Goal: Task Accomplishment & Management: Complete application form

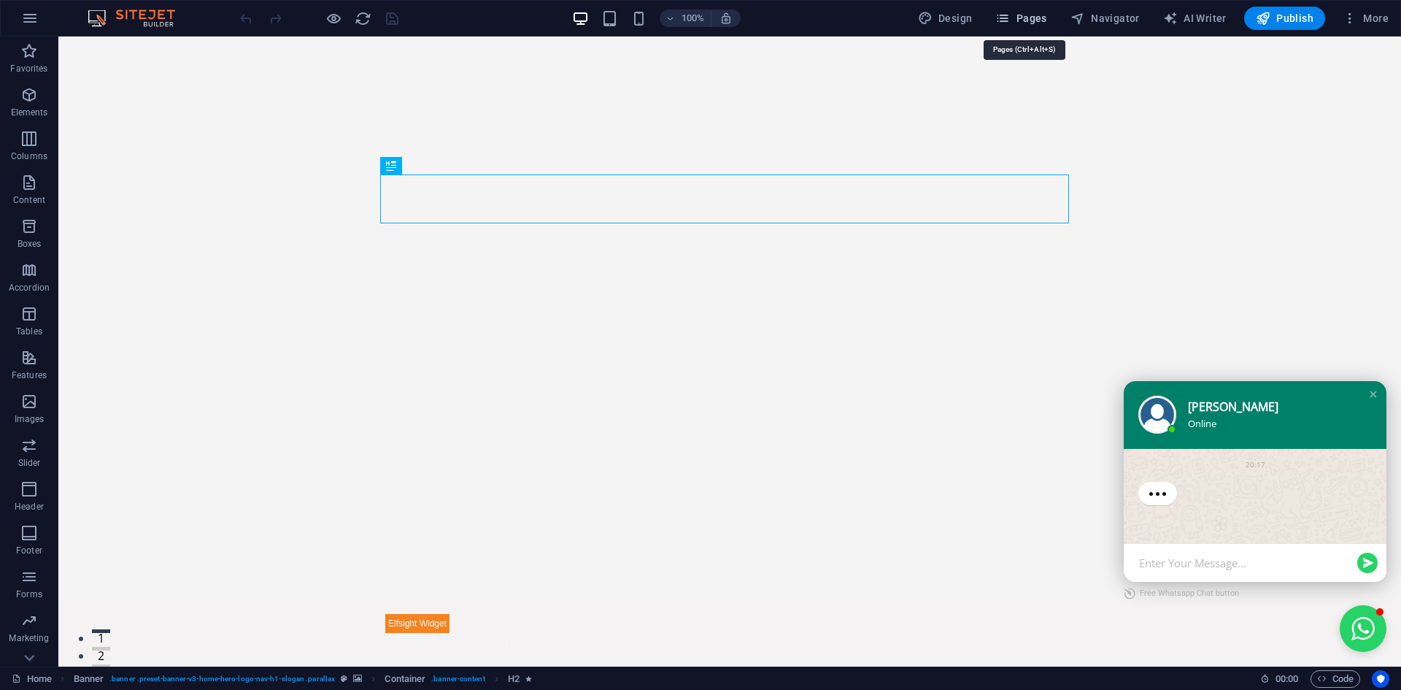
click at [1016, 17] on span "Pages" at bounding box center [1020, 18] width 51 height 15
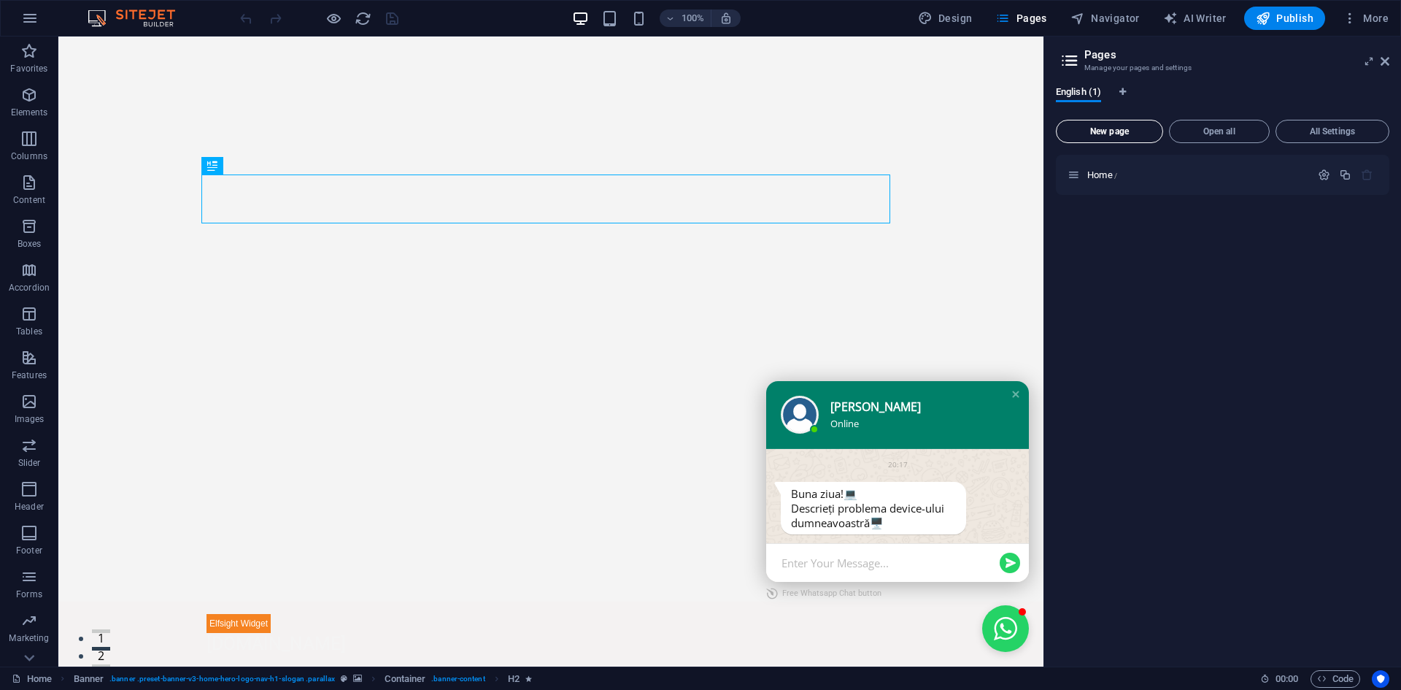
click at [1124, 134] on span "New page" at bounding box center [1110, 131] width 94 height 9
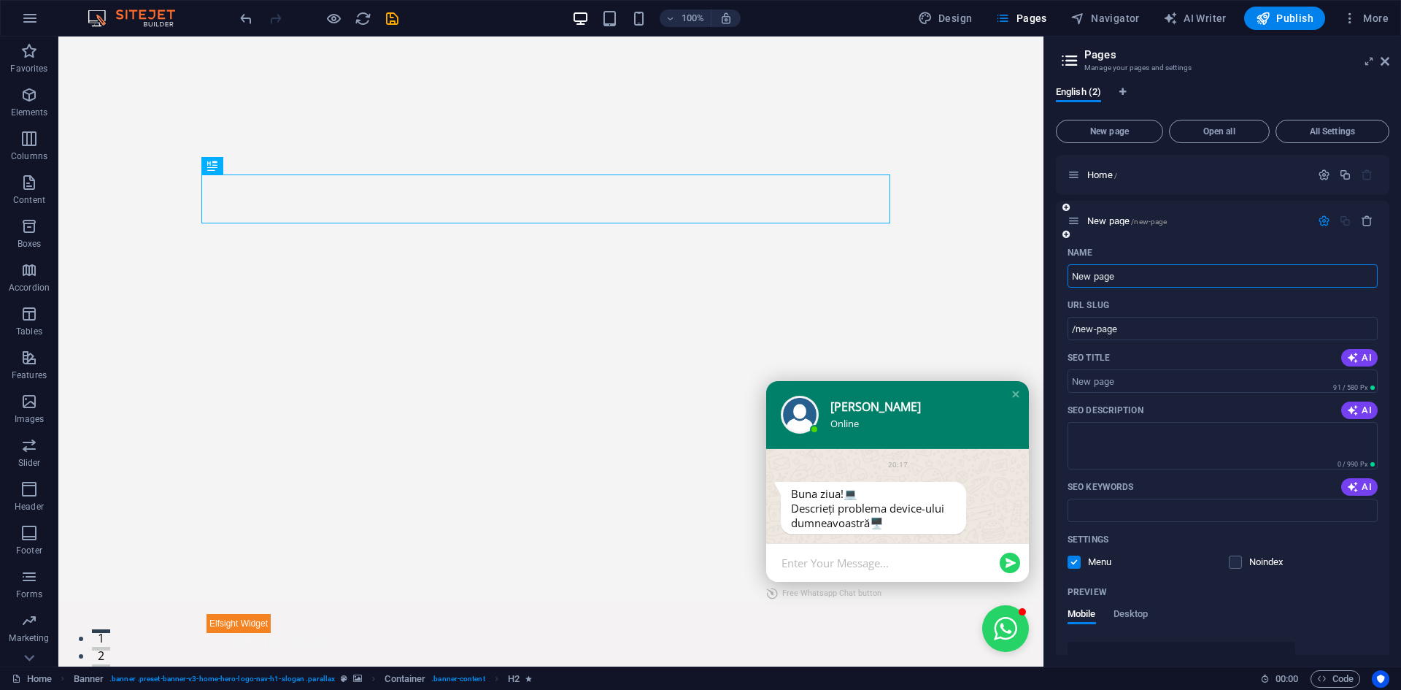
click at [1125, 278] on input "New page" at bounding box center [1223, 275] width 310 height 23
drag, startPoint x: 1131, startPoint y: 278, endPoint x: 1072, endPoint y: 278, distance: 59.1
click at [1072, 278] on input "New page" at bounding box center [1223, 275] width 310 height 23
type input "C"
type input "/c"
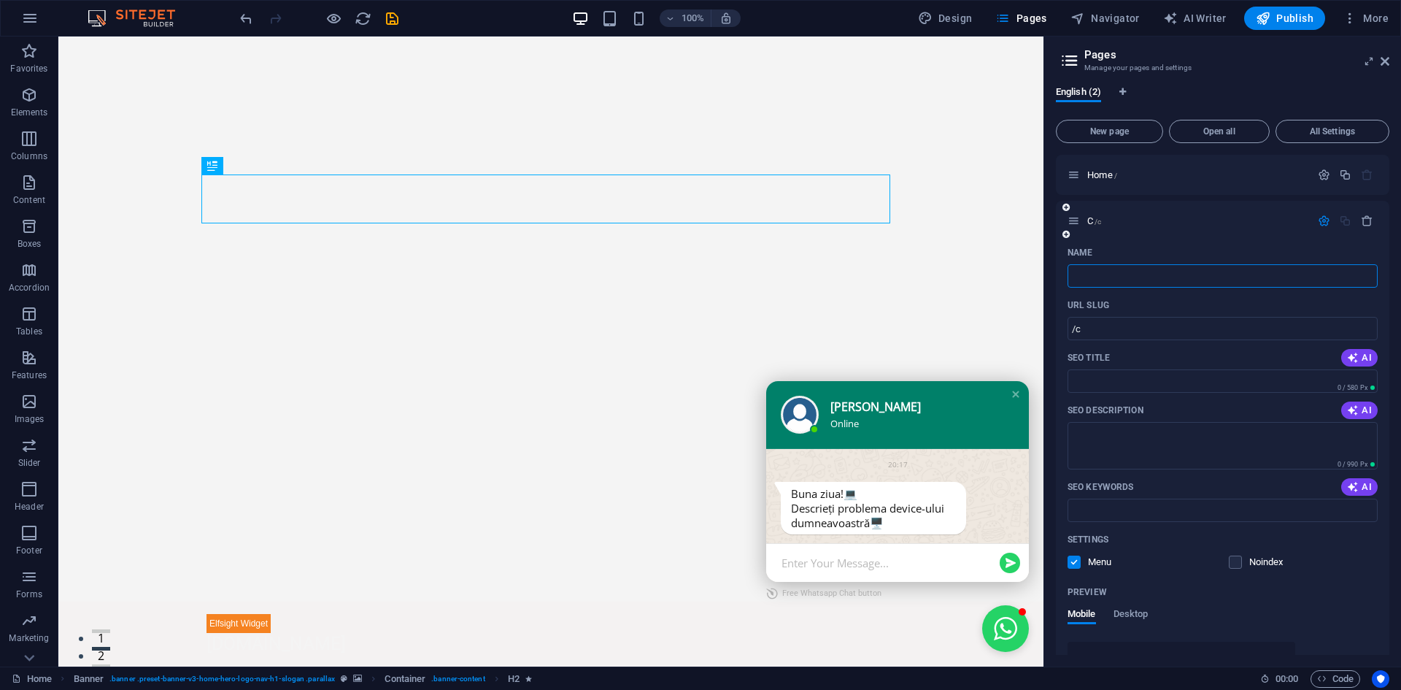
type input "/"
type input "Ser"
type input "/ser"
type input "Ser"
type input "Serv"
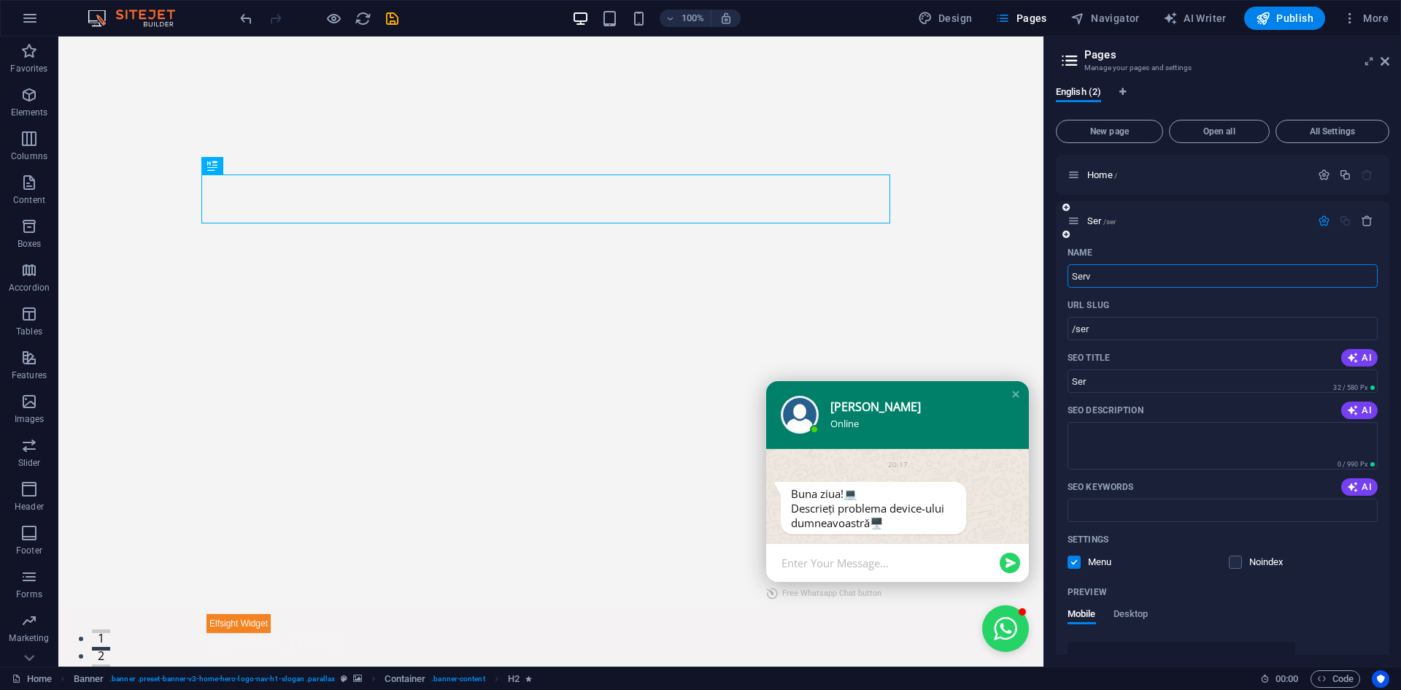
type input "/serv"
type input "Serv"
type input "S"
type input "s"
type input "/s"
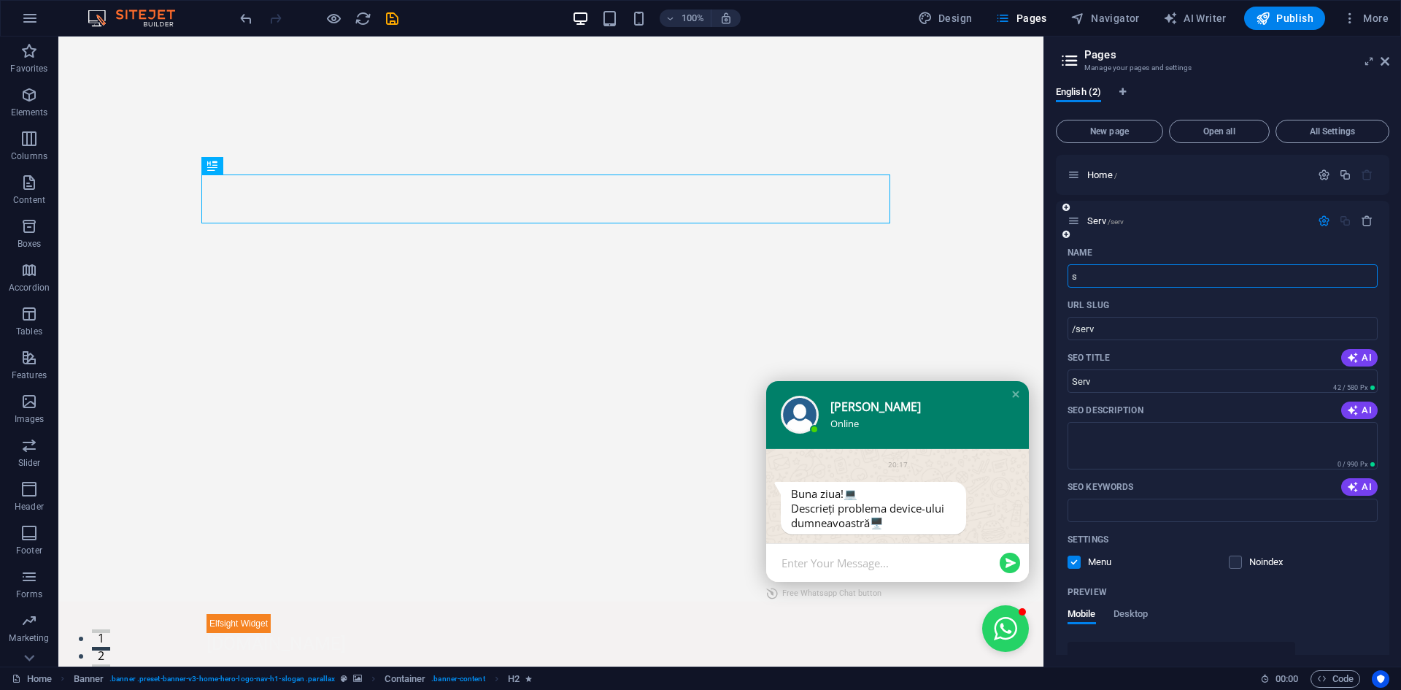
type input "s"
type input "ser"
type input "/ser"
type input "ser"
type input "servicii"
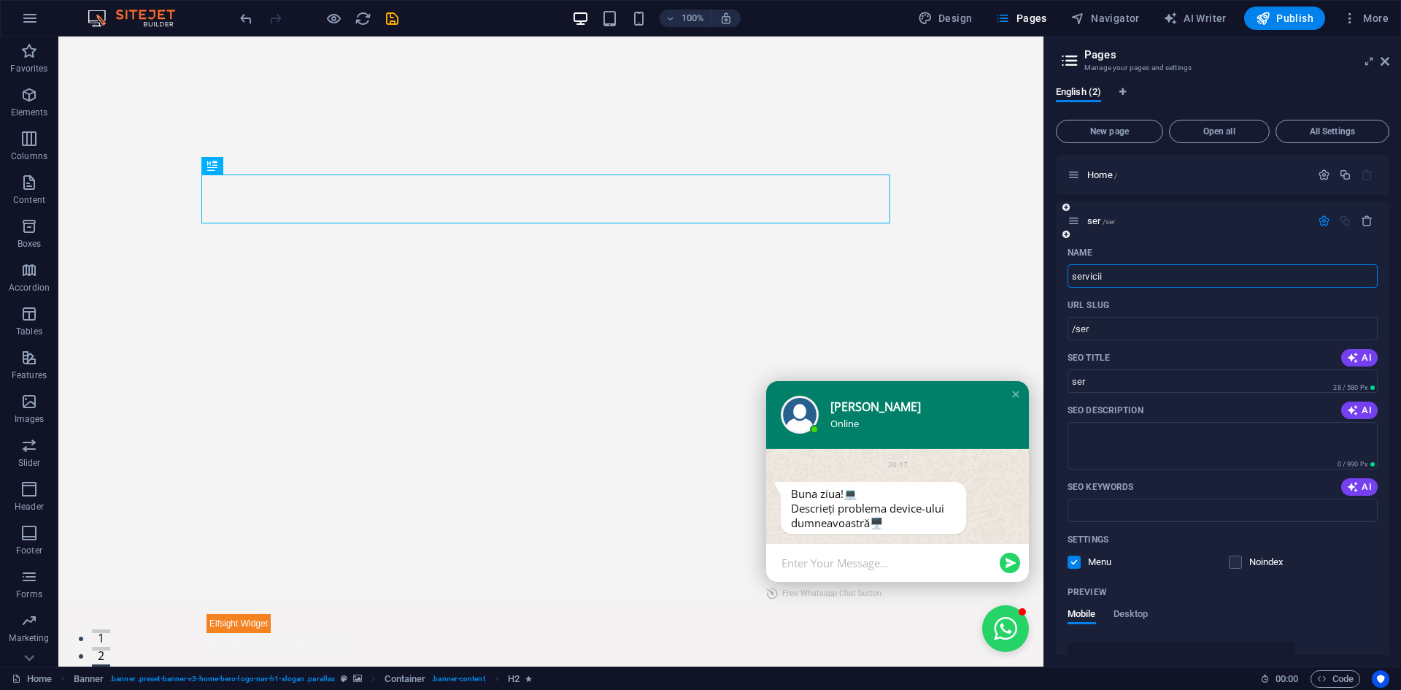
type input "/servicii"
type input "servicii"
click at [1071, 276] on input "servicii" at bounding box center [1223, 275] width 310 height 23
type input "Hervicii"
type input "/hervicii"
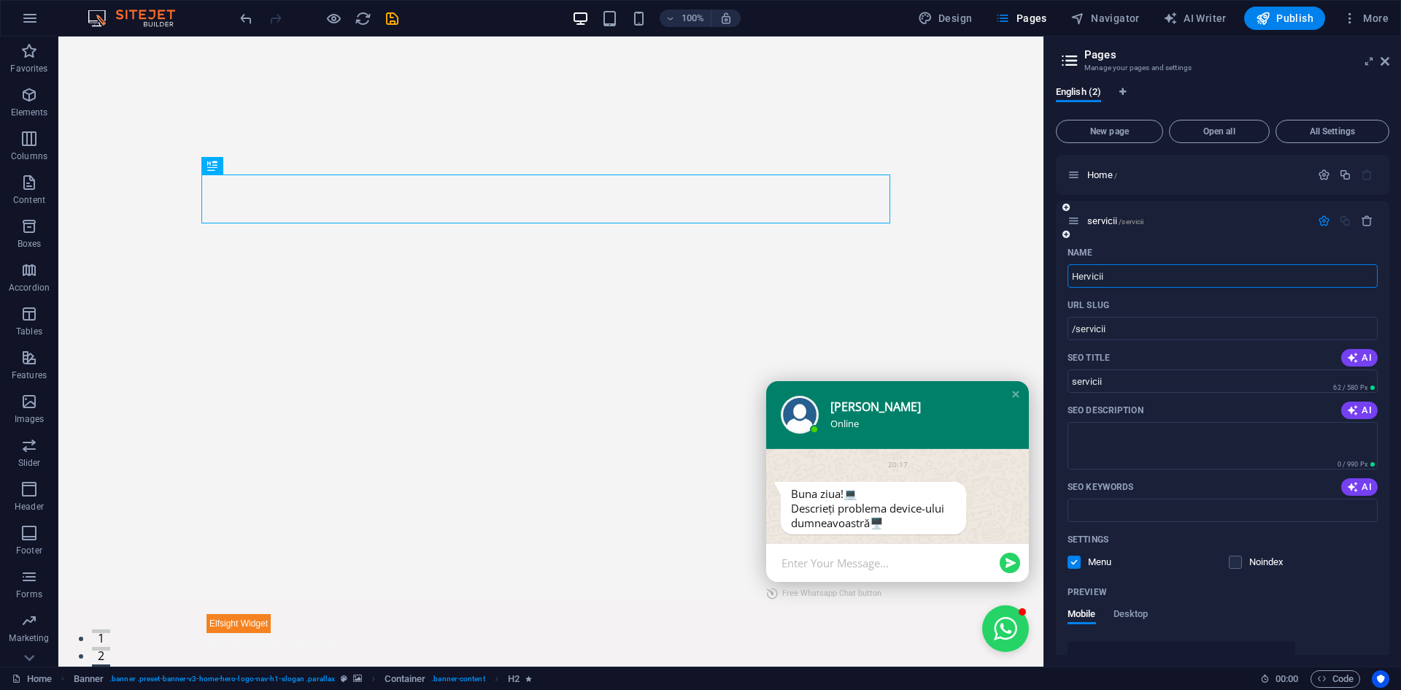
type input "Hervicii"
type input "Servicii"
type input "/servicii"
type input "Servicii"
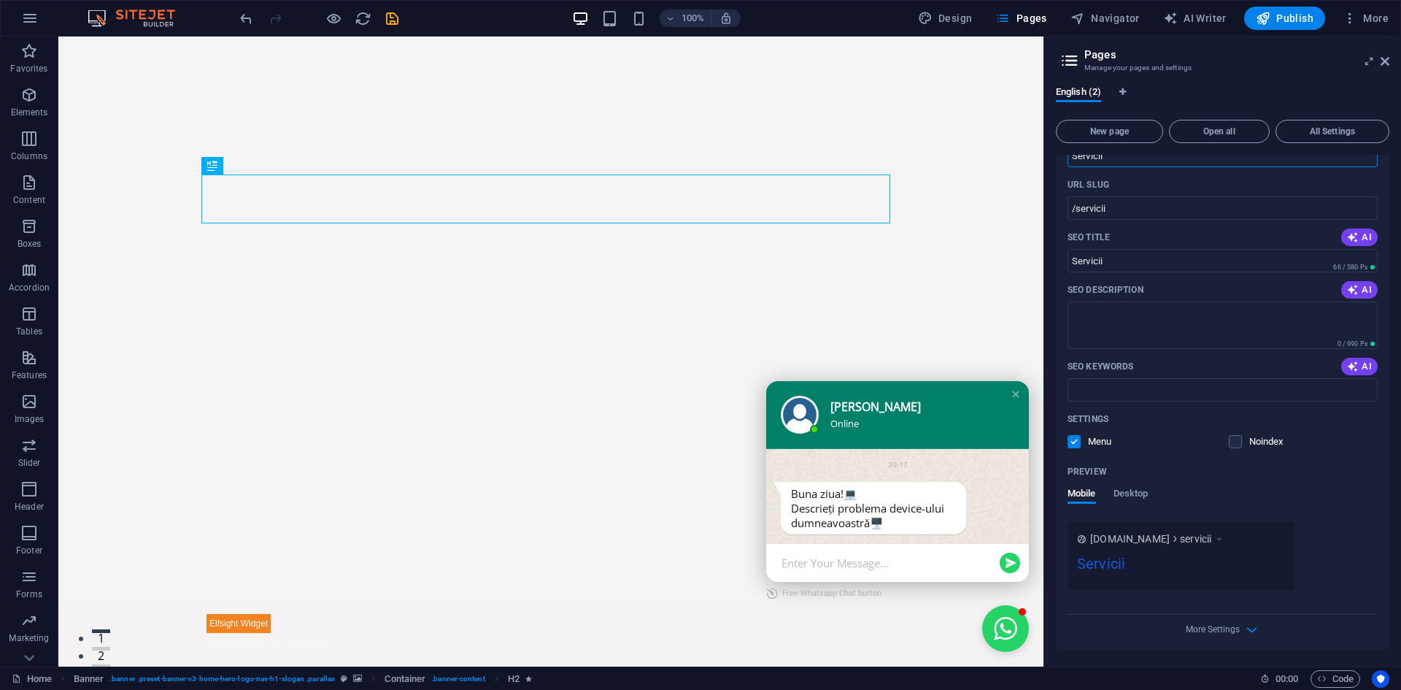
scroll to position [121, 0]
type input "Servicii"
click at [1143, 332] on textarea "SEO Description" at bounding box center [1223, 324] width 310 height 47
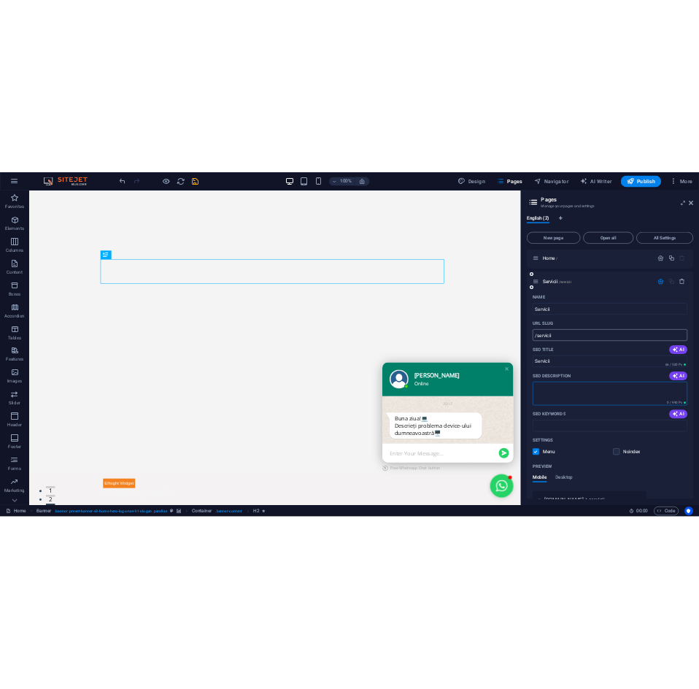
scroll to position [0, 0]
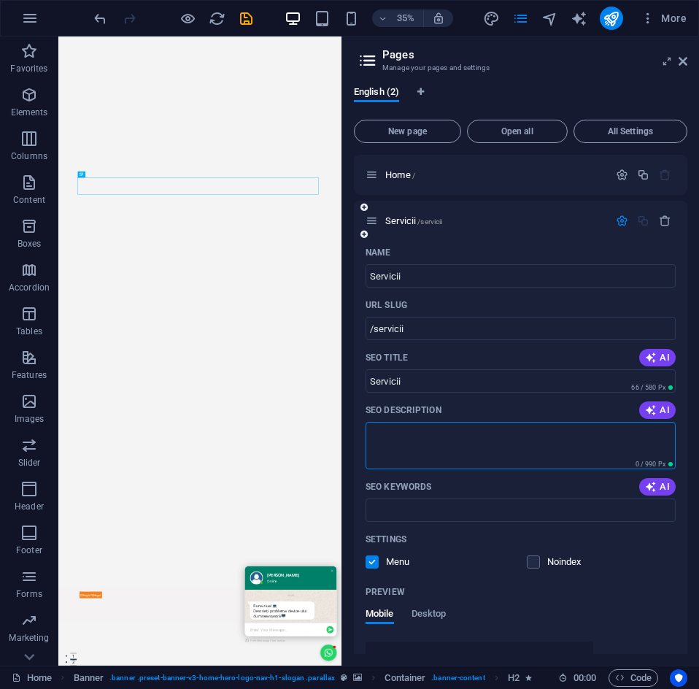
click at [409, 442] on textarea "SEO Description" at bounding box center [521, 445] width 310 height 47
paste textarea "Diagnosticare alimentare, reprogramare BIOS, schimb placă de bază"
click at [662, 436] on textarea "Diagnosticare alimentare, reprogramare BIOS, schimb placă de bază" at bounding box center [521, 445] width 310 height 47
paste textarea "Curățare profesională sau înlocuire tastatură"
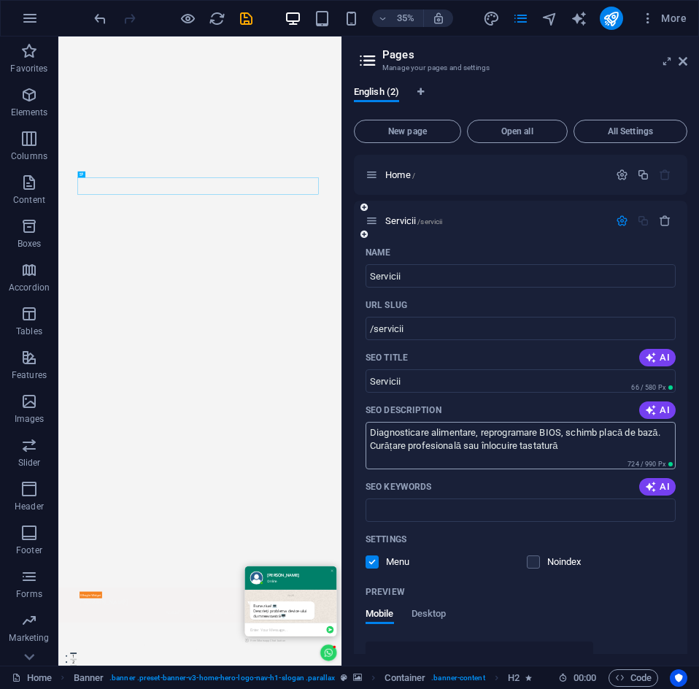
click at [581, 447] on textarea "Diagnosticare alimentare, reprogramare BIOS, schimb placă de bază. Curățare pro…" at bounding box center [521, 445] width 310 height 47
paste textarea "Mentenanță sistem răcire, verificare alimentare"
click at [496, 462] on textarea "Diagnosticare alimentare, reprogramare BIOS, schimb placă de bază. Curățare pro…" at bounding box center [521, 445] width 310 height 47
paste textarea "Înlocuire HDD cu SSD + reinstalare Windows"
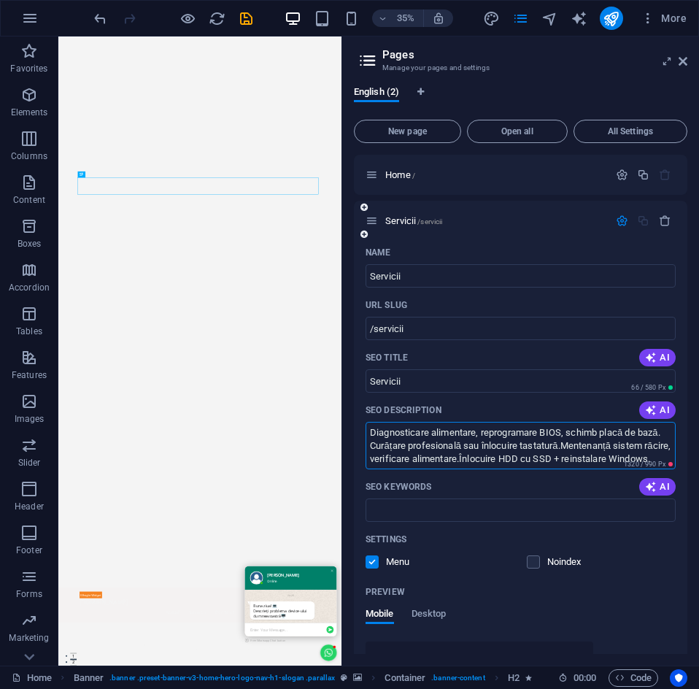
drag, startPoint x: 427, startPoint y: 464, endPoint x: 567, endPoint y: 444, distance: 141.5
click at [567, 444] on textarea "Diagnosticare alimentare, reprogramare BIOS, schimb placă de bază. Curățare pro…" at bounding box center [521, 445] width 310 height 47
click at [574, 451] on textarea "Diagnosticare alimentare, reprogramare BIOS, schimb placă de bază. Curățare pro…" at bounding box center [521, 445] width 310 height 47
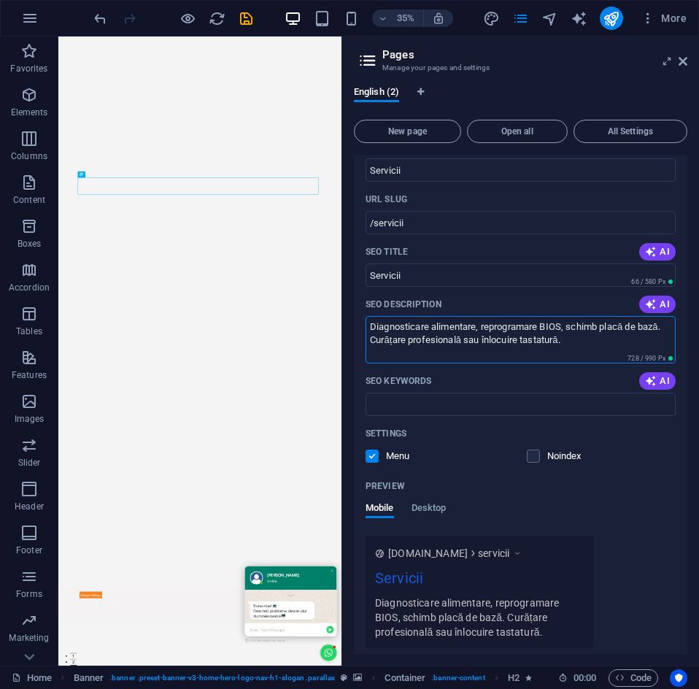
scroll to position [146, 0]
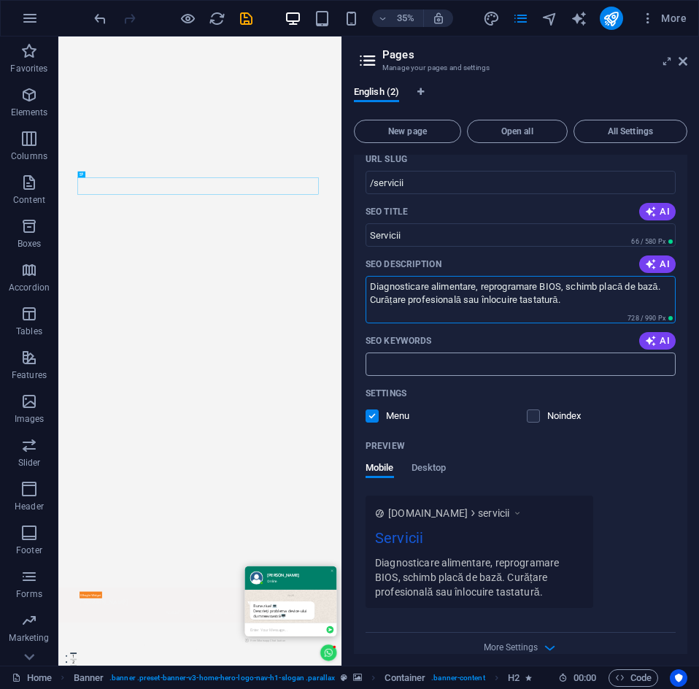
type textarea "Diagnosticare alimentare, reprogramare BIOS, schimb placă de bază. Curățare pro…"
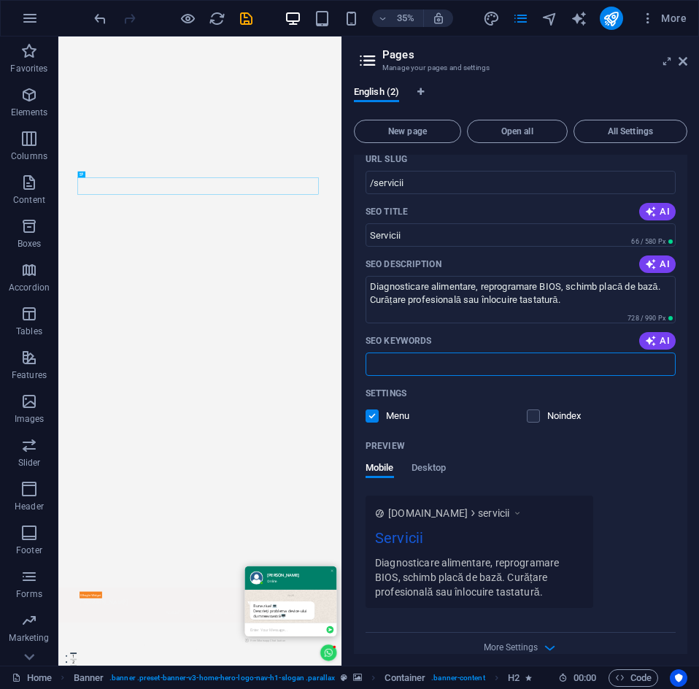
click at [458, 358] on input "SEO Keywords" at bounding box center [521, 363] width 310 height 23
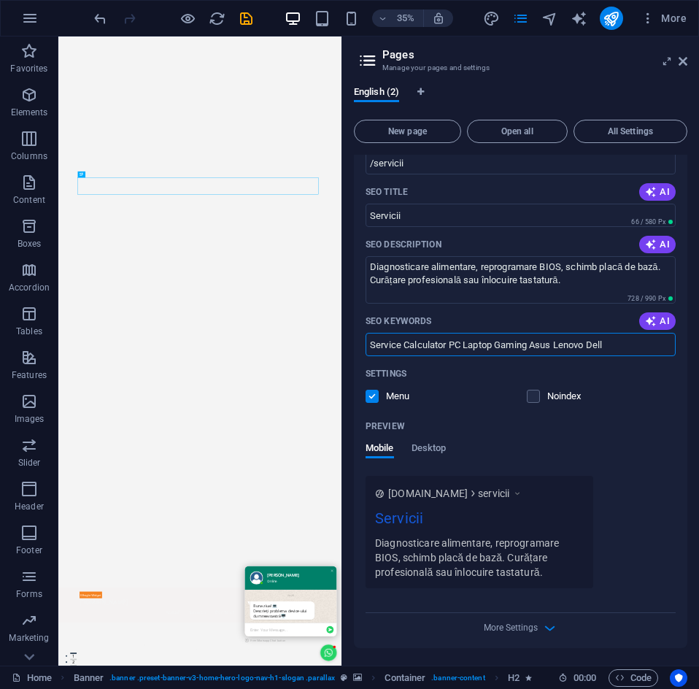
click at [632, 447] on div "Mobile Desktop" at bounding box center [521, 456] width 310 height 28
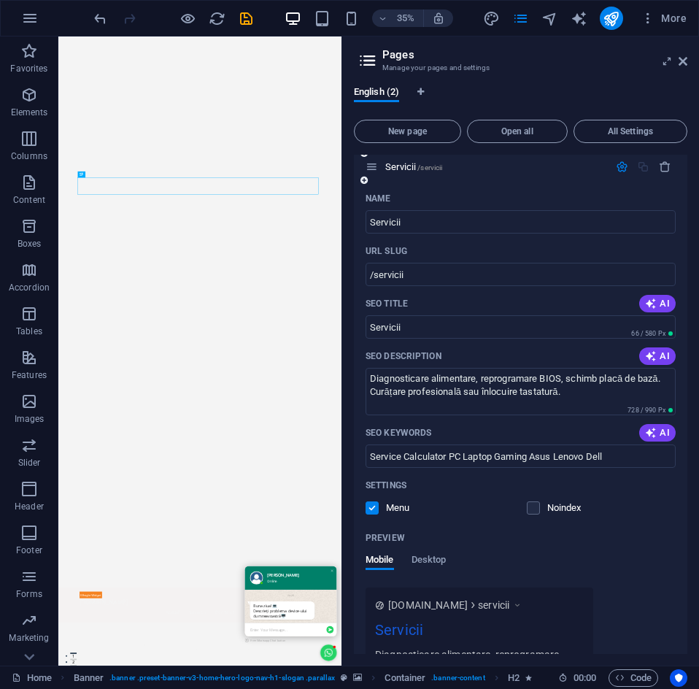
scroll to position [0, 0]
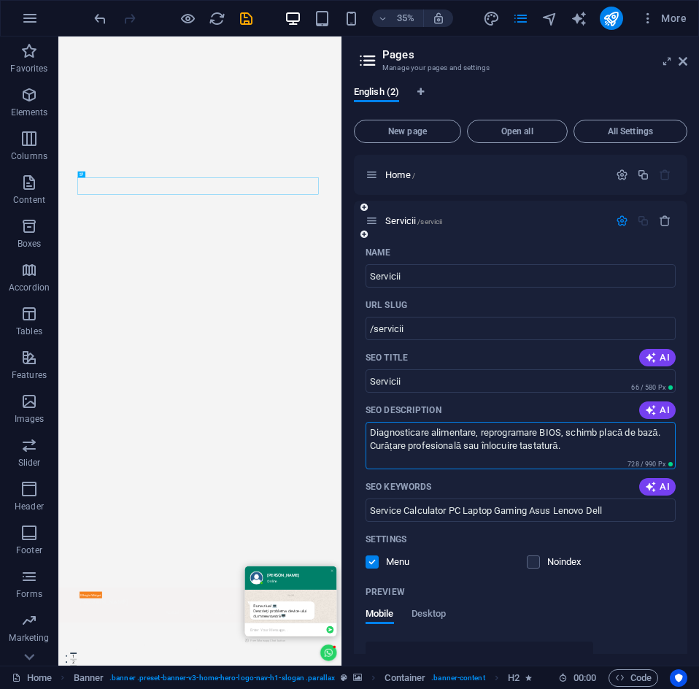
click at [591, 449] on textarea "Diagnosticare alimentare, reprogramare BIOS, schimb placă de bază. Curățare pro…" at bounding box center [521, 445] width 310 height 47
click at [622, 503] on input "Service Calculator PC Laptop Gaming Asus Lenovo Dell" at bounding box center [521, 509] width 310 height 23
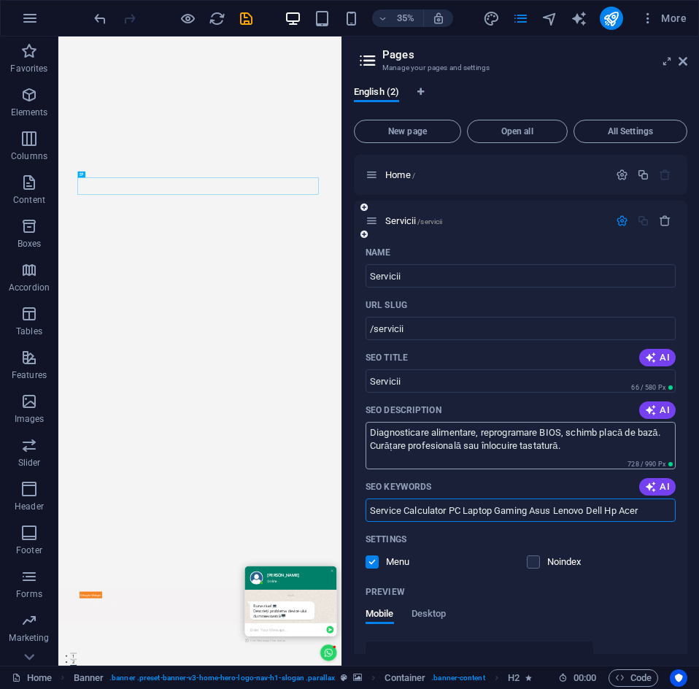
type input "Service Calculator PC Laptop Gaming Asus Lenovo Dell Hp Acer"
click at [568, 447] on textarea "Diagnosticare alimentare, reprogramare BIOS, schimb placă de bază. Curățare pro…" at bounding box center [521, 445] width 310 height 47
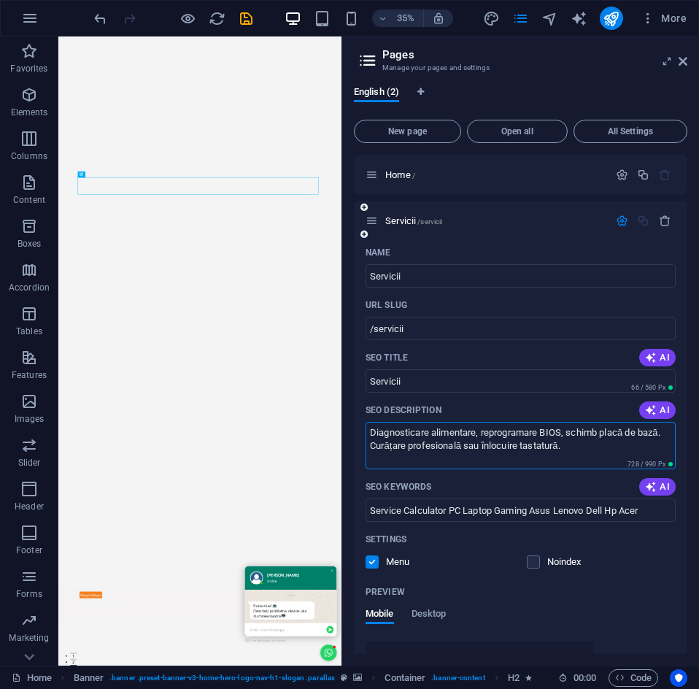
drag, startPoint x: 477, startPoint y: 433, endPoint x: 491, endPoint y: 433, distance: 14.6
click at [491, 433] on textarea "Diagnosticare alimentare, reprogramare BIOS, schimb placă de bază. Curățare pro…" at bounding box center [521, 445] width 310 height 47
click at [494, 435] on textarea "Diagnosticare alimentare, reprogramare BIOS, schimb placă de bază. Curățare pro…" at bounding box center [521, 445] width 310 height 47
drag, startPoint x: 482, startPoint y: 436, endPoint x: 563, endPoint y: 436, distance: 80.3
click at [563, 436] on textarea "Diagnosticare alimentare, reprogramare BIOS, schimb placă de bază. Curățare pro…" at bounding box center [521, 445] width 310 height 47
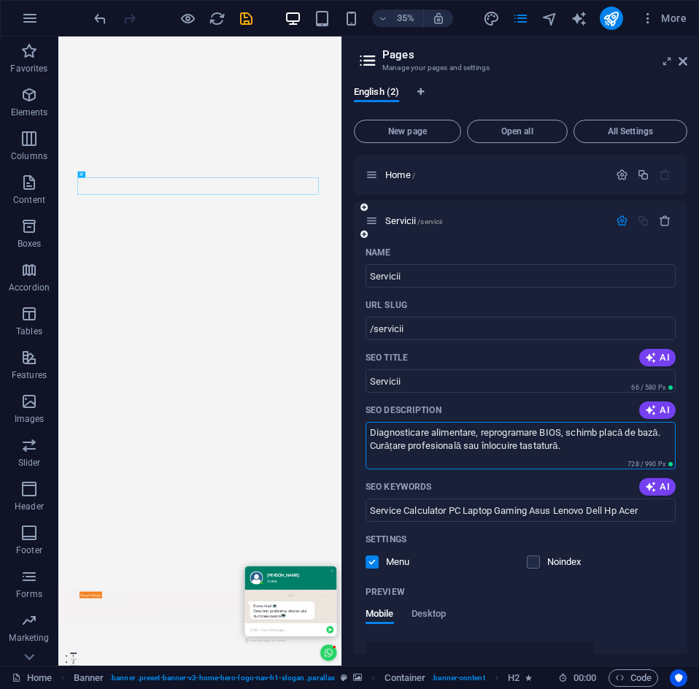
click at [568, 433] on textarea "Diagnosticare alimentare, reprogramare BIOS, schimb placă de bază. Curățare pro…" at bounding box center [521, 445] width 310 height 47
drag, startPoint x: 563, startPoint y: 433, endPoint x: 358, endPoint y: 428, distance: 205.9
click at [358, 428] on div "Name Servicii ​ URL SLUG /servicii ​ SEO Title AI Servicii ​ 66 / 580 Px SEO De…" at bounding box center [520, 527] width 333 height 573
click at [539, 412] on div "SEO Description AI" at bounding box center [521, 409] width 310 height 23
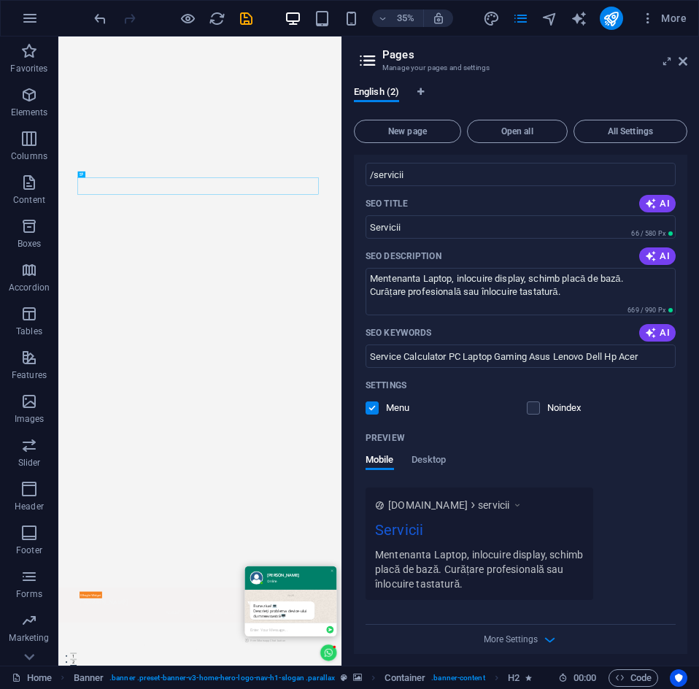
scroll to position [166, 0]
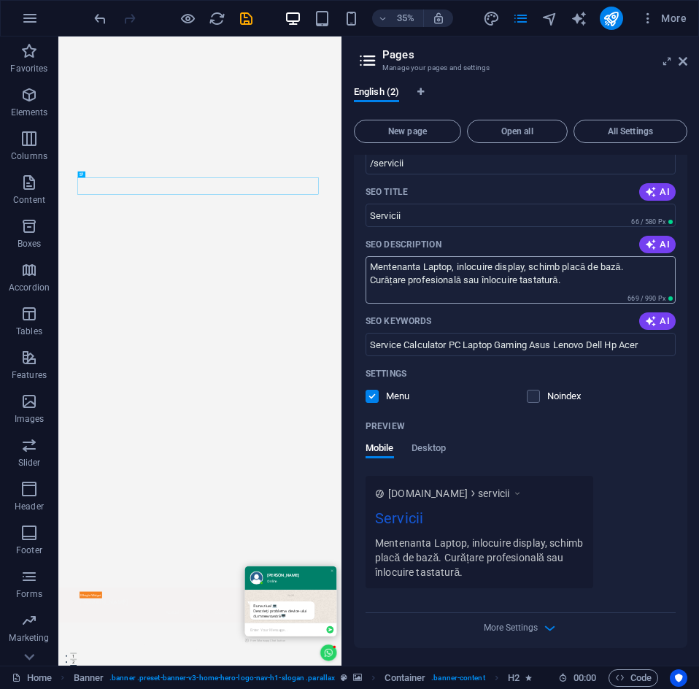
click at [451, 269] on textarea "Mentenanta Laptop, inlocuire display, schimb placă de bază. Curățare profesiona…" at bounding box center [521, 279] width 310 height 47
click at [455, 271] on textarea "Mentenanta Laptop, inlocuire display, schimb placă de bază. Curățare profesiona…" at bounding box center [521, 279] width 310 height 47
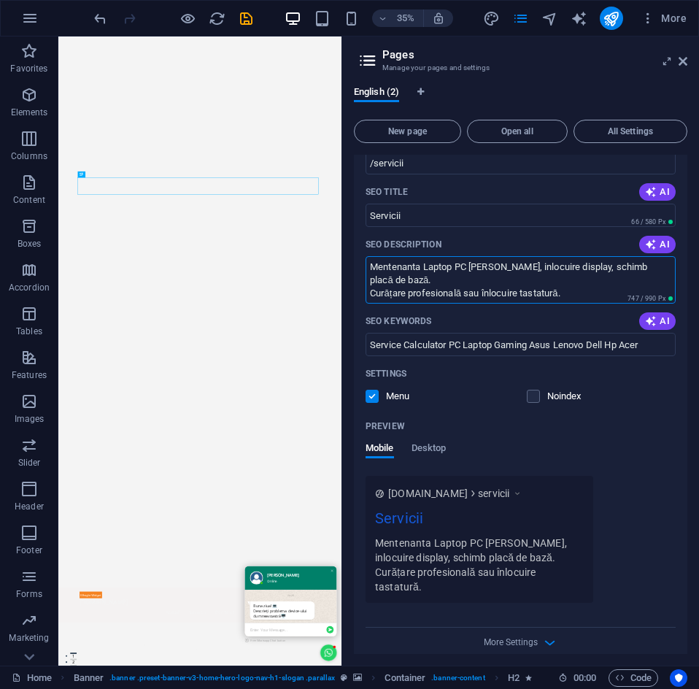
type textarea "Mentenanta Laptop PC [PERSON_NAME], inlocuire display, schimb placă de bază. Cu…"
click at [630, 401] on div "Noindex" at bounding box center [602, 396] width 150 height 13
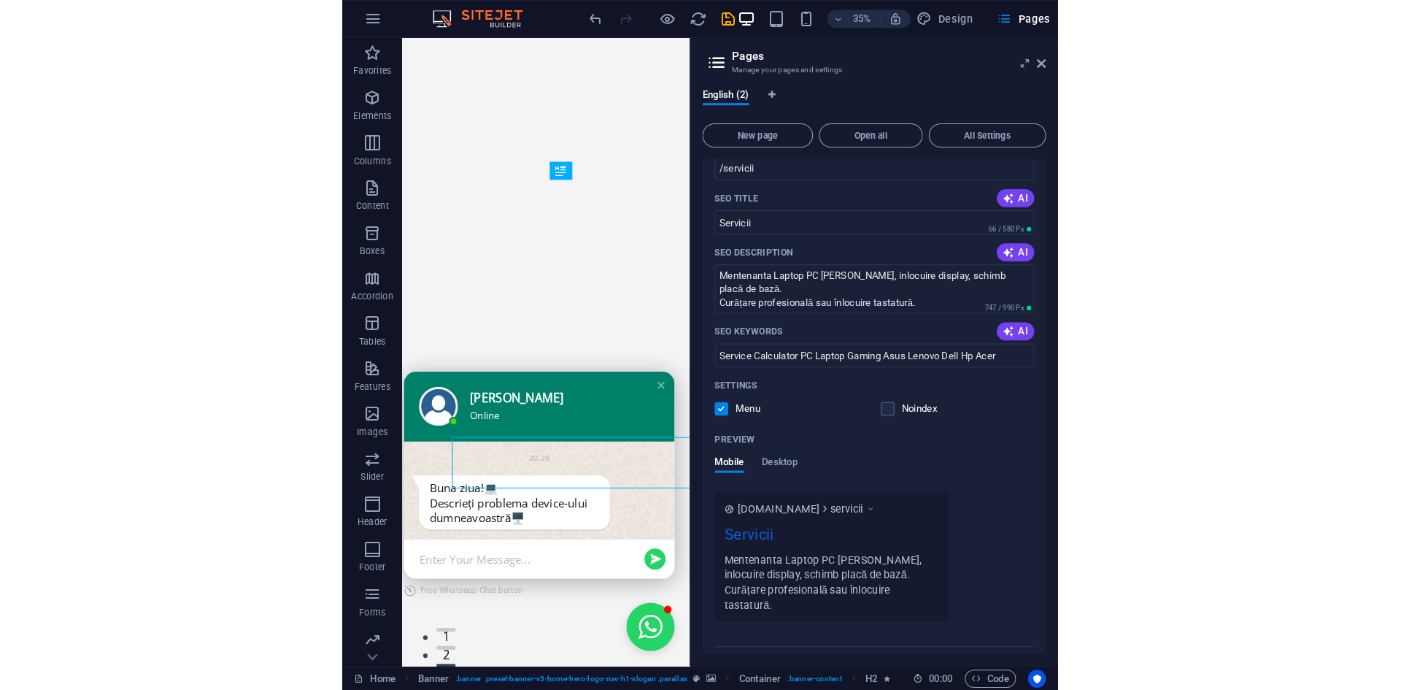
scroll to position [165, 0]
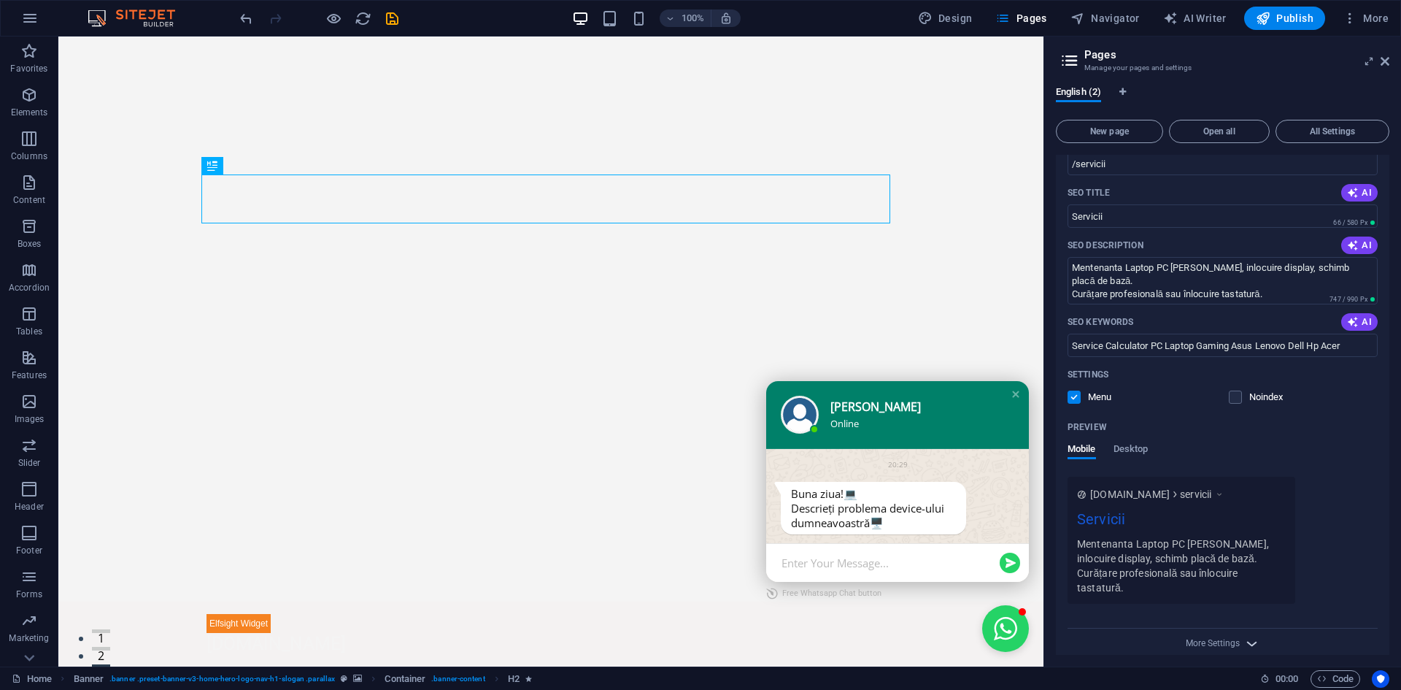
click at [1214, 635] on span "More Settings" at bounding box center [1223, 643] width 18 height 17
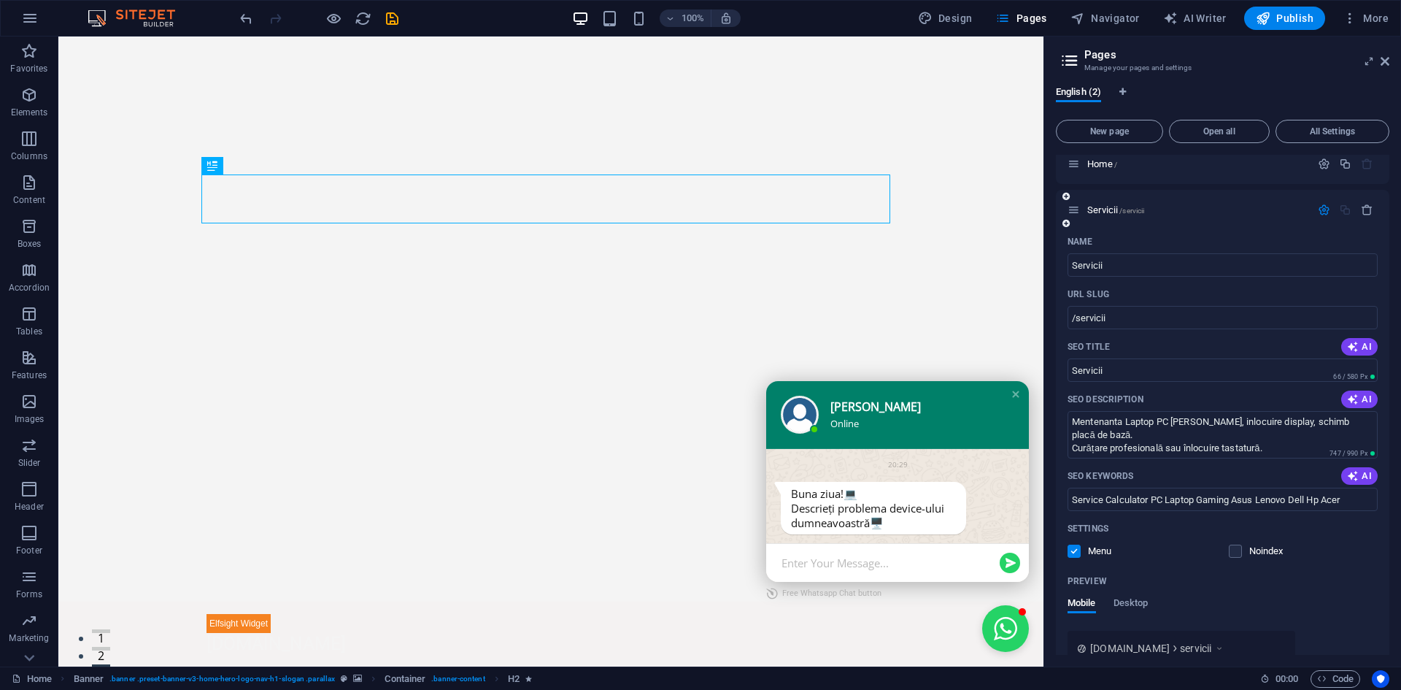
scroll to position [0, 0]
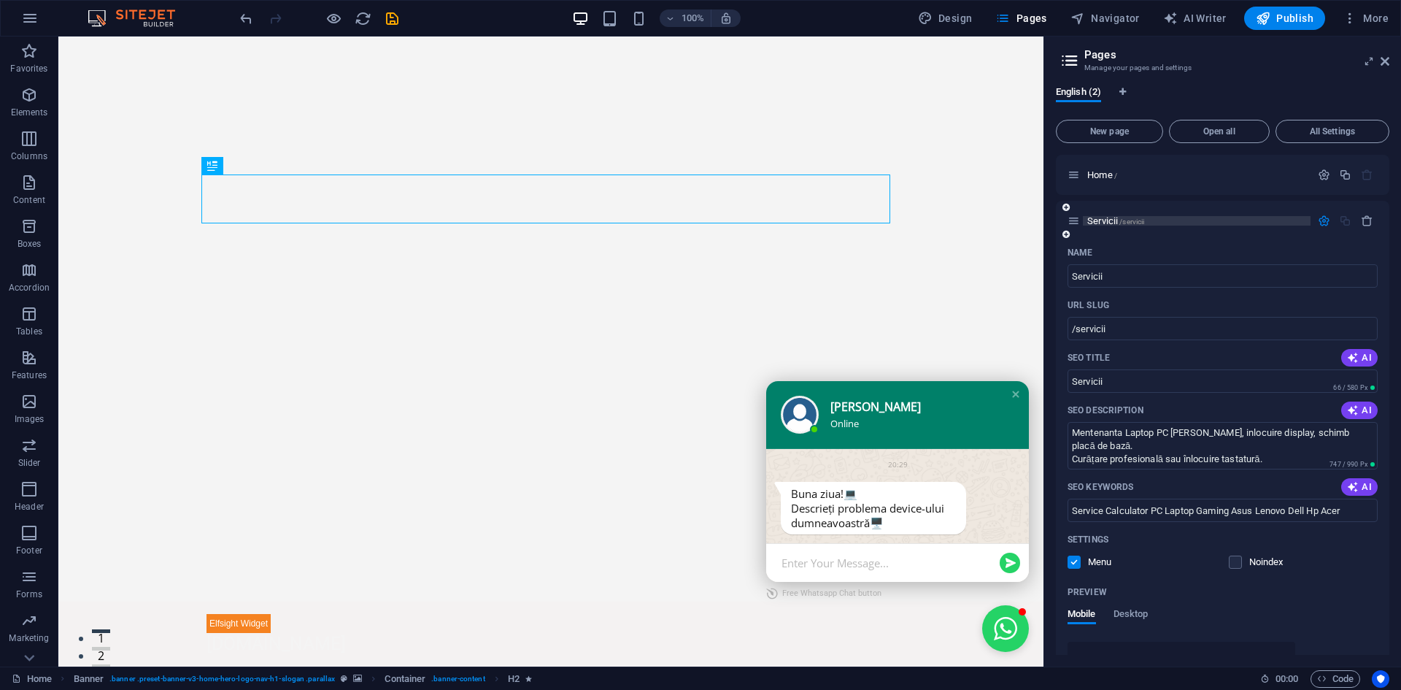
click at [1099, 223] on span "Servicii /servicii" at bounding box center [1115, 220] width 57 height 11
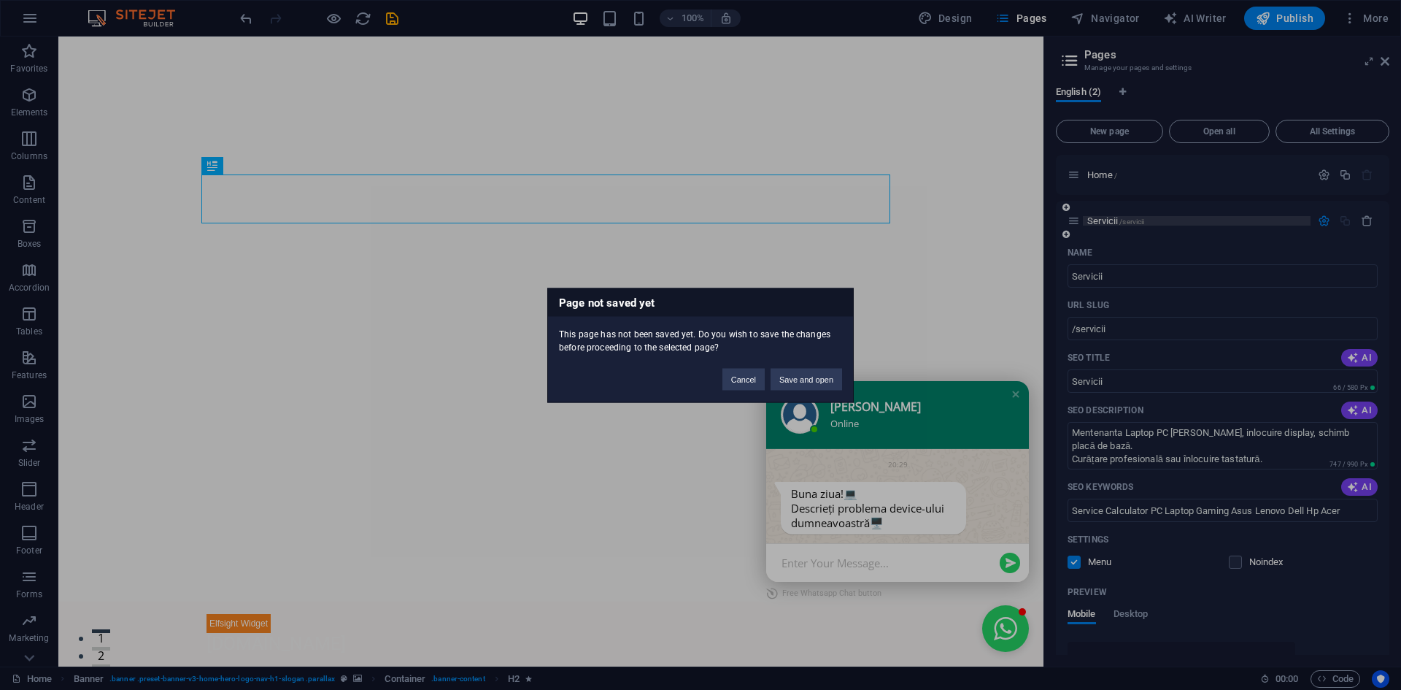
click at [1099, 223] on div "Page not saved yet This page has not been saved yet. Do you wish to save the ch…" at bounding box center [700, 345] width 1401 height 690
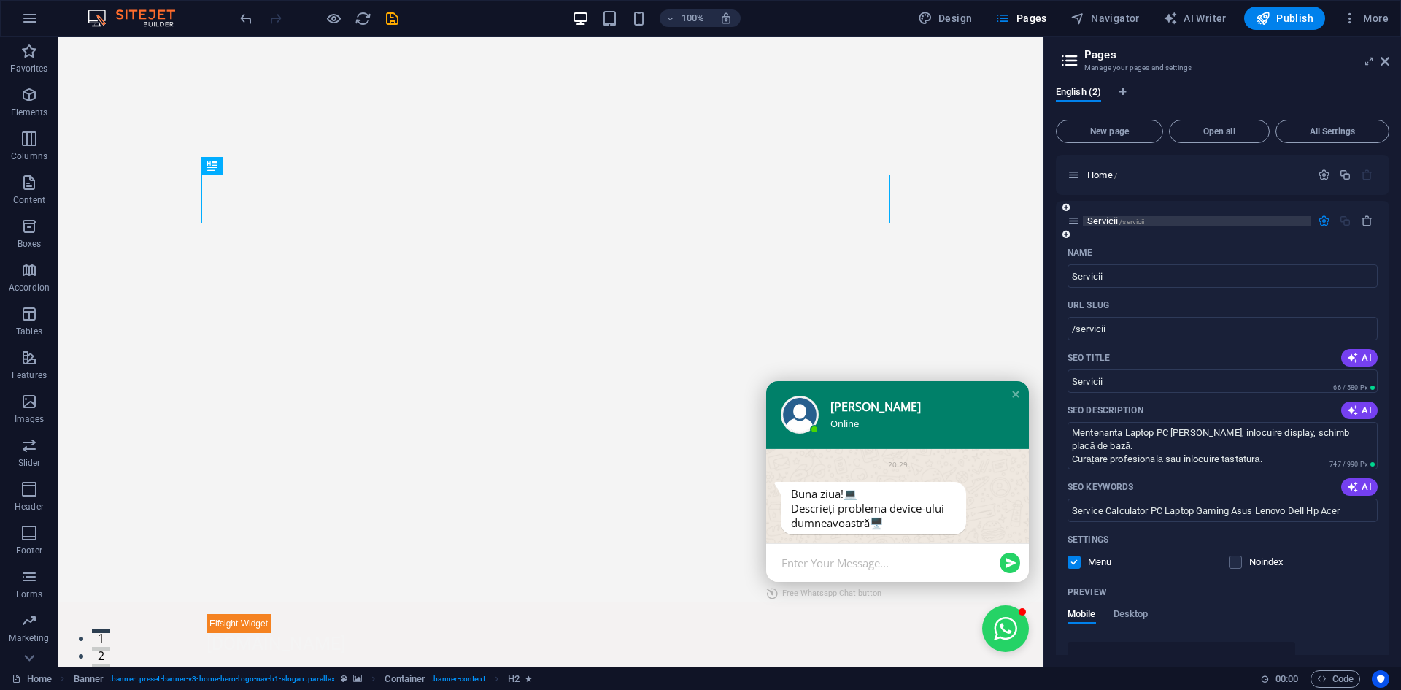
click at [1099, 223] on span "Servicii /servicii" at bounding box center [1115, 220] width 57 height 11
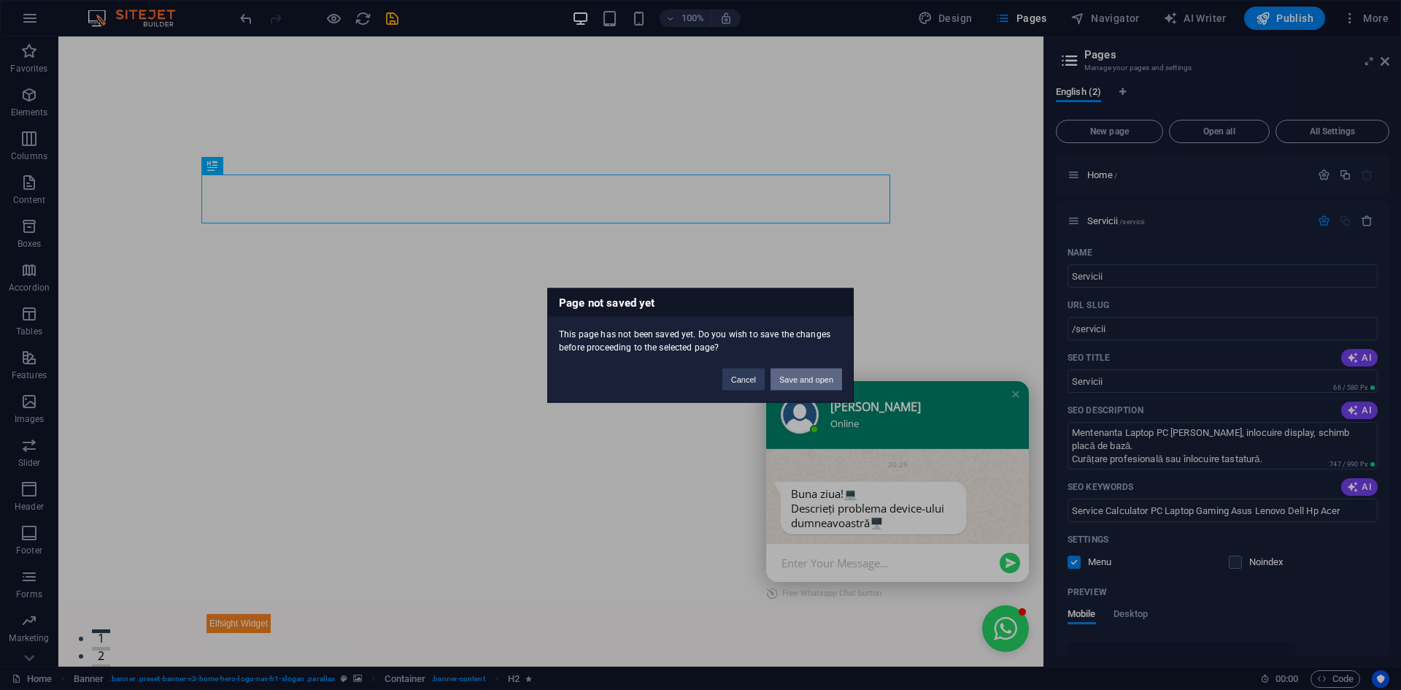
click at [804, 378] on button "Save and open" at bounding box center [807, 379] width 72 height 22
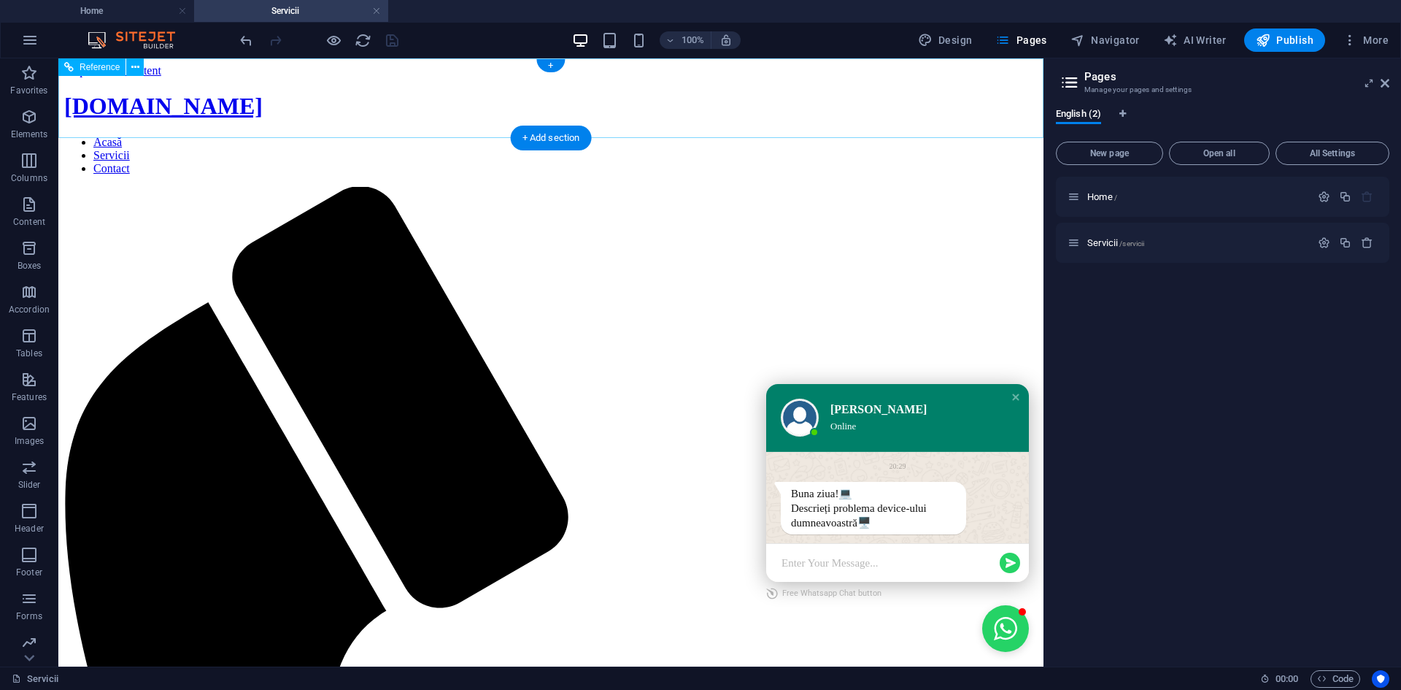
click at [520, 136] on nav "Acasă Servicii Contact" at bounding box center [550, 155] width 973 height 39
click at [552, 144] on div "+ Add section" at bounding box center [551, 138] width 81 height 25
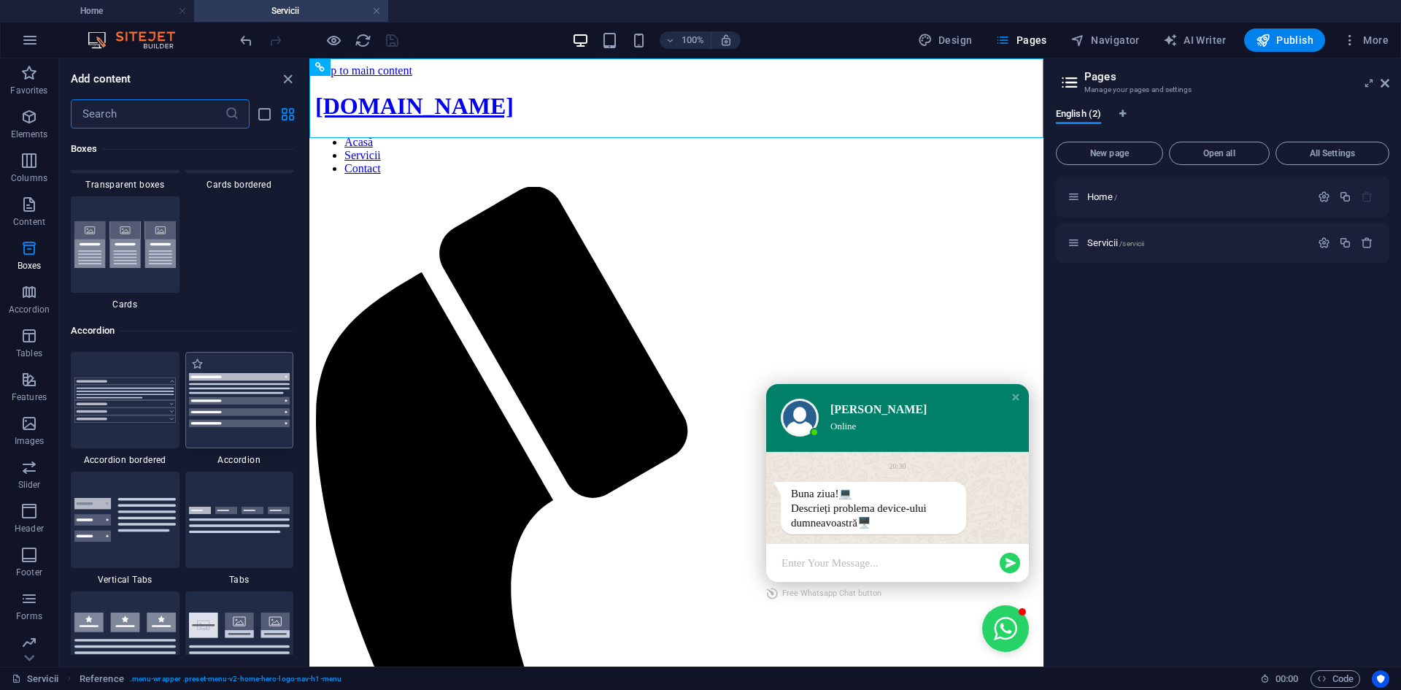
scroll to position [4524, 0]
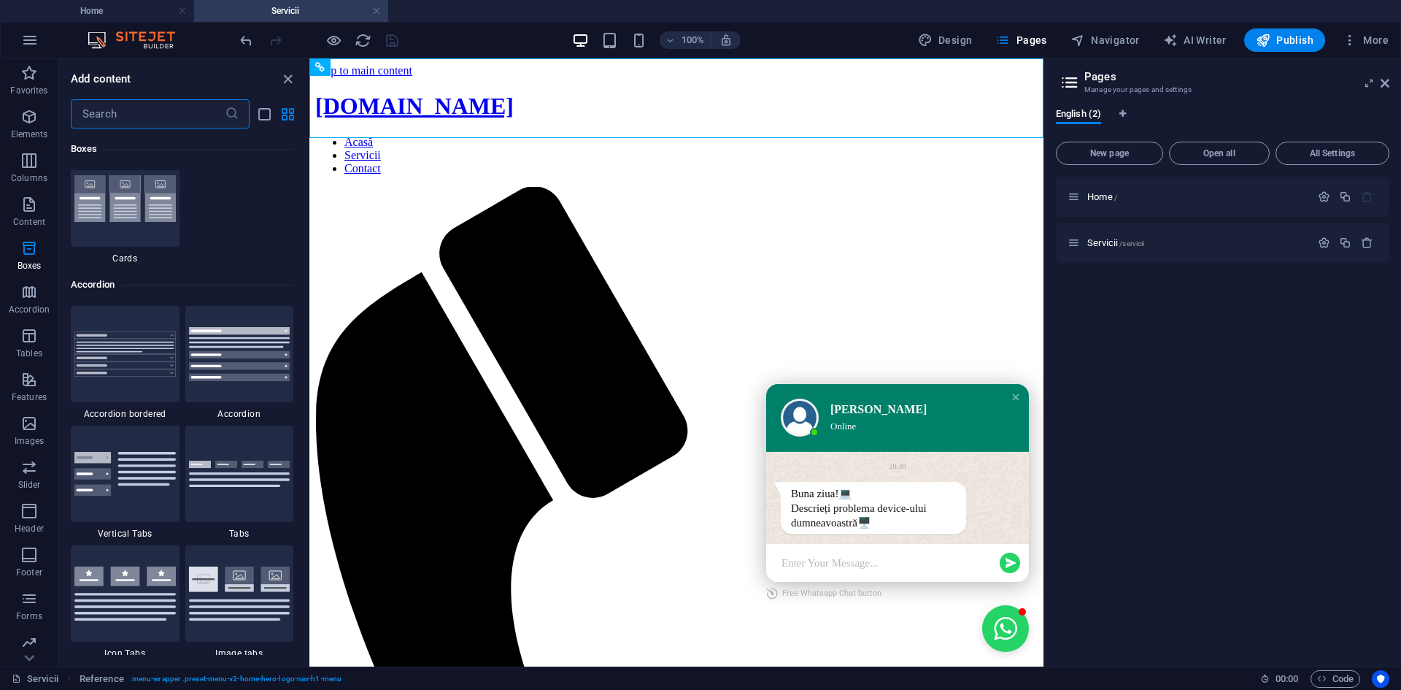
click at [145, 112] on input "text" at bounding box center [148, 113] width 154 height 29
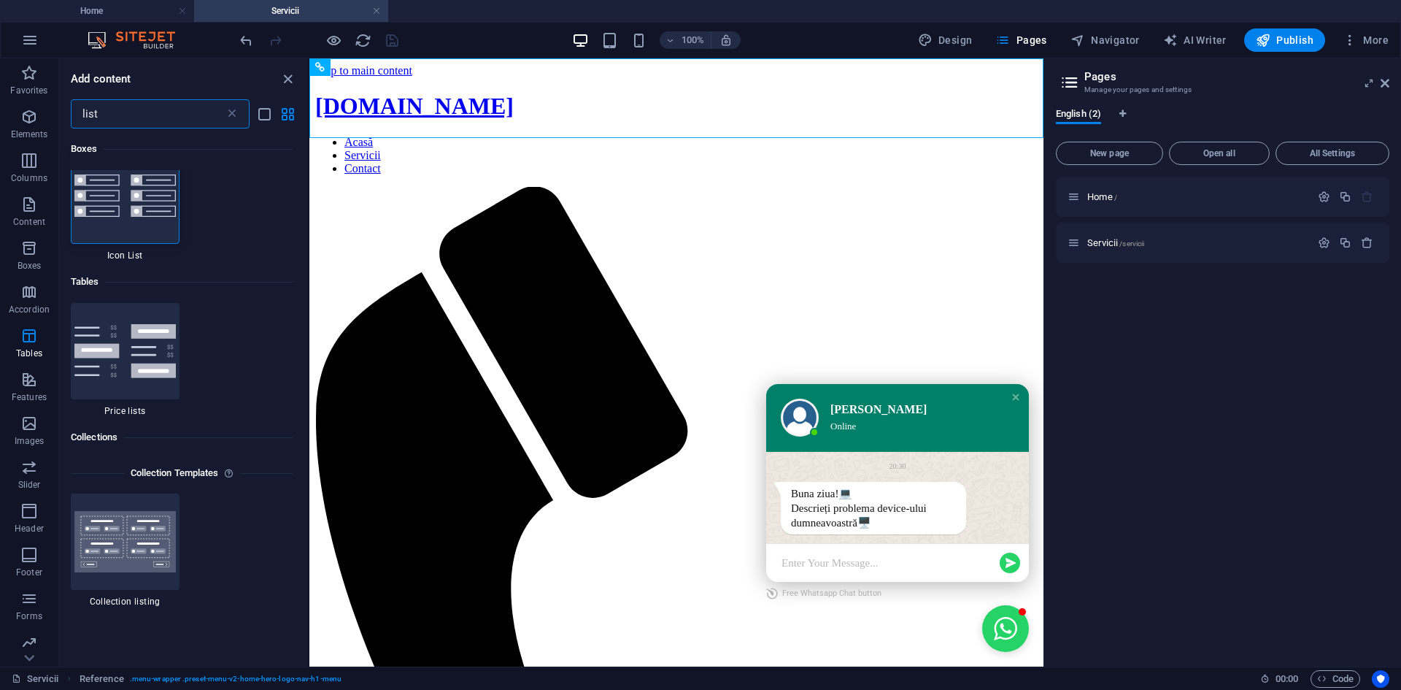
scroll to position [0, 0]
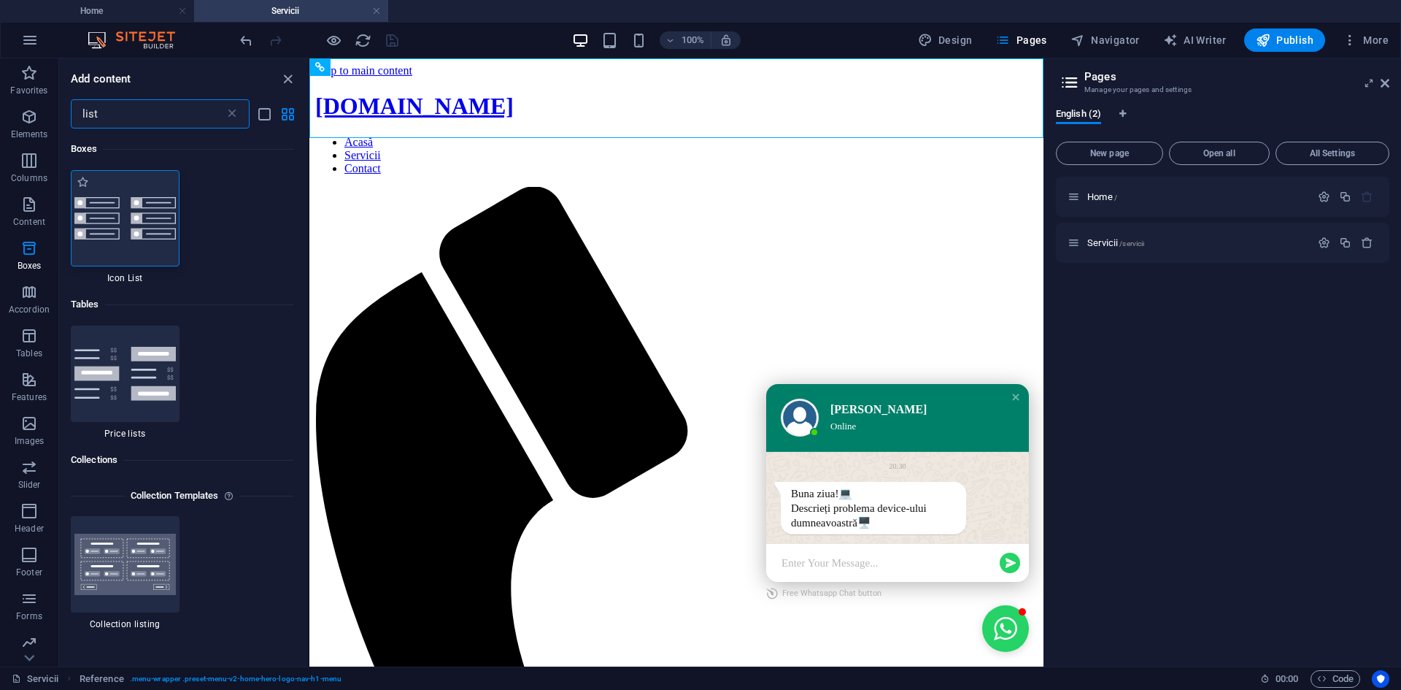
type input "list"
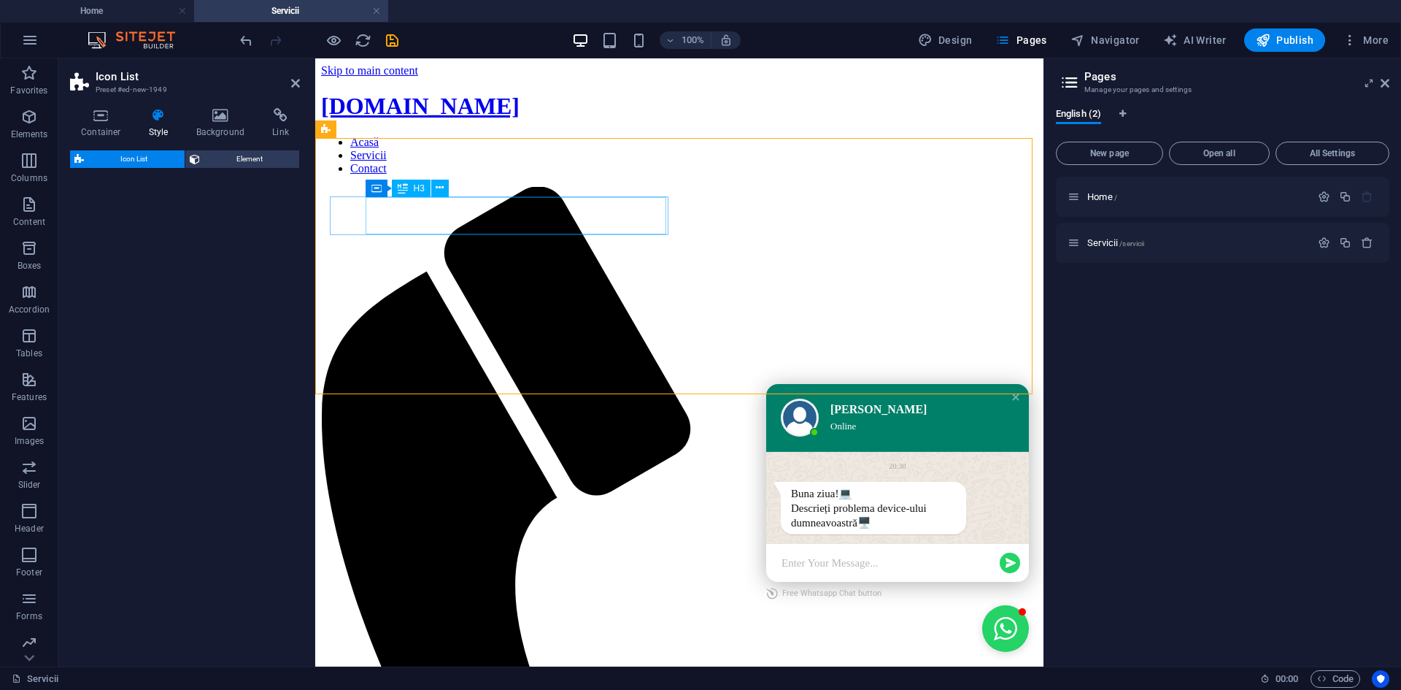
select select "rem"
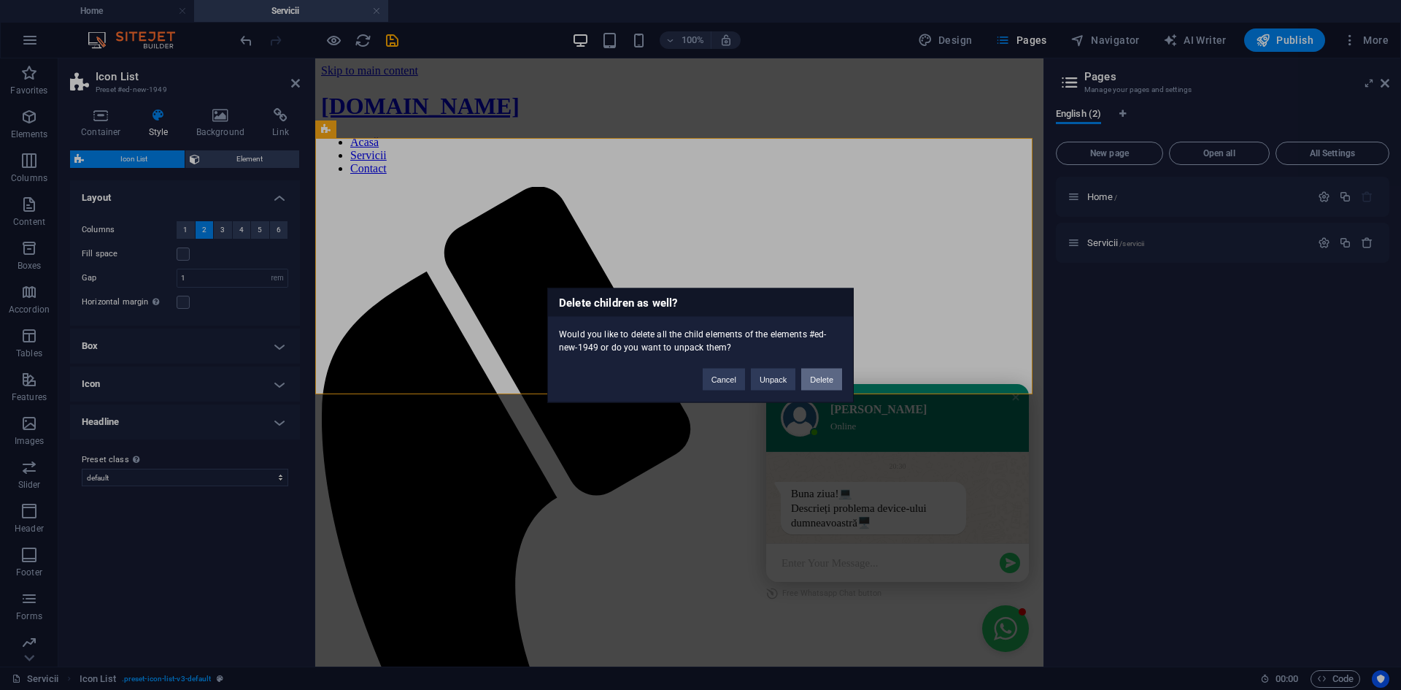
drag, startPoint x: 813, startPoint y: 379, endPoint x: 711, endPoint y: 318, distance: 118.8
click at [813, 379] on button "Delete" at bounding box center [821, 379] width 41 height 22
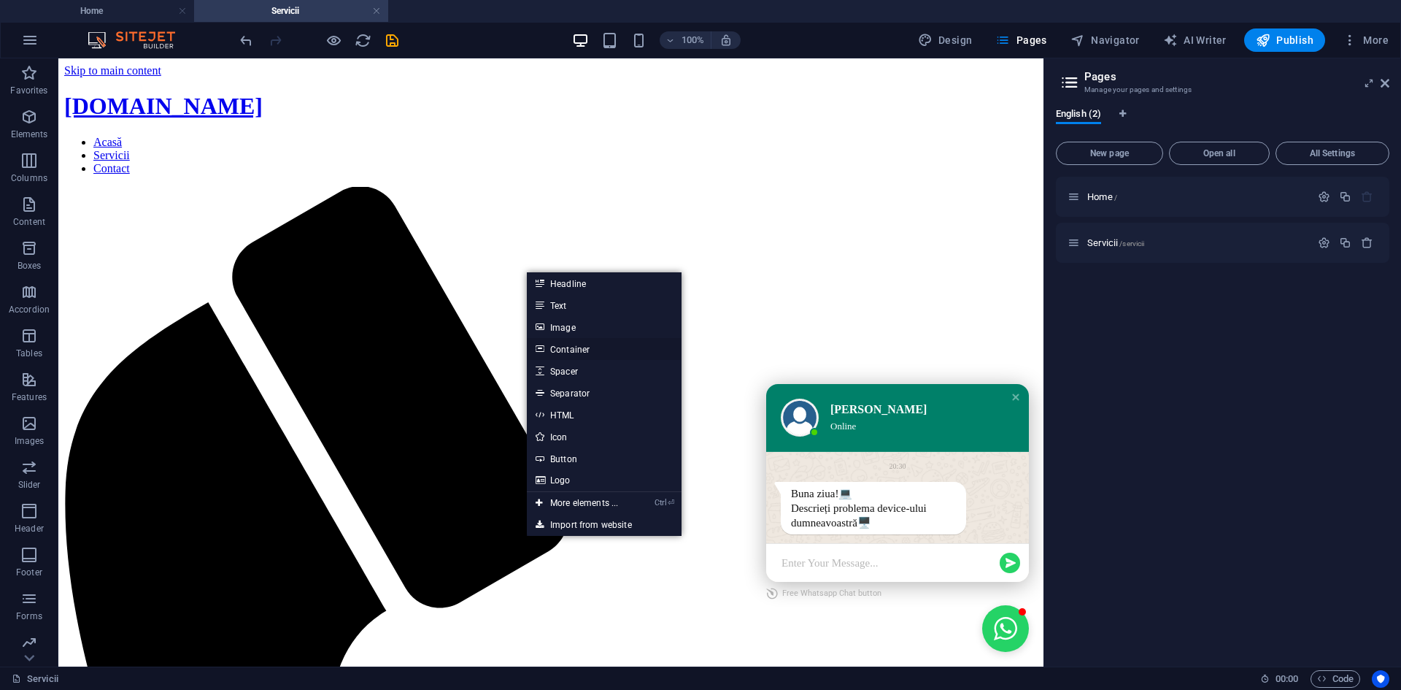
click at [586, 352] on link "Container" at bounding box center [604, 349] width 155 height 22
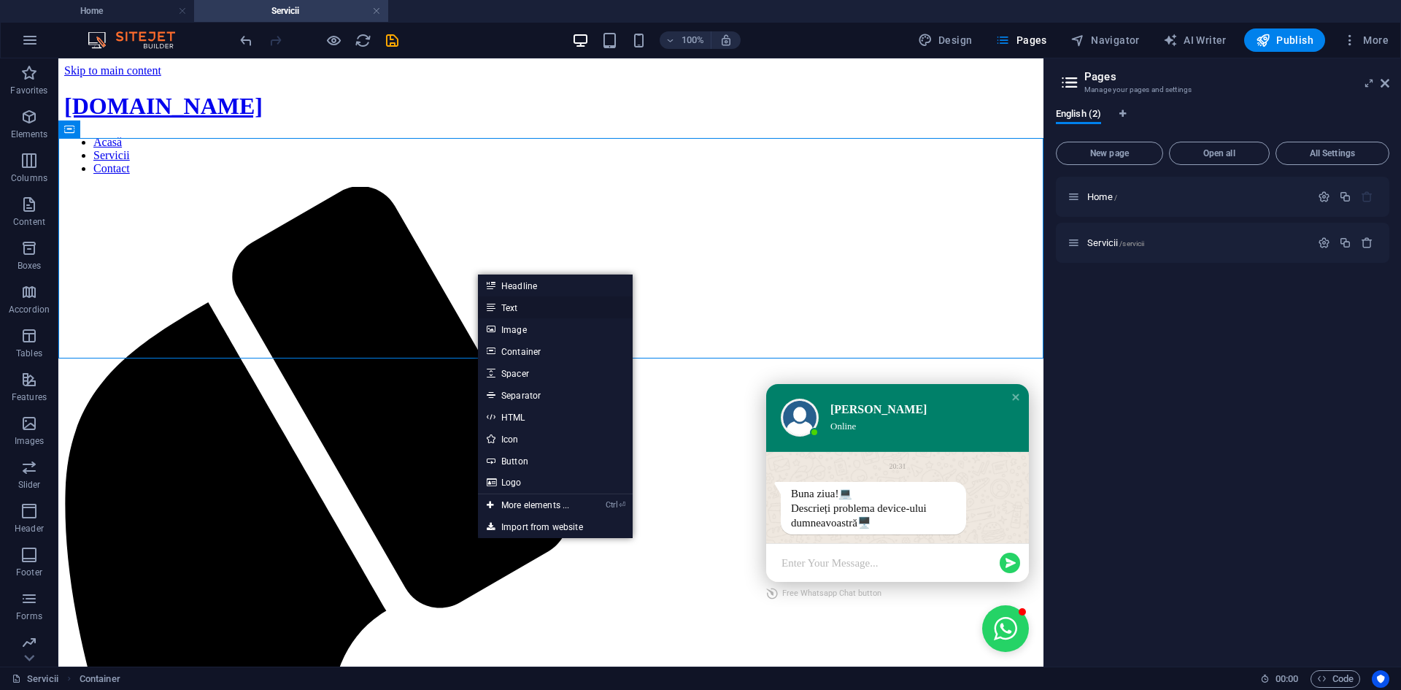
click at [536, 301] on link "Text" at bounding box center [555, 307] width 155 height 22
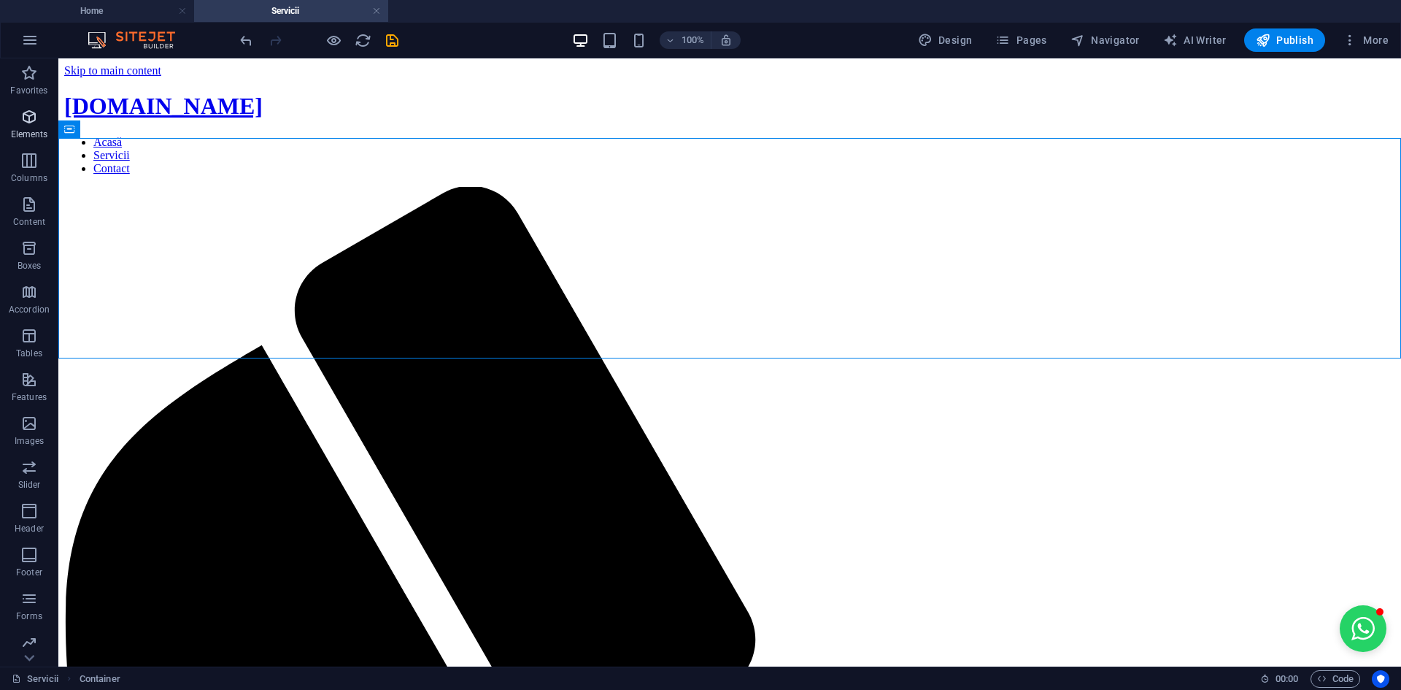
click at [31, 115] on icon "button" at bounding box center [29, 117] width 18 height 18
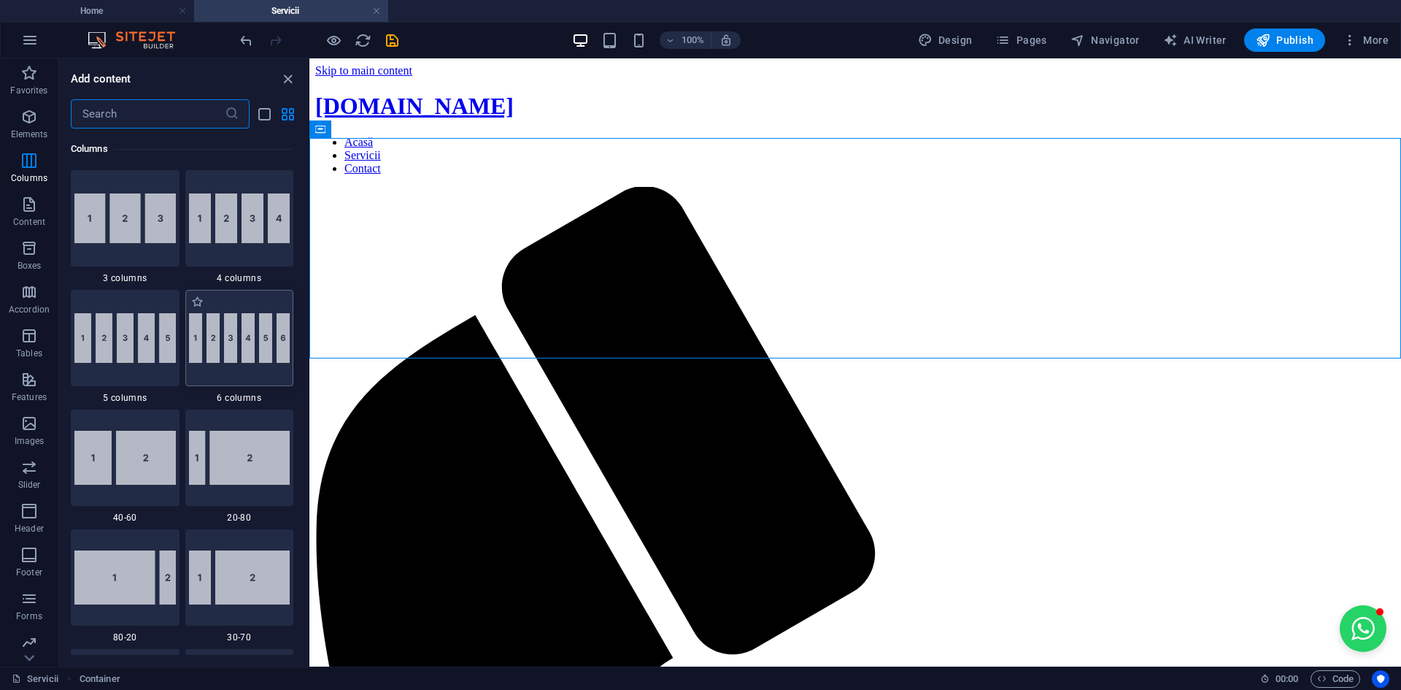
scroll to position [812, 0]
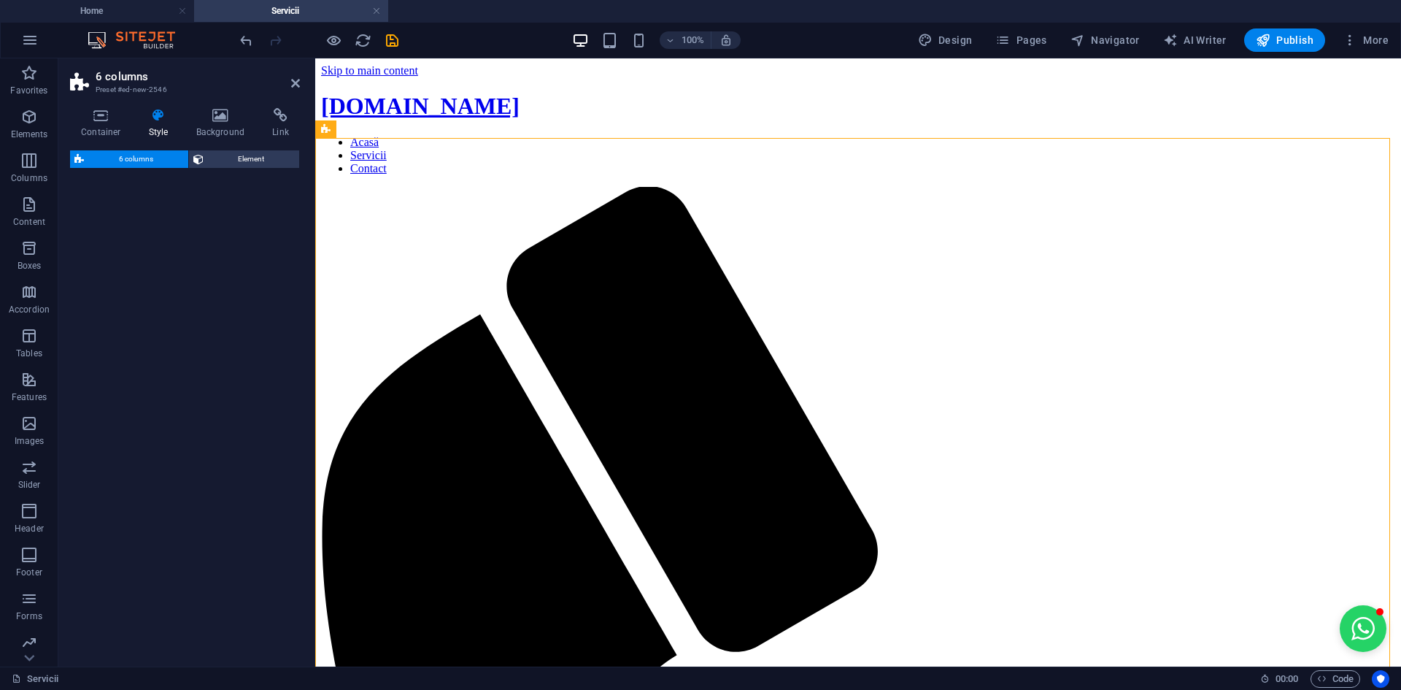
select select "rem"
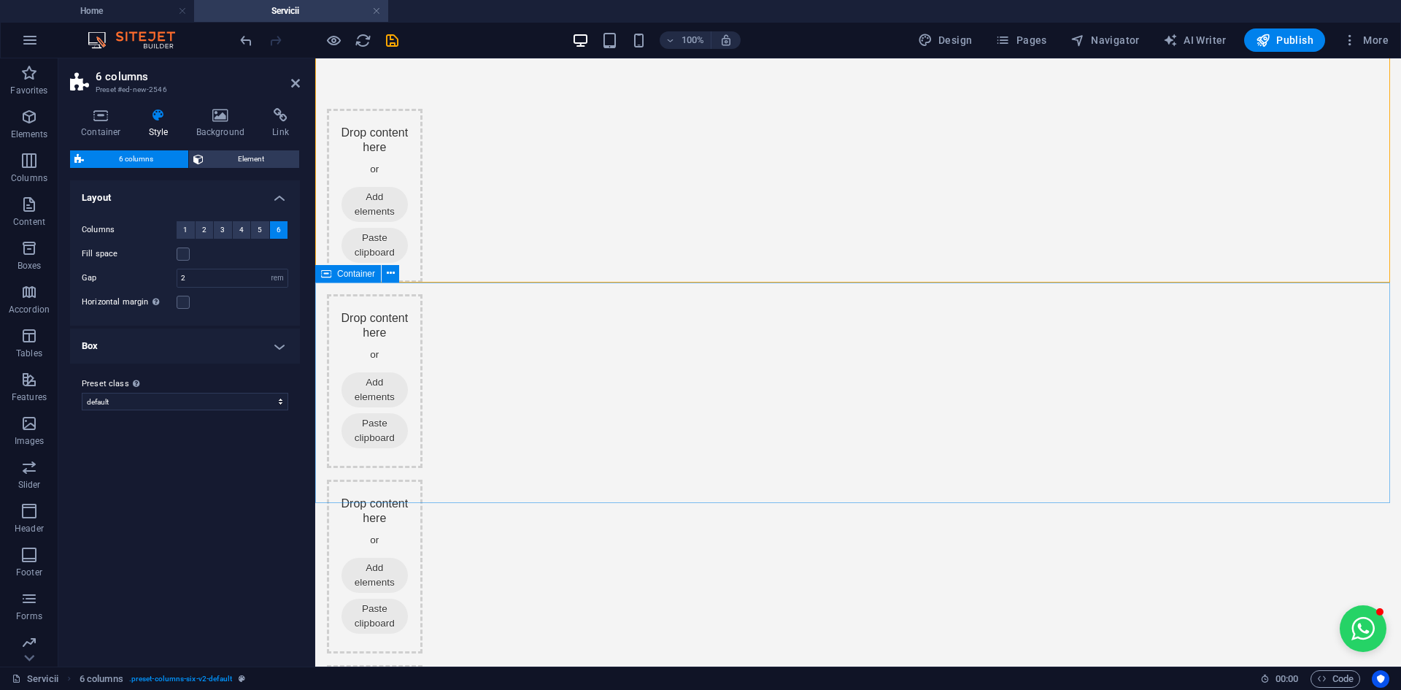
scroll to position [0, 0]
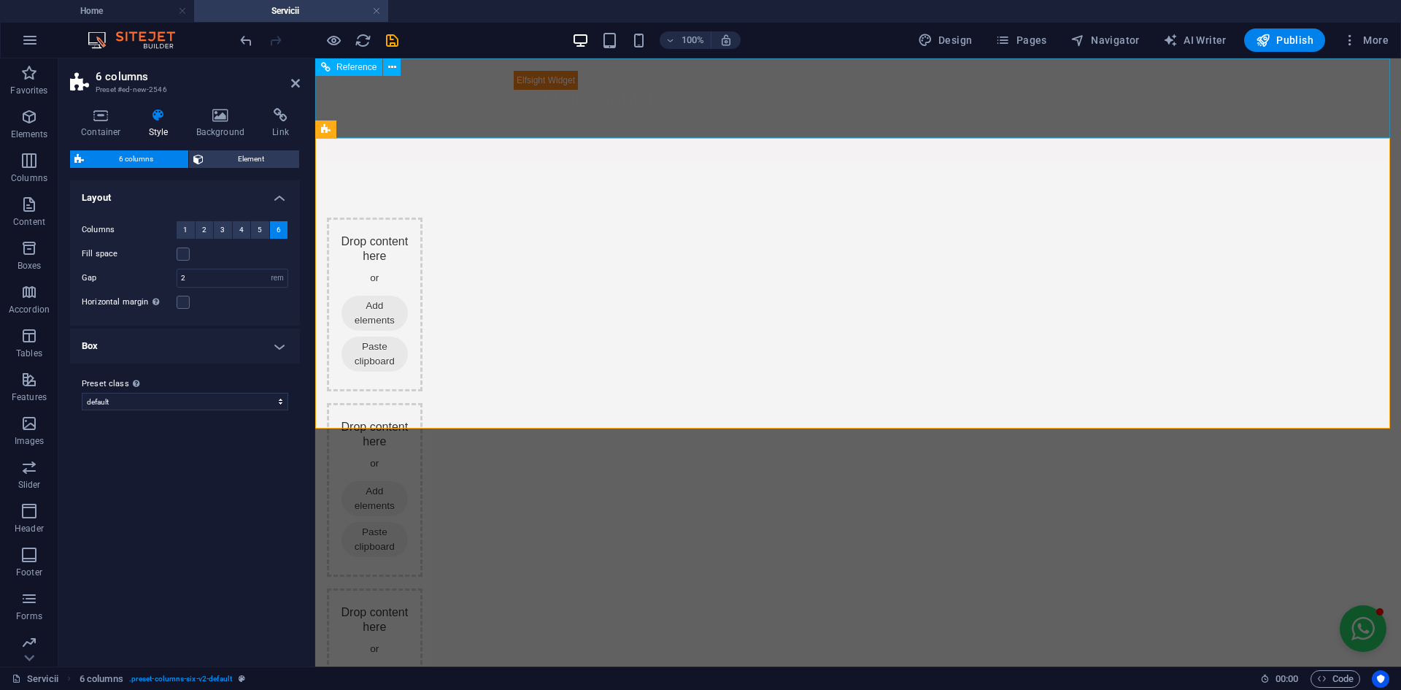
click at [719, 112] on nav "Acasă Servicii Contact" at bounding box center [858, 130] width 689 height 36
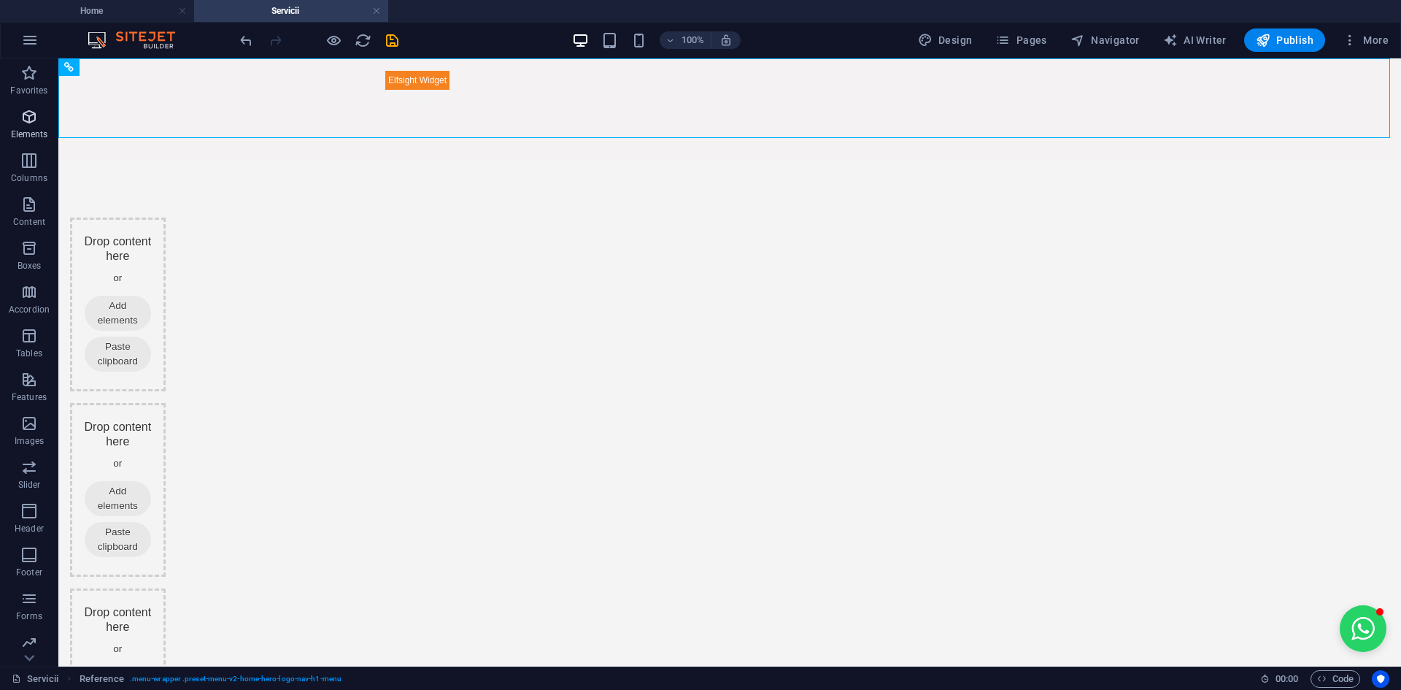
click at [35, 123] on icon "button" at bounding box center [29, 117] width 18 height 18
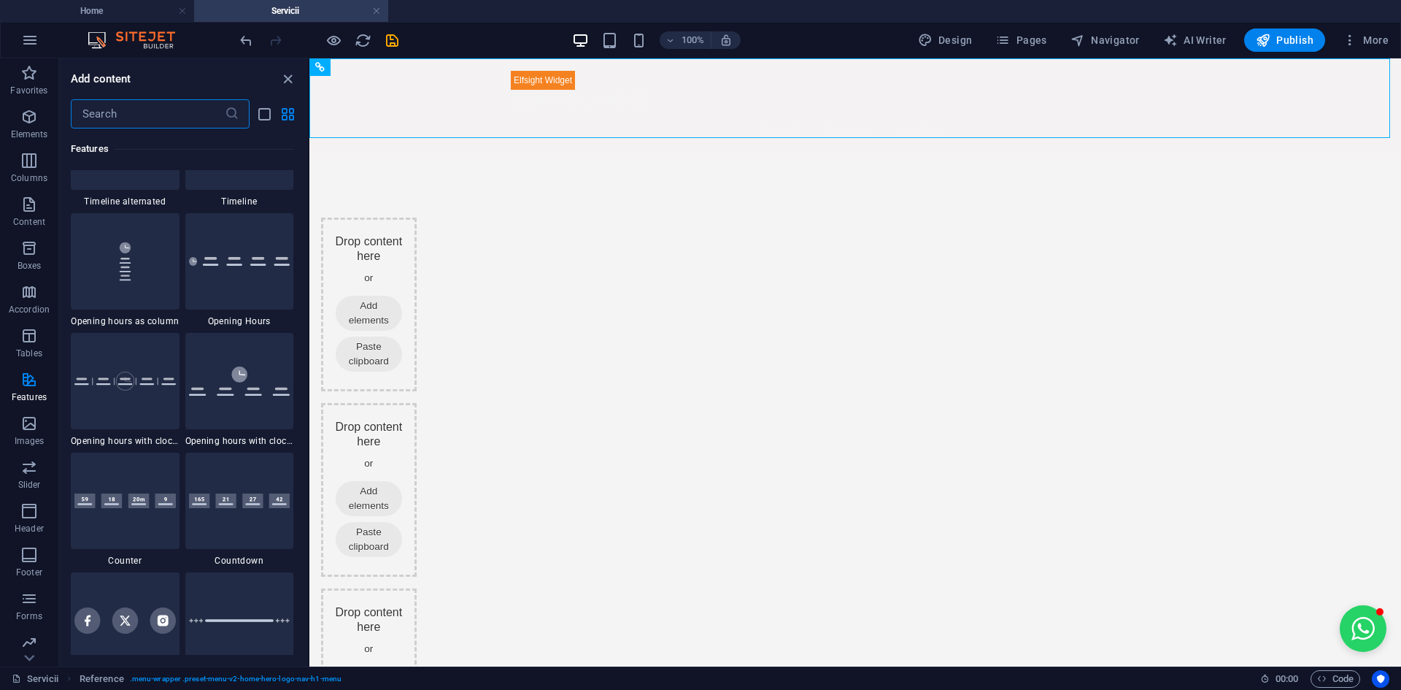
scroll to position [5911, 0]
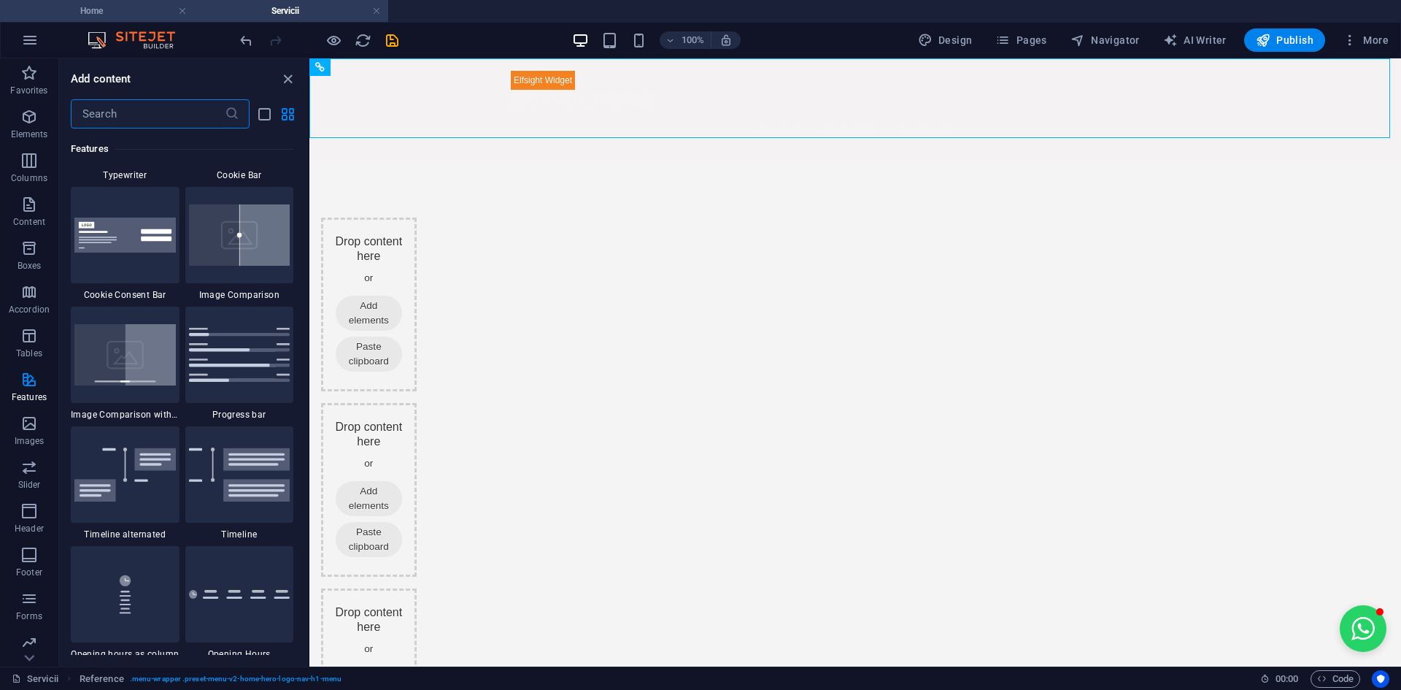
click at [123, 17] on h4 "Home" at bounding box center [97, 11] width 194 height 16
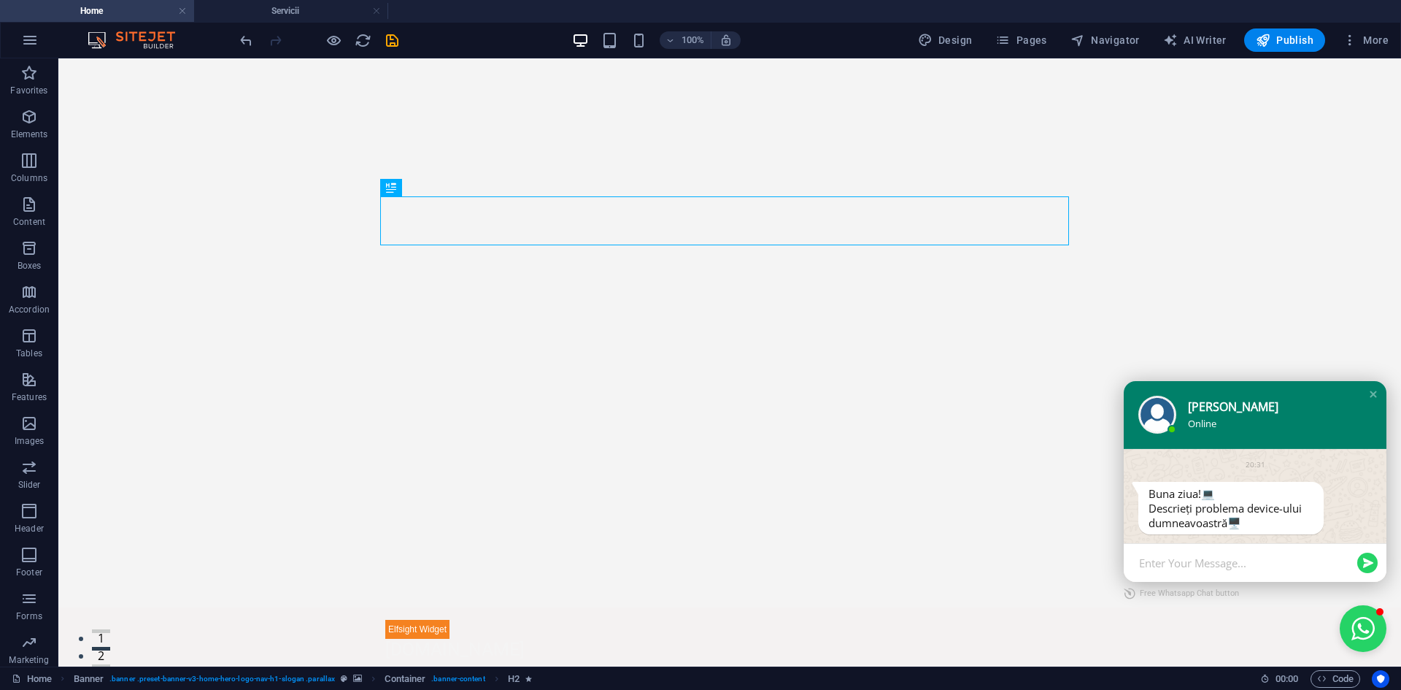
click at [460, 42] on div "100% Design Pages Navigator AI Writer Publish More" at bounding box center [815, 39] width 1157 height 23
click at [234, 607] on div "Panel only seen by widget owner Edit widget Views 48% Share 🔥" at bounding box center [729, 657] width 1343 height 101
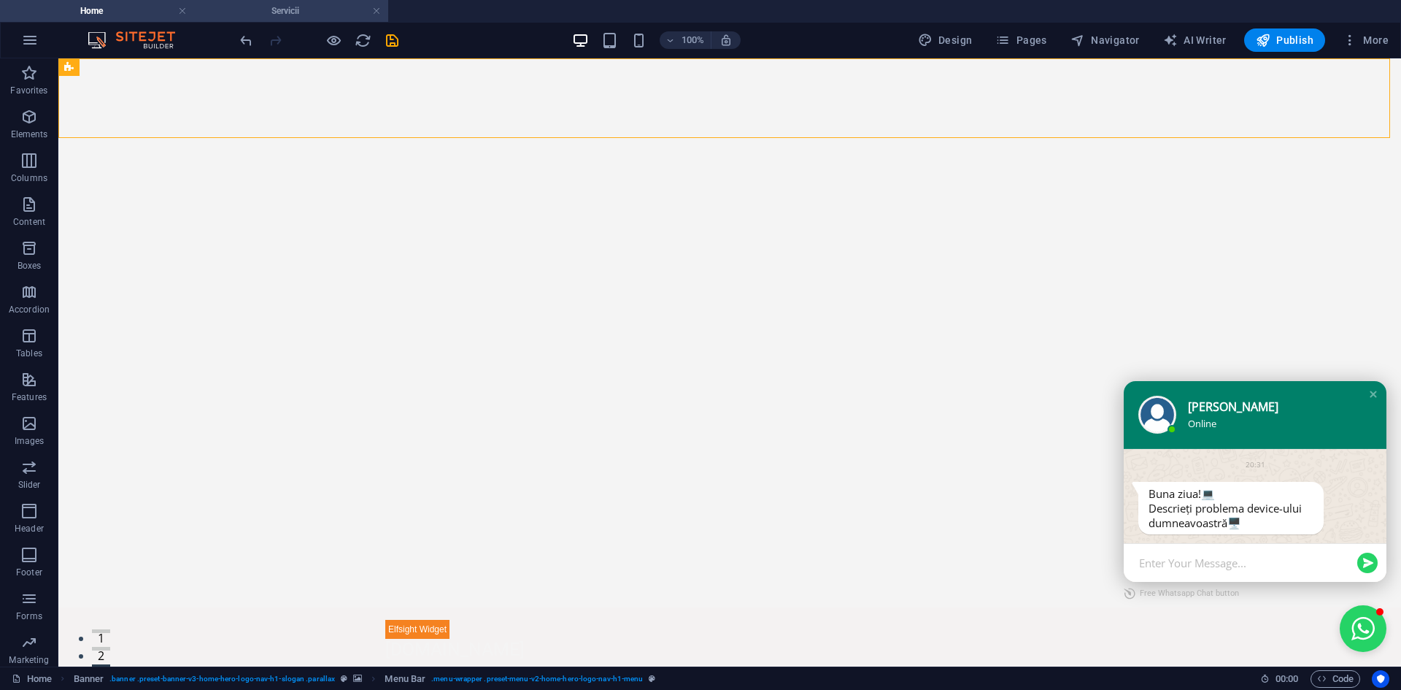
click at [275, 15] on h4 "Servicii" at bounding box center [291, 11] width 194 height 16
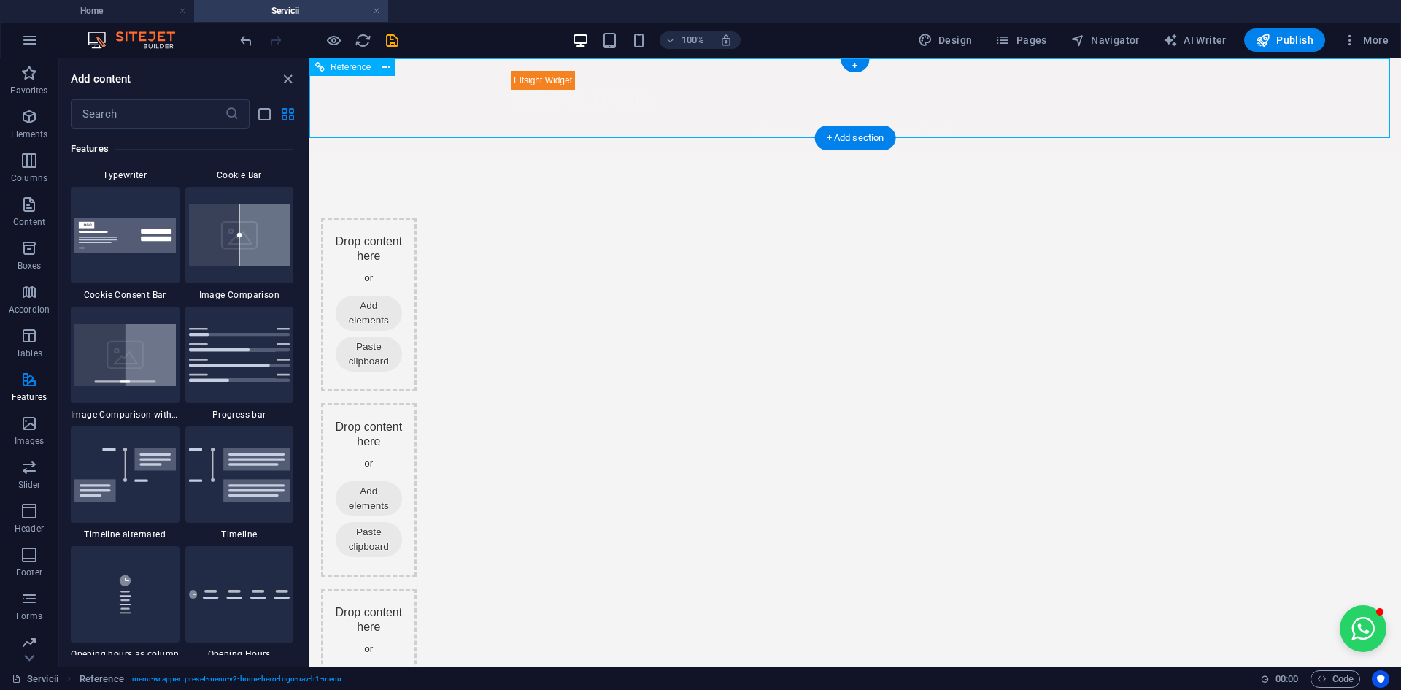
click at [454, 94] on div "Panel only seen by widget owner Edit widget Views 48% Share 🔥" at bounding box center [855, 108] width 1092 height 101
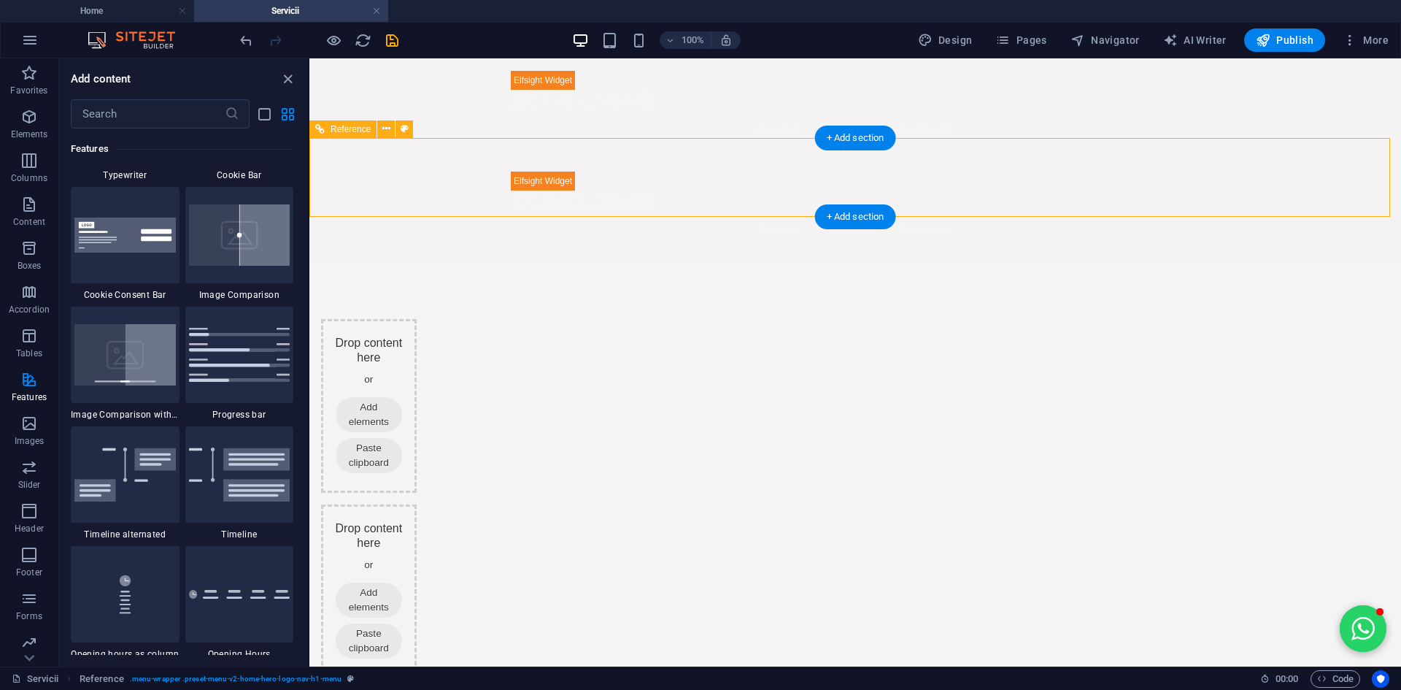
click at [682, 212] on nav "Acasă Servicii Contact" at bounding box center [855, 230] width 689 height 36
click at [685, 171] on div "Panel only seen by widget owner Edit widget Views 48% Share 🔥" at bounding box center [855, 181] width 689 height 20
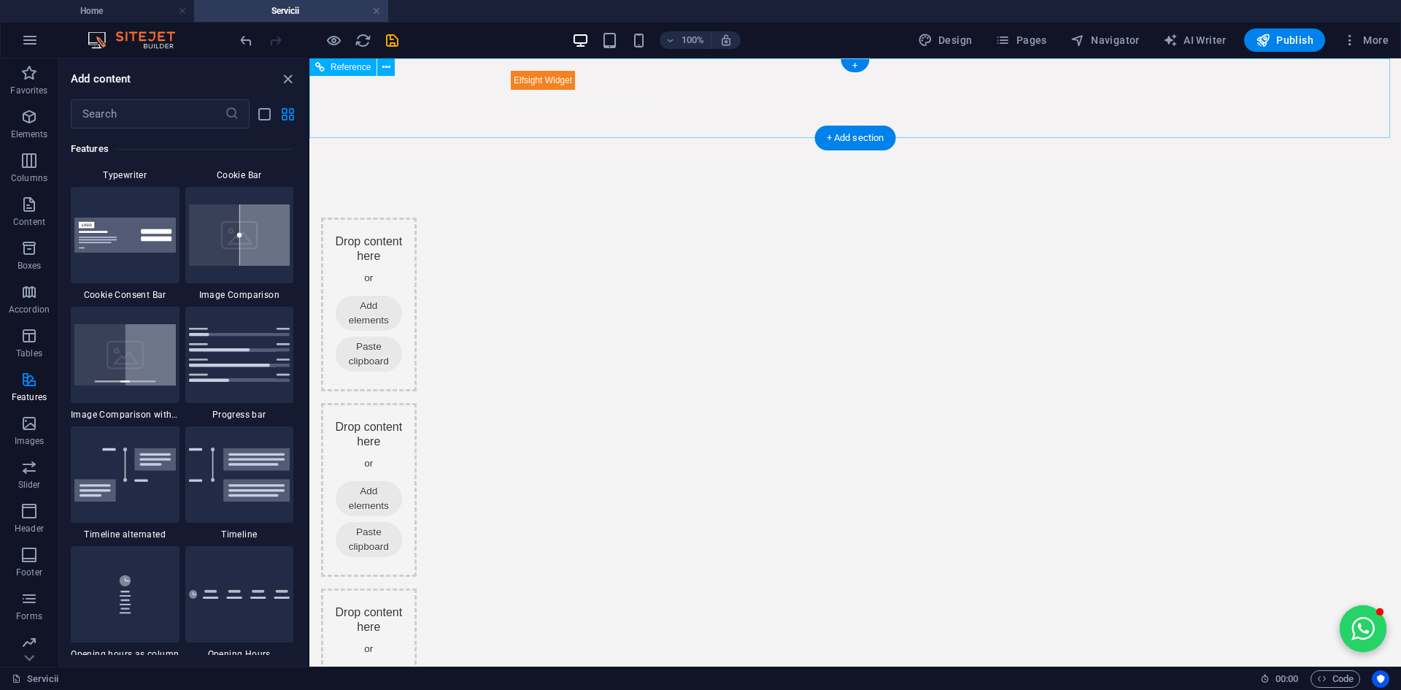
click at [641, 112] on nav "Acasă Servicii Contact" at bounding box center [855, 130] width 689 height 36
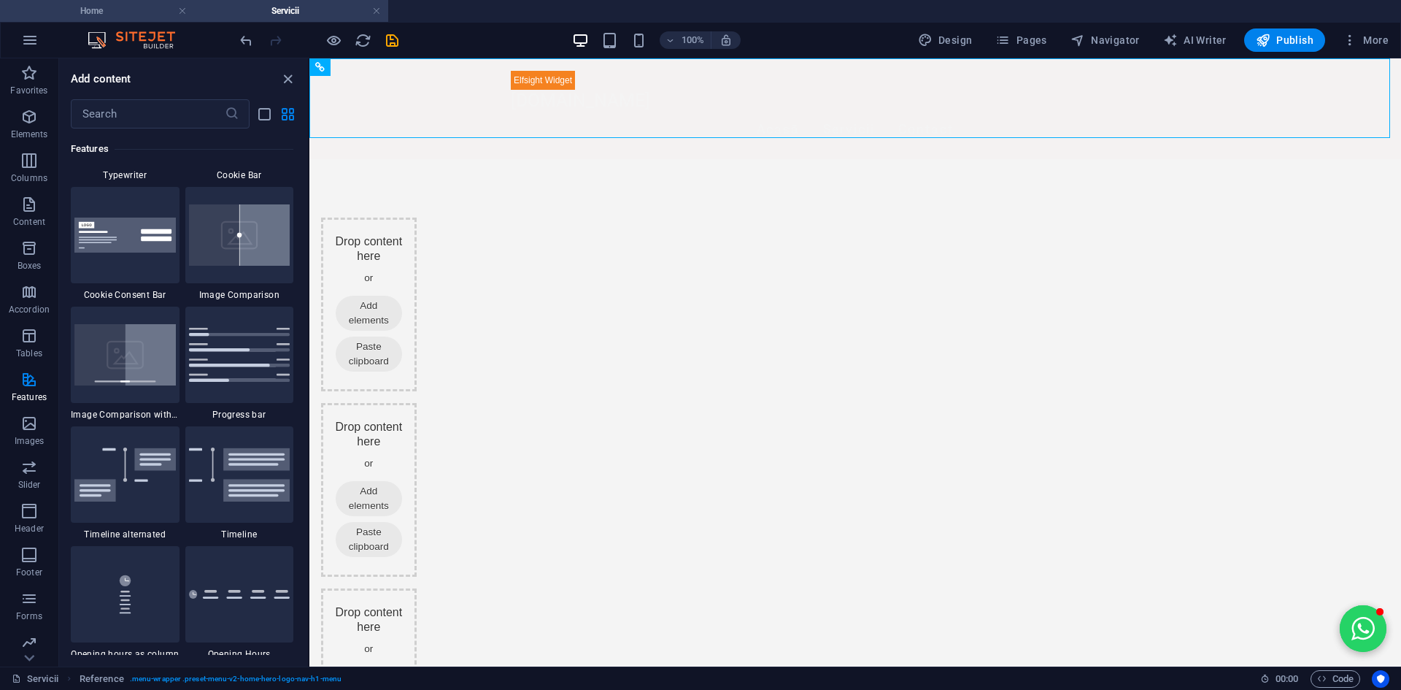
click at [139, 18] on h4 "Home" at bounding box center [97, 11] width 194 height 16
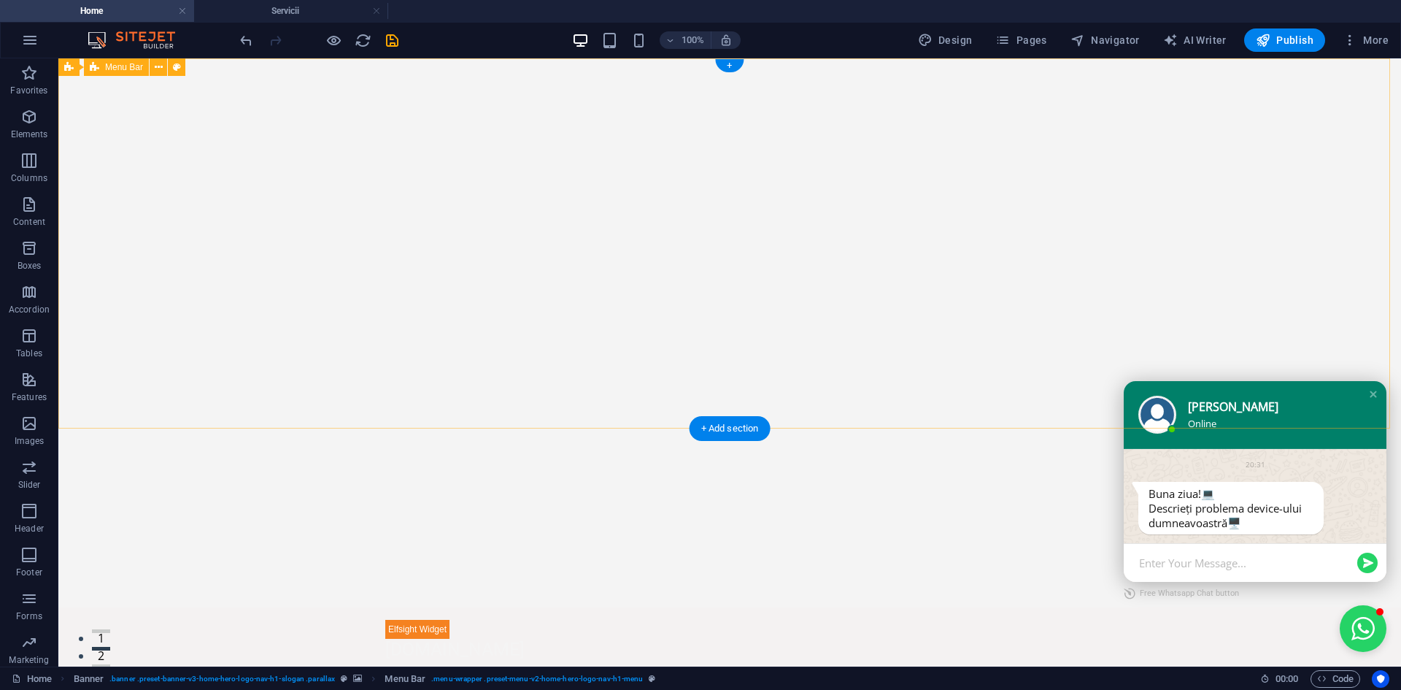
click at [287, 607] on div "Panel only seen by widget owner Edit widget Views 48% Share 🔥" at bounding box center [729, 657] width 1343 height 101
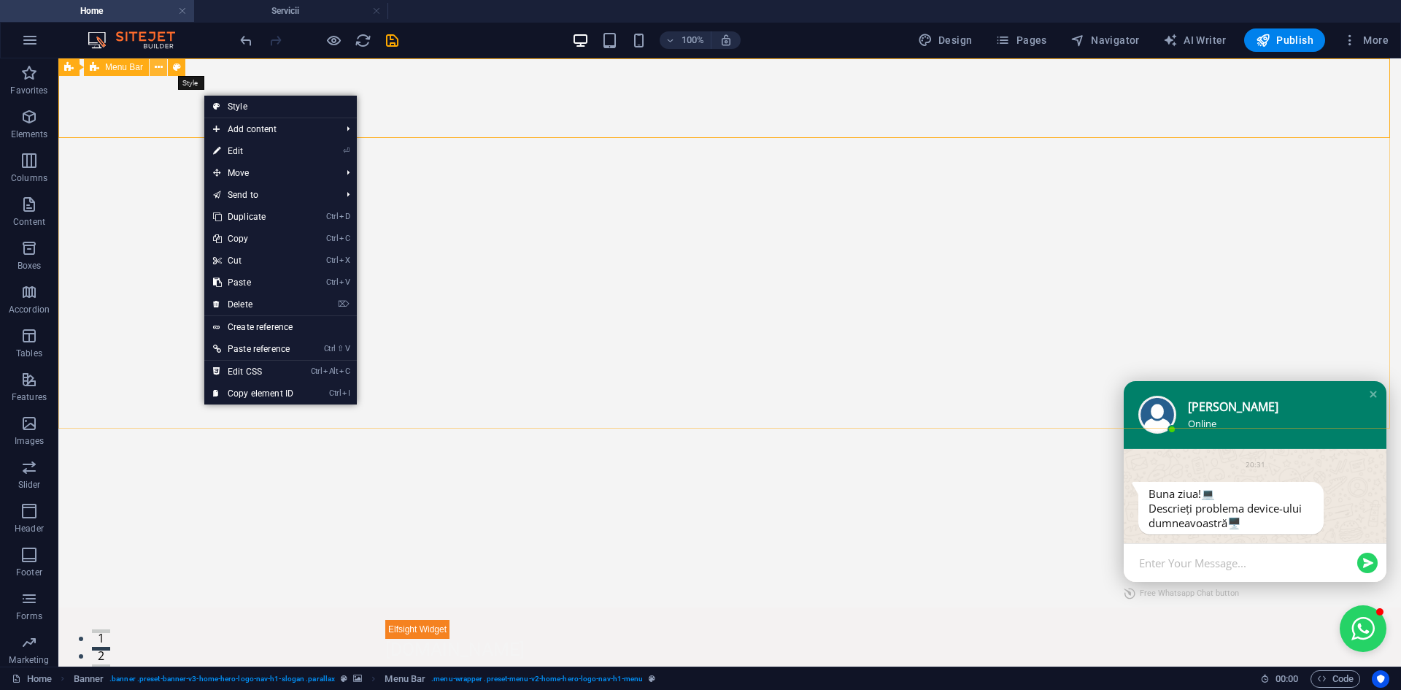
click at [160, 69] on icon at bounding box center [159, 67] width 8 height 15
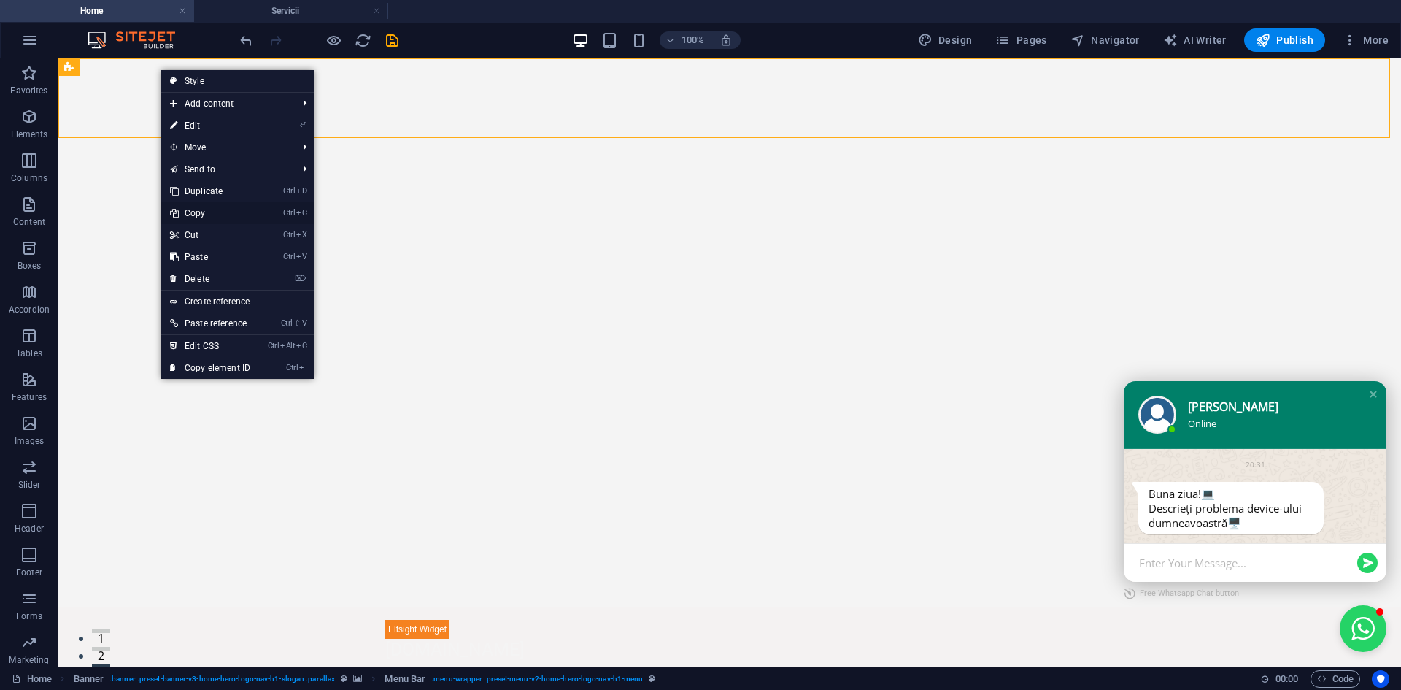
click at [231, 214] on link "Ctrl C Copy" at bounding box center [210, 213] width 98 height 22
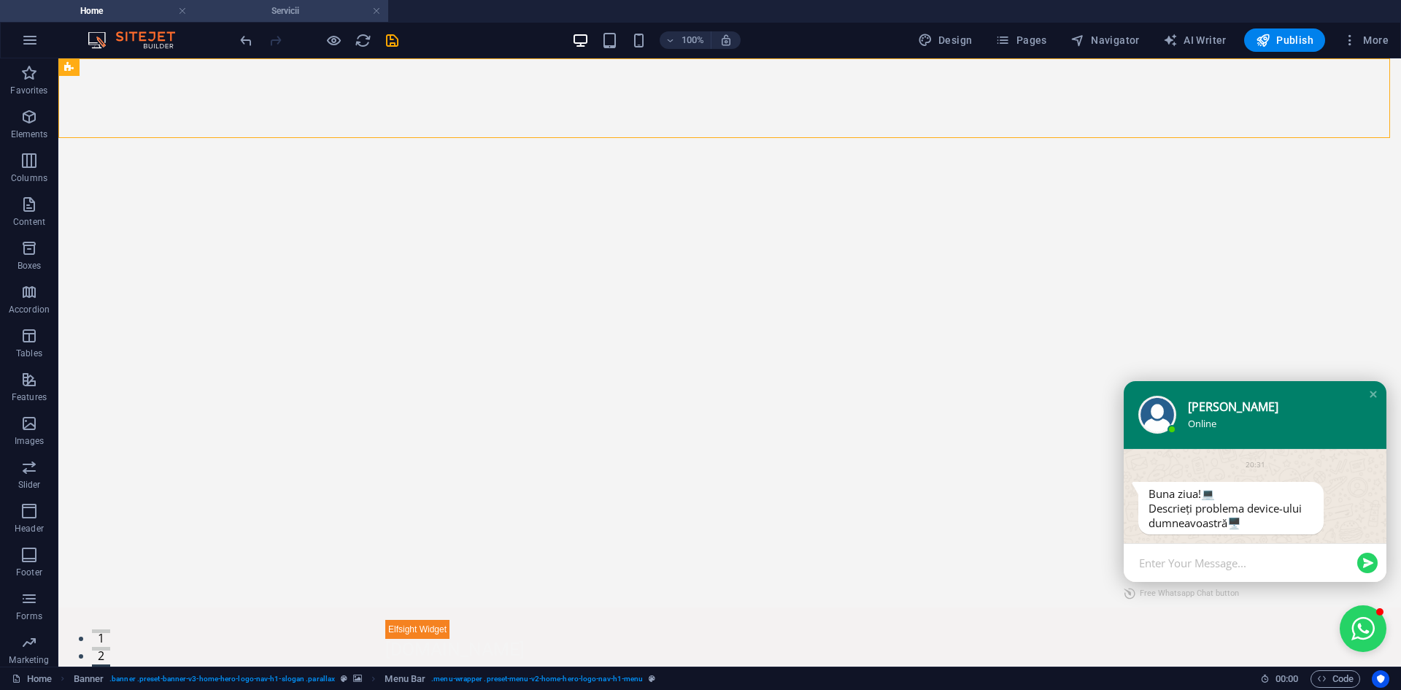
click at [312, 7] on h4 "Servicii" at bounding box center [291, 11] width 194 height 16
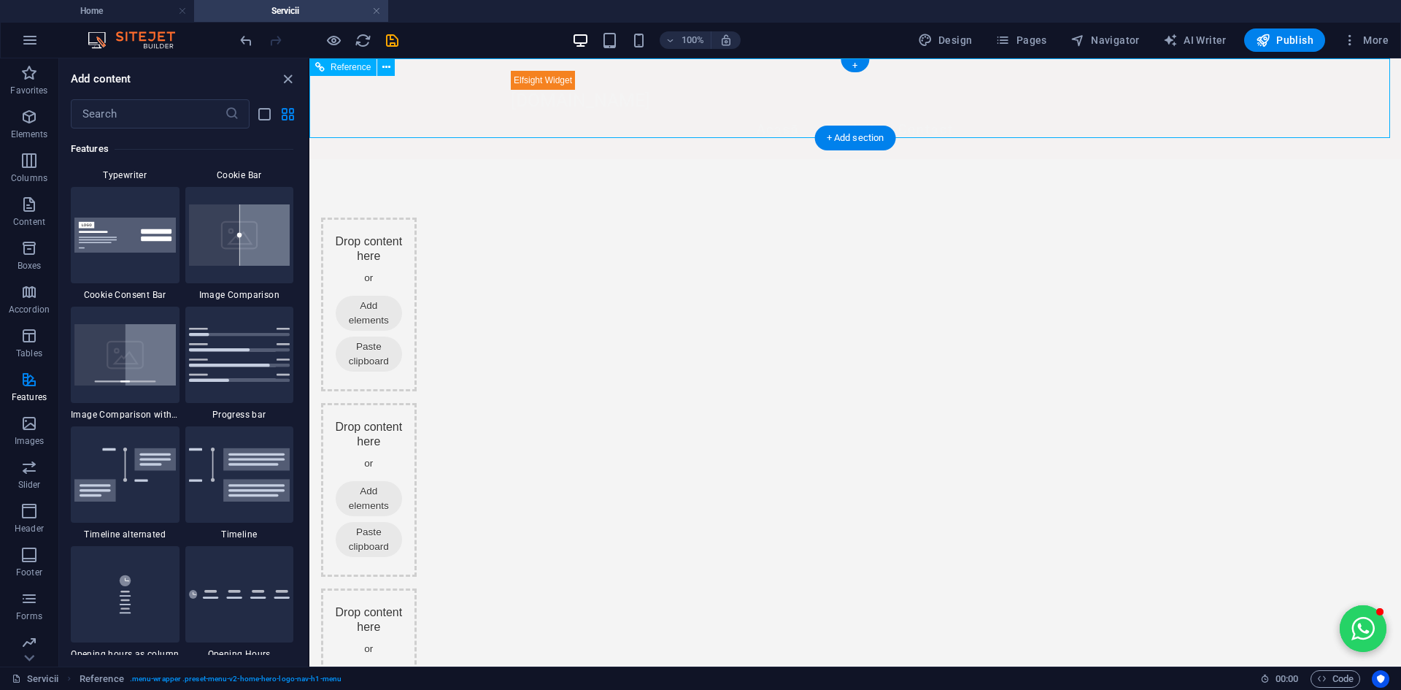
click at [404, 93] on div "Panel only seen by widget owner Edit widget Views 48% Share 🔥" at bounding box center [855, 108] width 1092 height 101
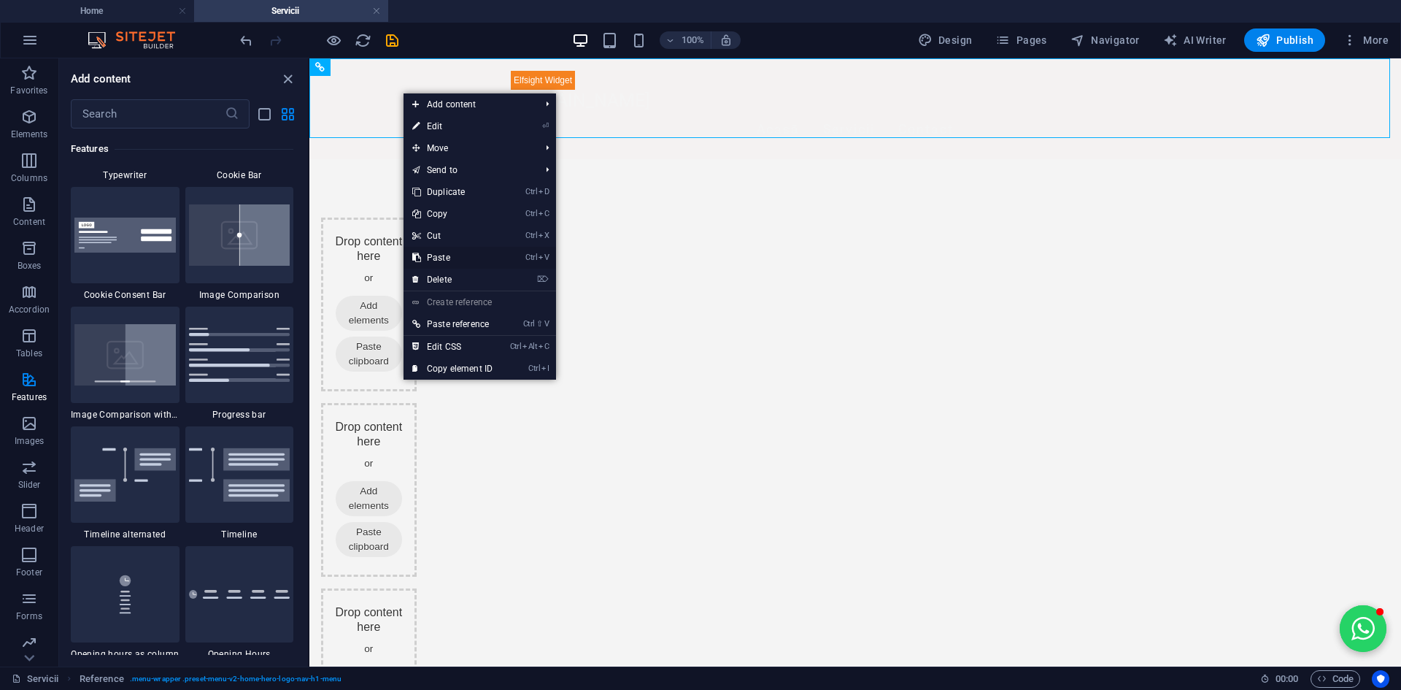
click at [452, 254] on link "Ctrl V Paste" at bounding box center [453, 258] width 98 height 22
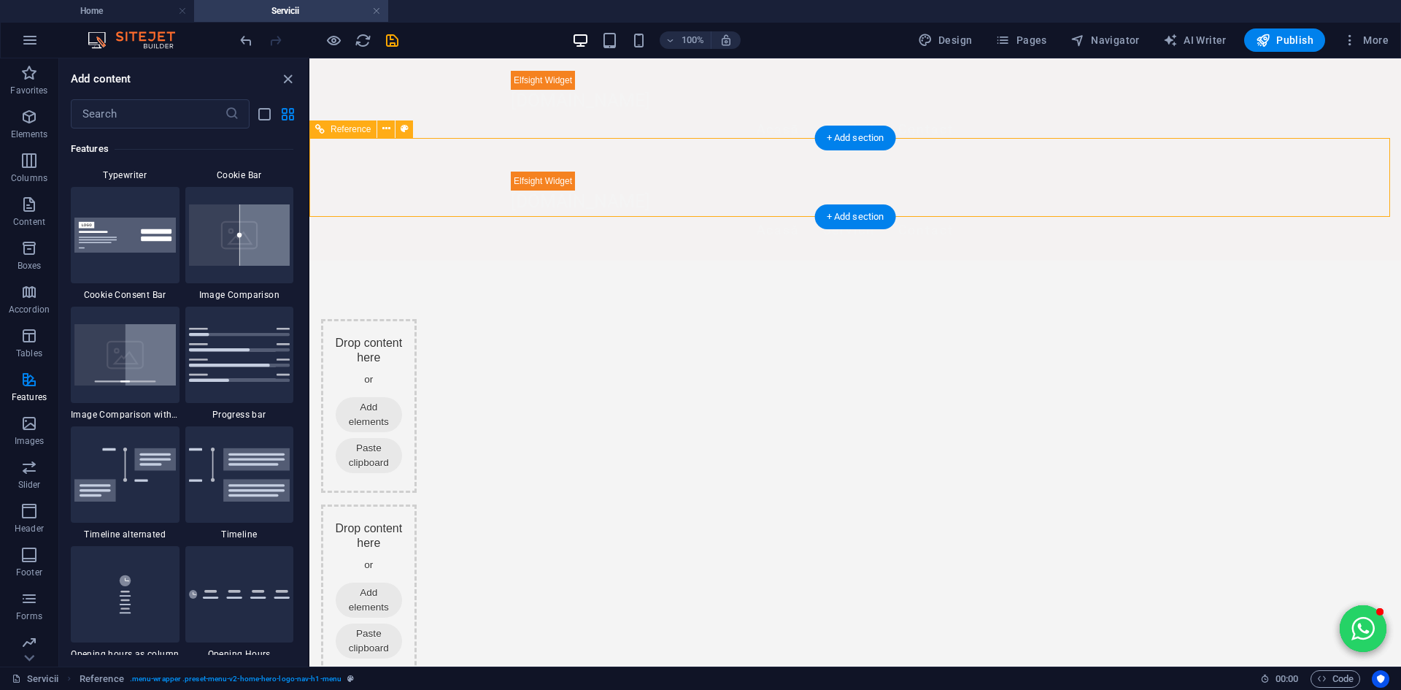
click at [674, 212] on nav "Acasă Servicii Contact" at bounding box center [855, 230] width 689 height 36
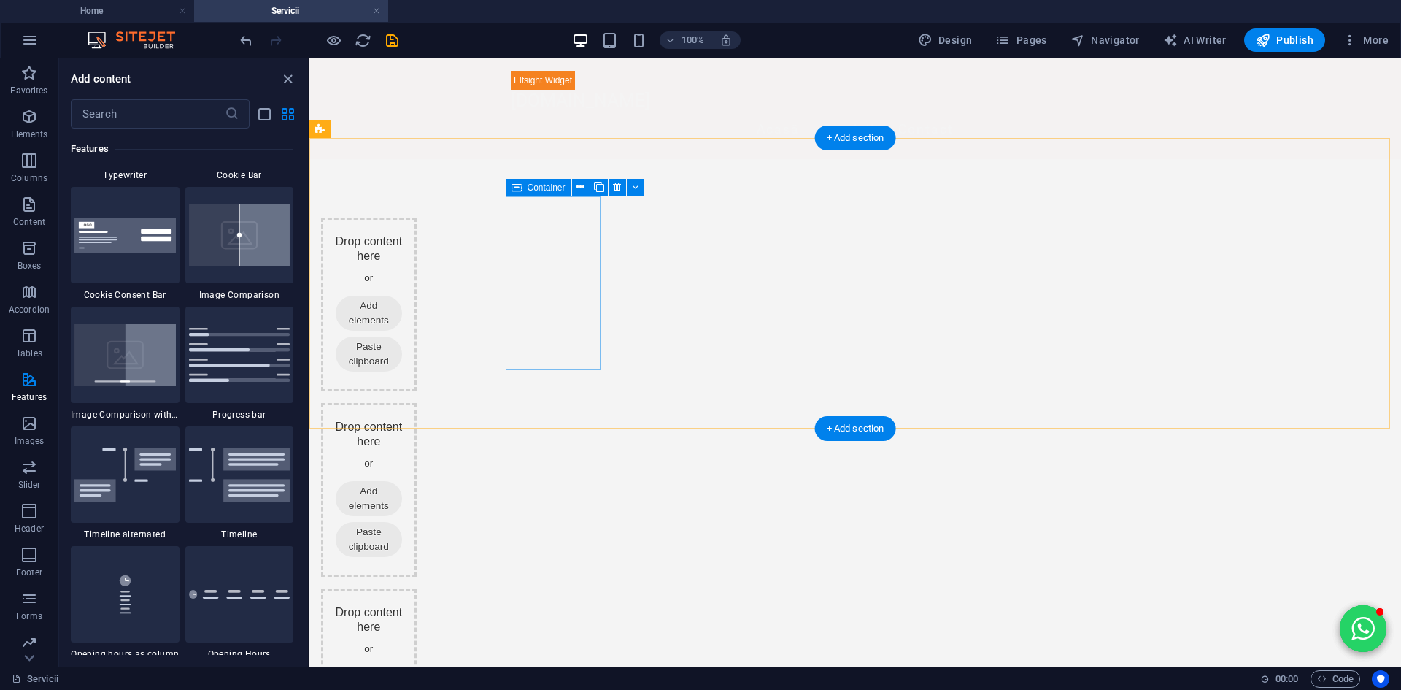
click at [402, 296] on span "Add elements" at bounding box center [369, 313] width 66 height 35
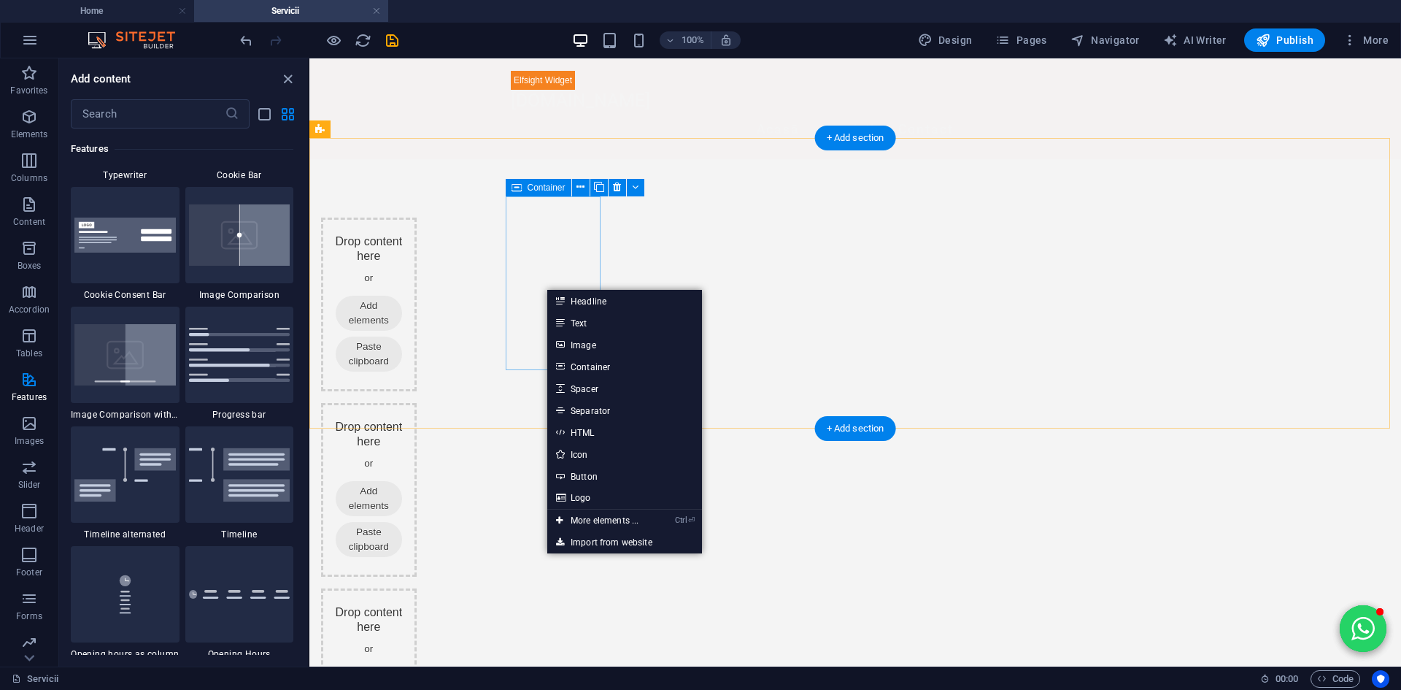
click at [402, 296] on span "Add elements" at bounding box center [369, 313] width 66 height 35
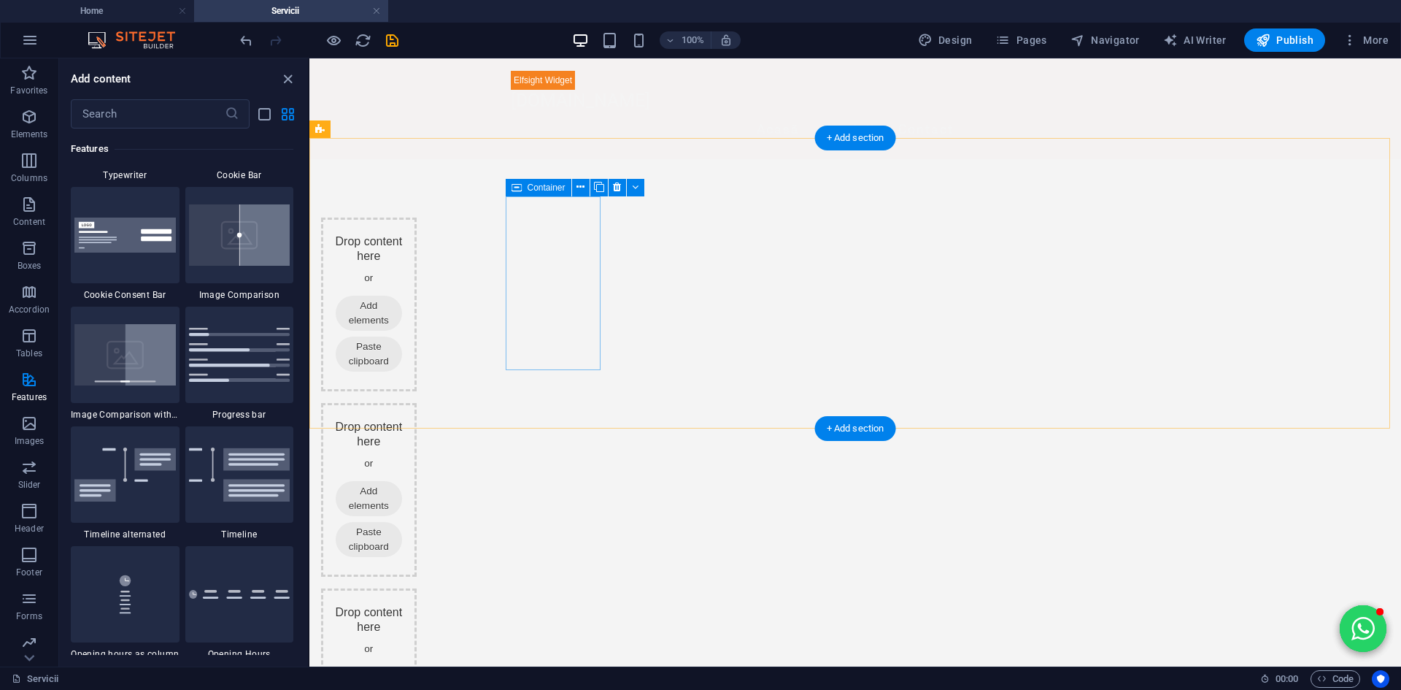
click at [402, 296] on span "Add elements" at bounding box center [369, 313] width 66 height 35
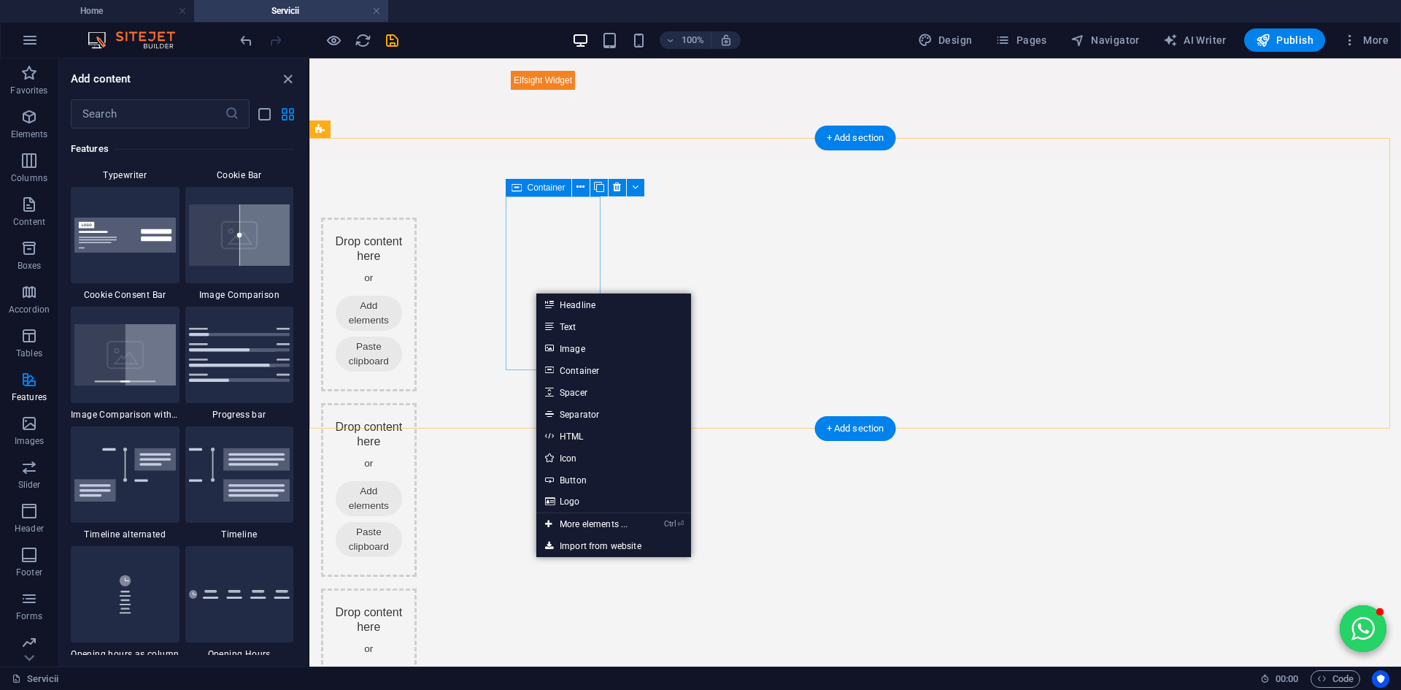
click at [342, 313] on icon at bounding box center [342, 313] width 0 height 0
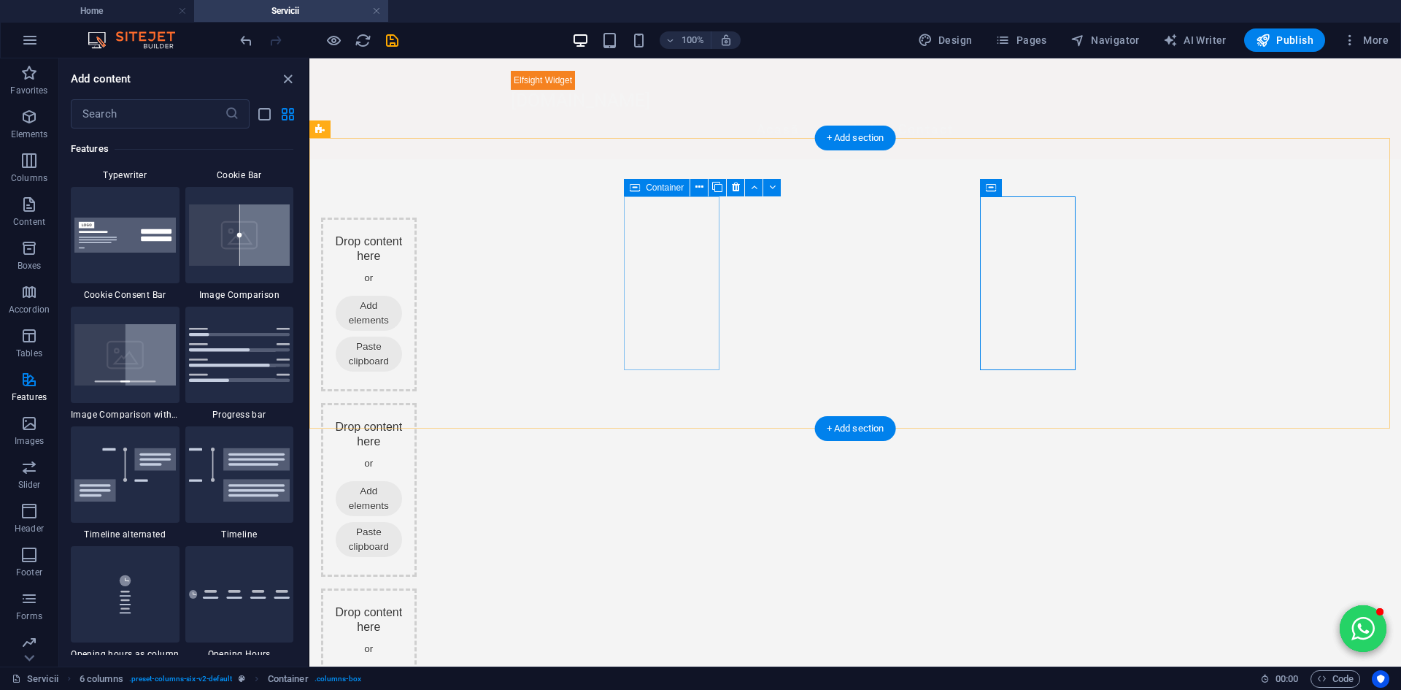
click at [417, 403] on div "Drop content here or Add elements Paste clipboard" at bounding box center [369, 490] width 96 height 174
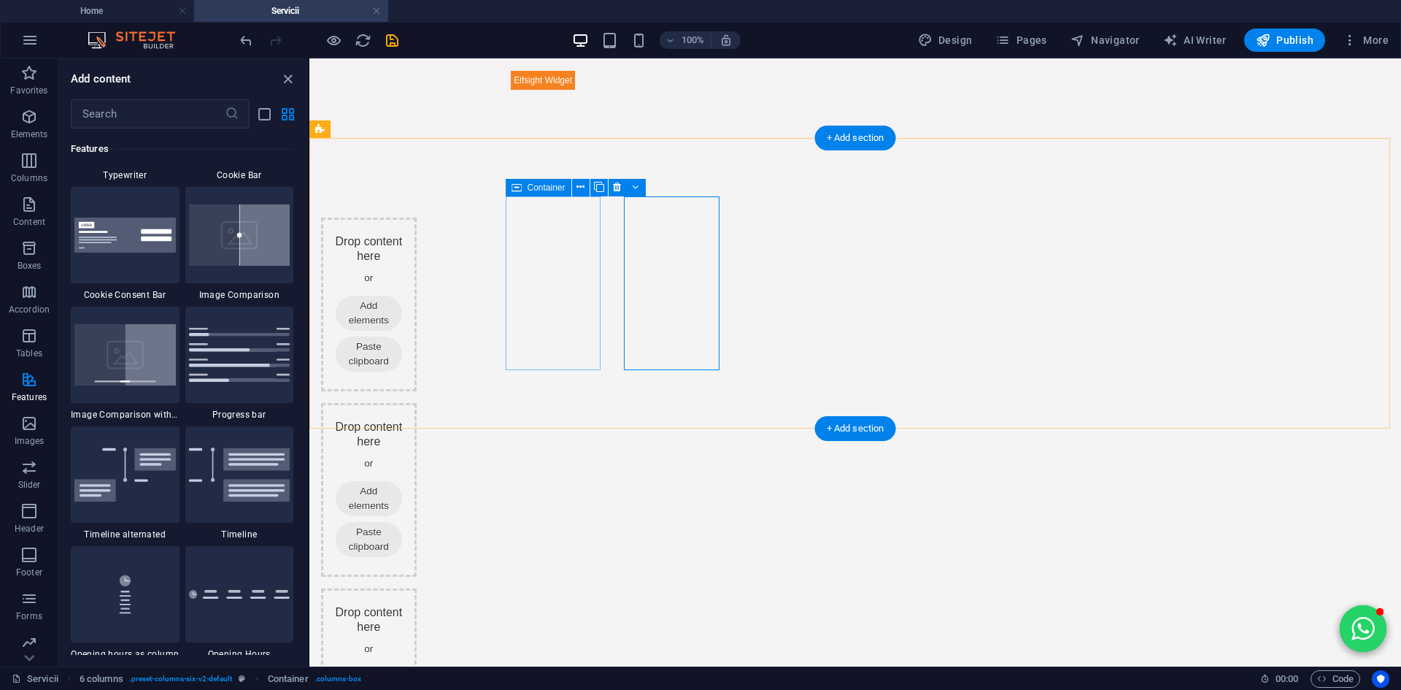
click at [417, 243] on div "Drop content here or Add elements Paste clipboard" at bounding box center [369, 304] width 96 height 174
click at [417, 232] on div "Drop content here or Add elements Paste clipboard" at bounding box center [369, 304] width 96 height 174
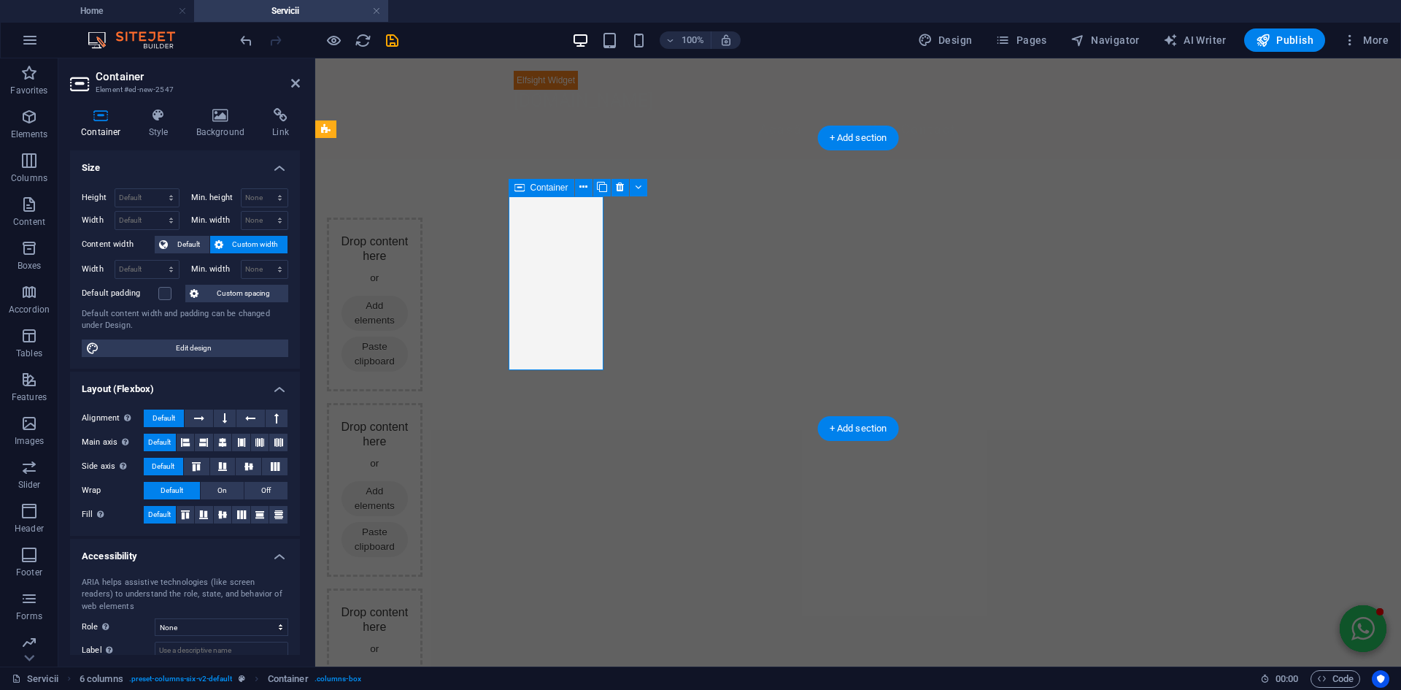
click at [423, 225] on div "Drop content here or Add elements Paste clipboard" at bounding box center [375, 304] width 96 height 174
click at [423, 233] on div "Drop content here or Add elements Paste clipboard" at bounding box center [375, 304] width 96 height 174
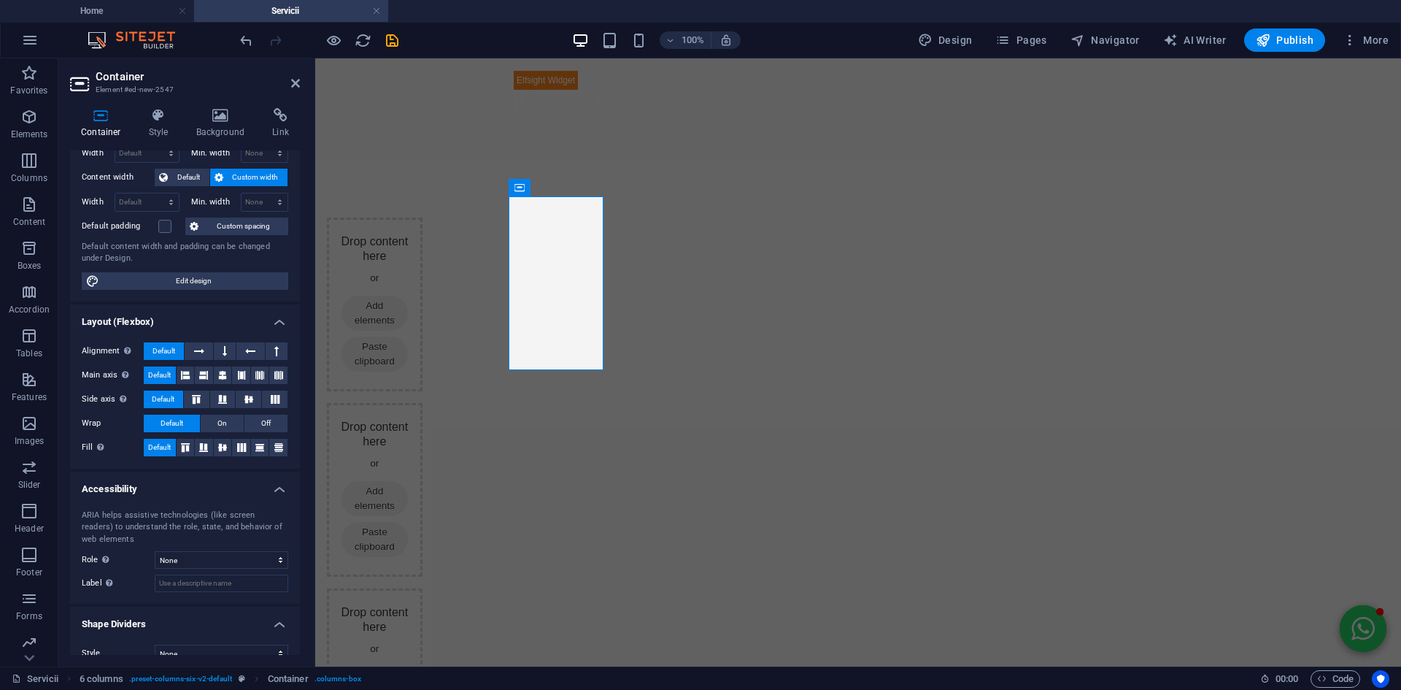
scroll to position [86, 0]
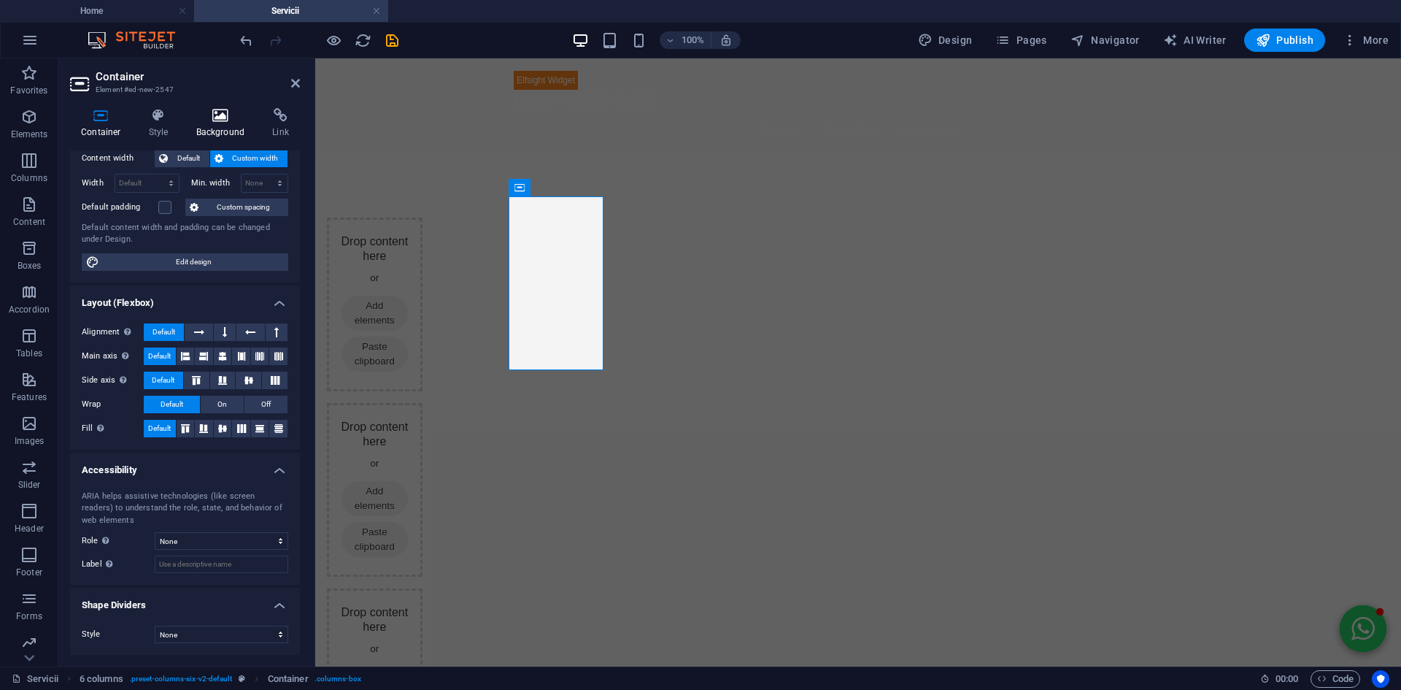
click at [212, 118] on icon at bounding box center [220, 115] width 71 height 15
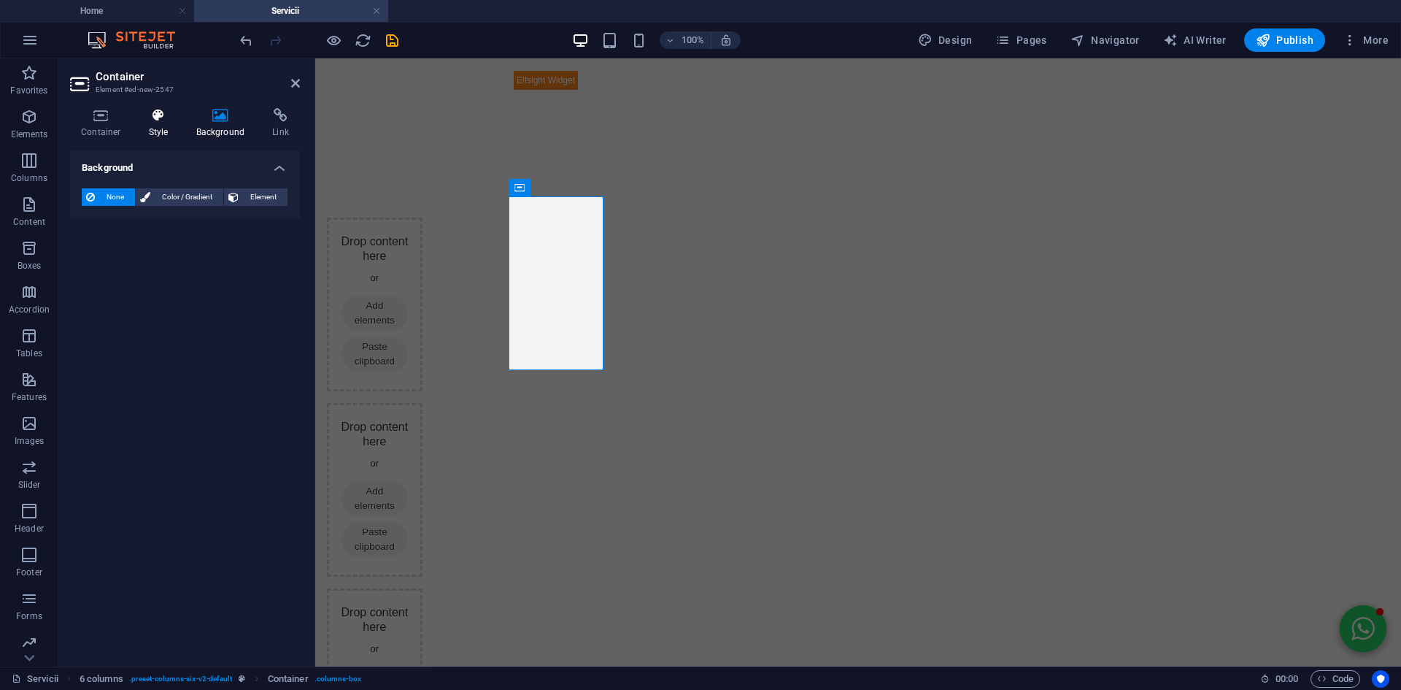
click at [158, 112] on icon at bounding box center [159, 115] width 42 height 15
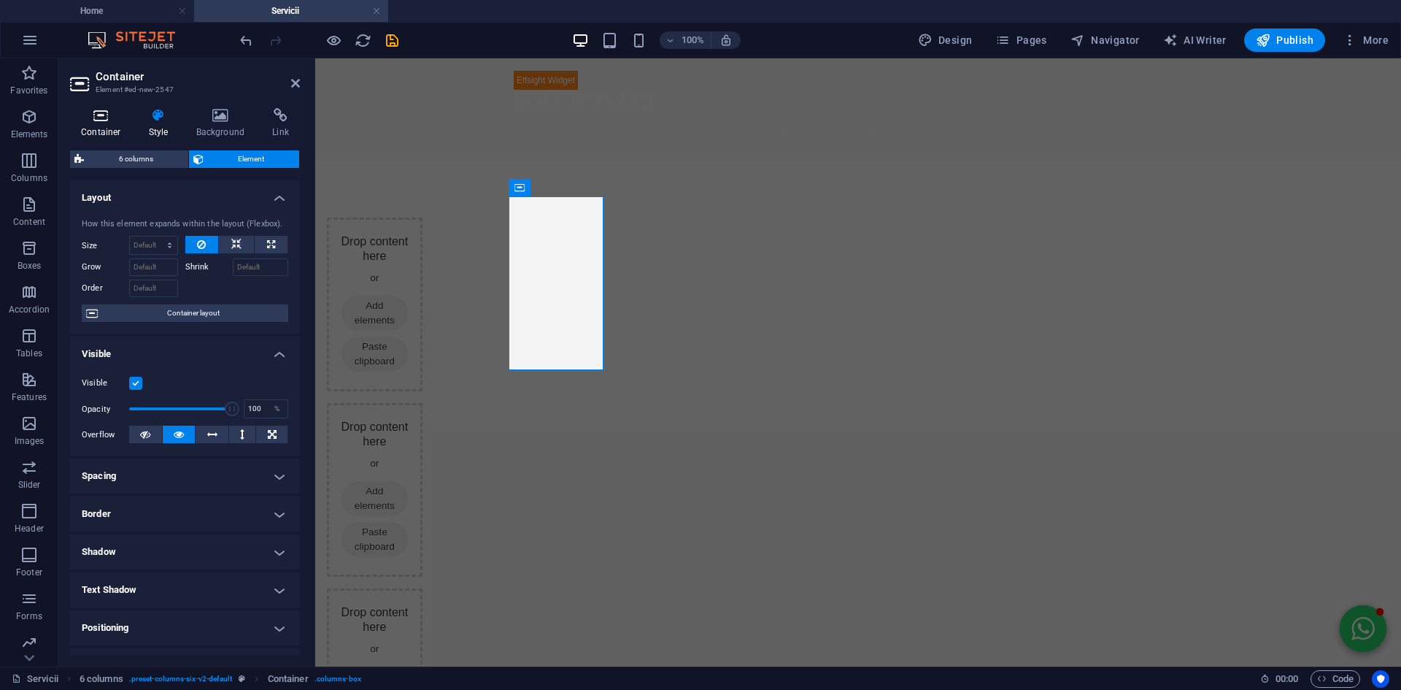
click at [101, 117] on icon at bounding box center [101, 115] width 62 height 15
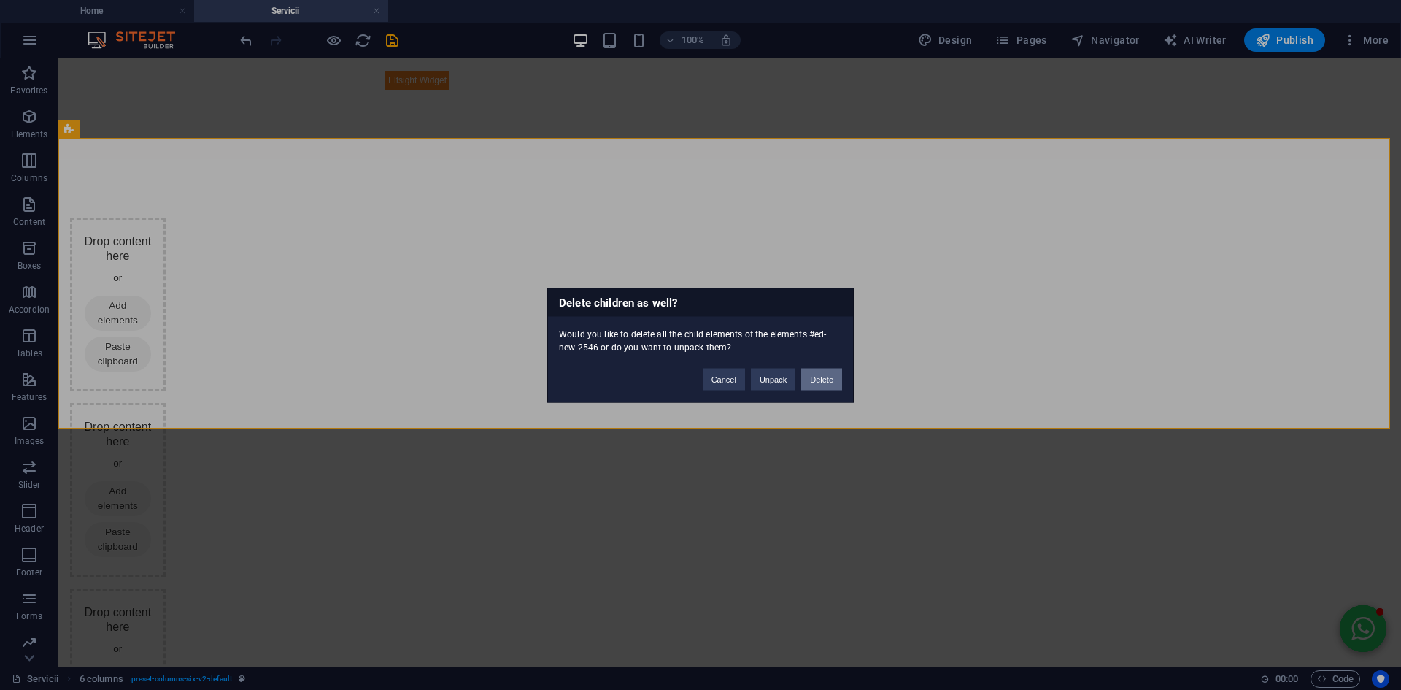
drag, startPoint x: 810, startPoint y: 383, endPoint x: 712, endPoint y: 310, distance: 122.6
click at [810, 383] on button "Delete" at bounding box center [821, 379] width 41 height 22
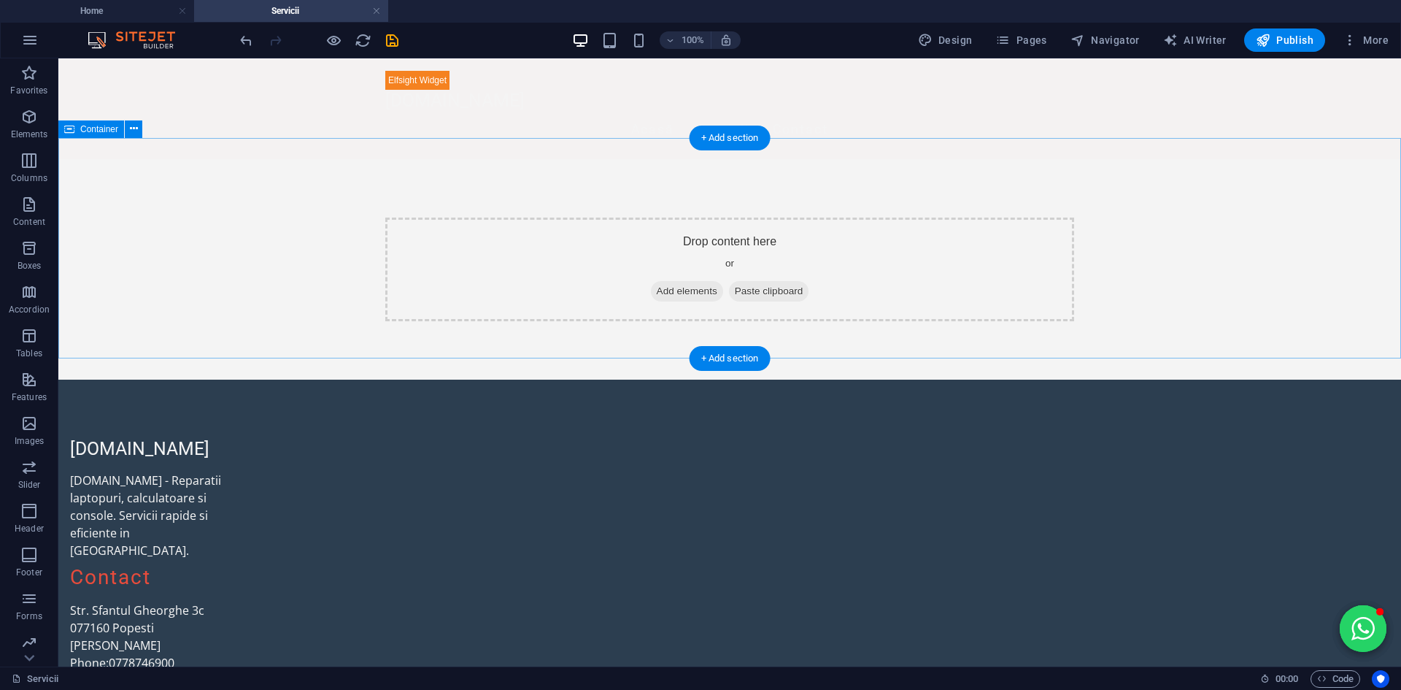
click at [244, 159] on div "Drop content here or Add elements Paste clipboard" at bounding box center [729, 269] width 1343 height 220
click at [29, 166] on icon "button" at bounding box center [29, 161] width 18 height 18
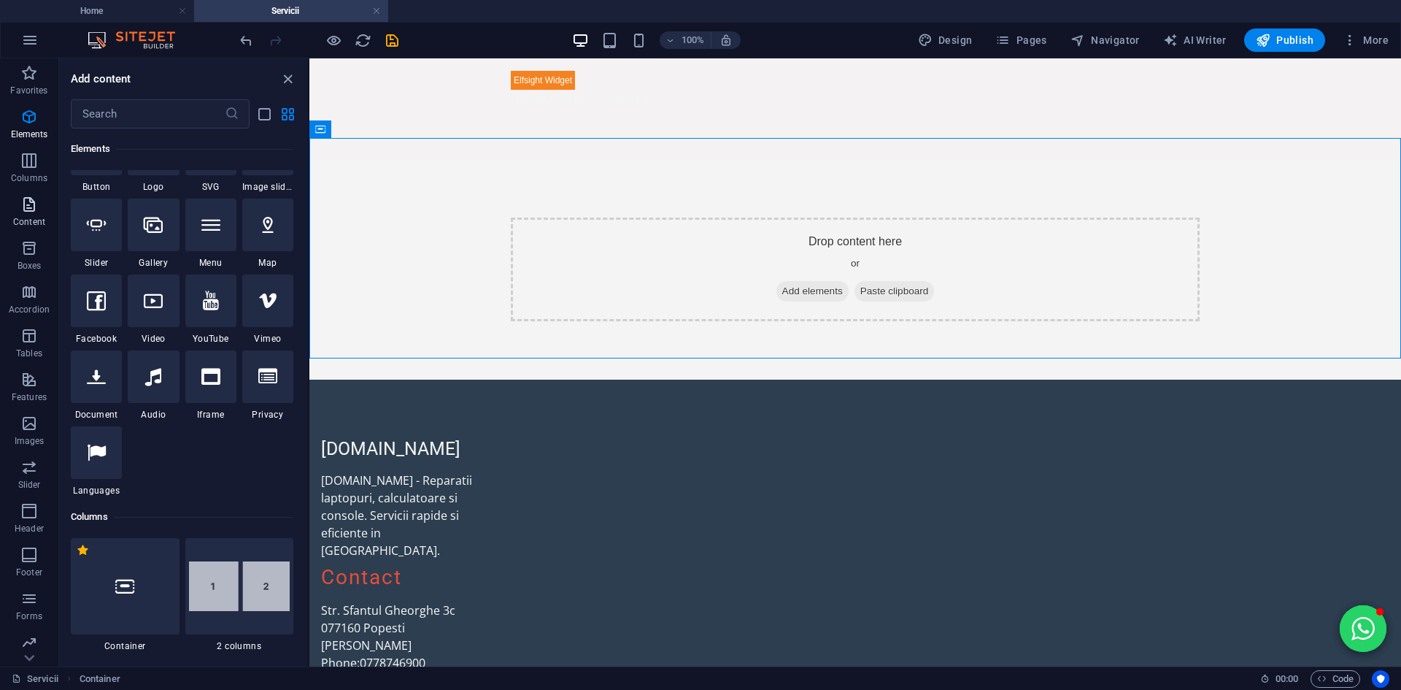
click at [28, 212] on icon "button" at bounding box center [29, 205] width 18 height 18
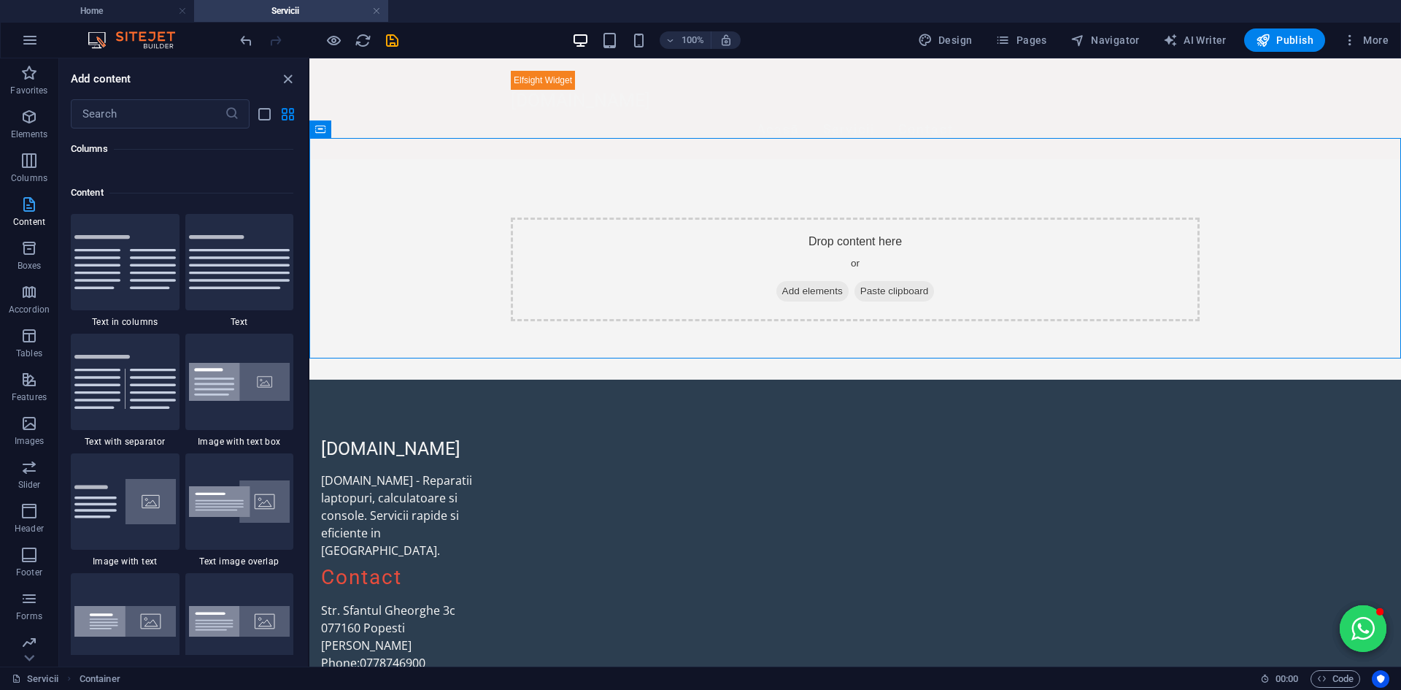
scroll to position [2553, 0]
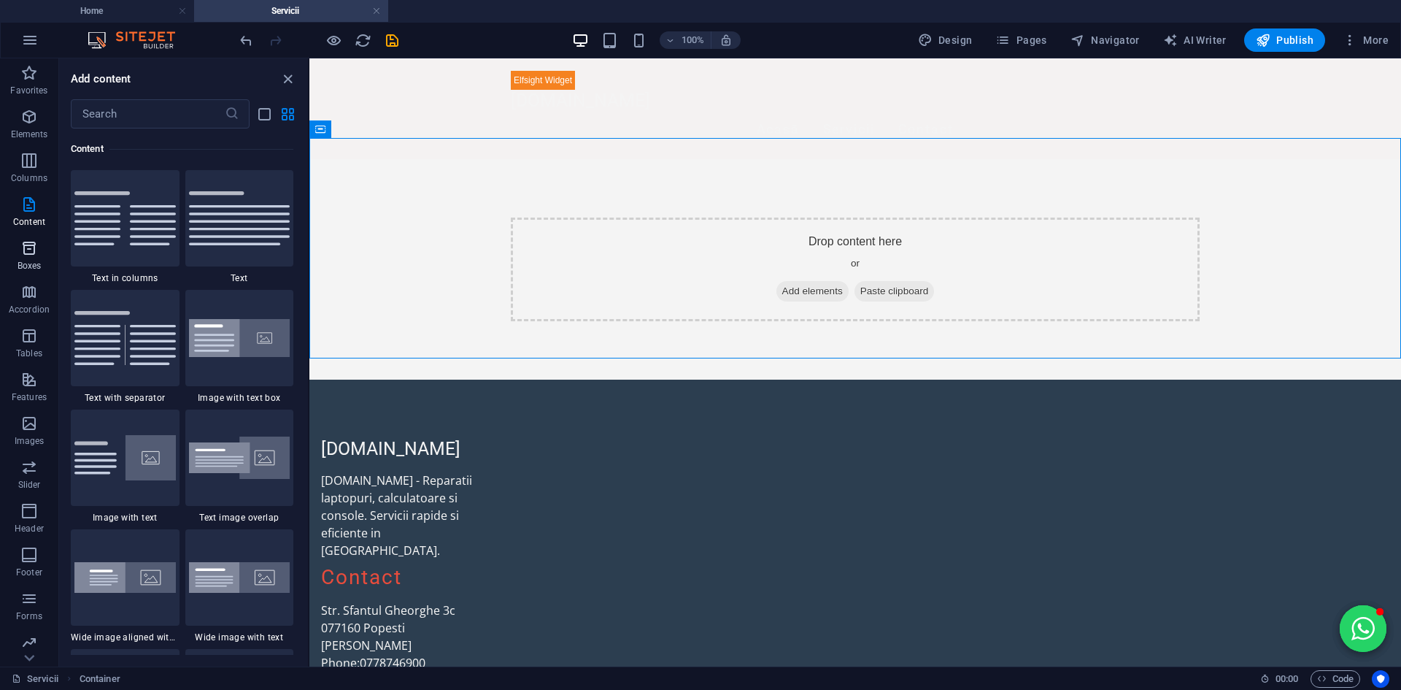
click at [22, 264] on p "Boxes" at bounding box center [30, 266] width 24 height 12
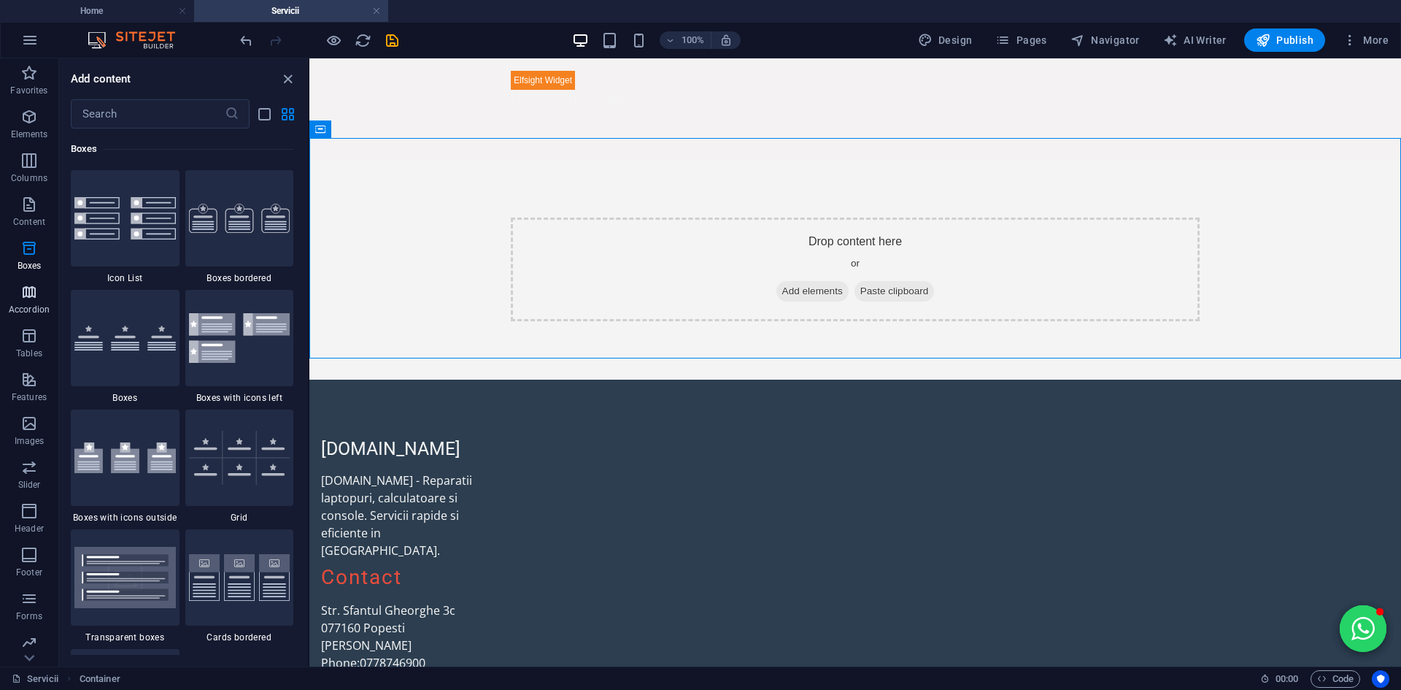
drag, startPoint x: 27, startPoint y: 295, endPoint x: 28, endPoint y: 306, distance: 11.7
click at [27, 296] on icon "button" at bounding box center [29, 292] width 18 height 18
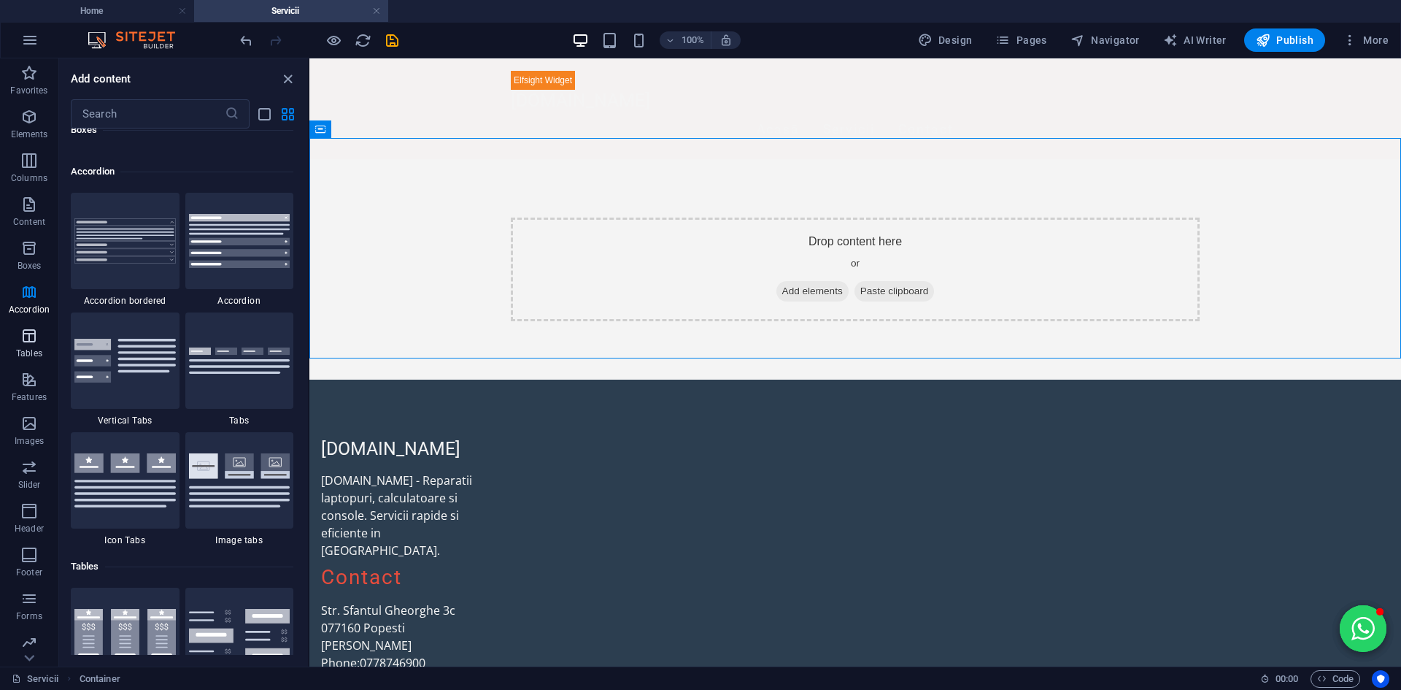
scroll to position [4659, 0]
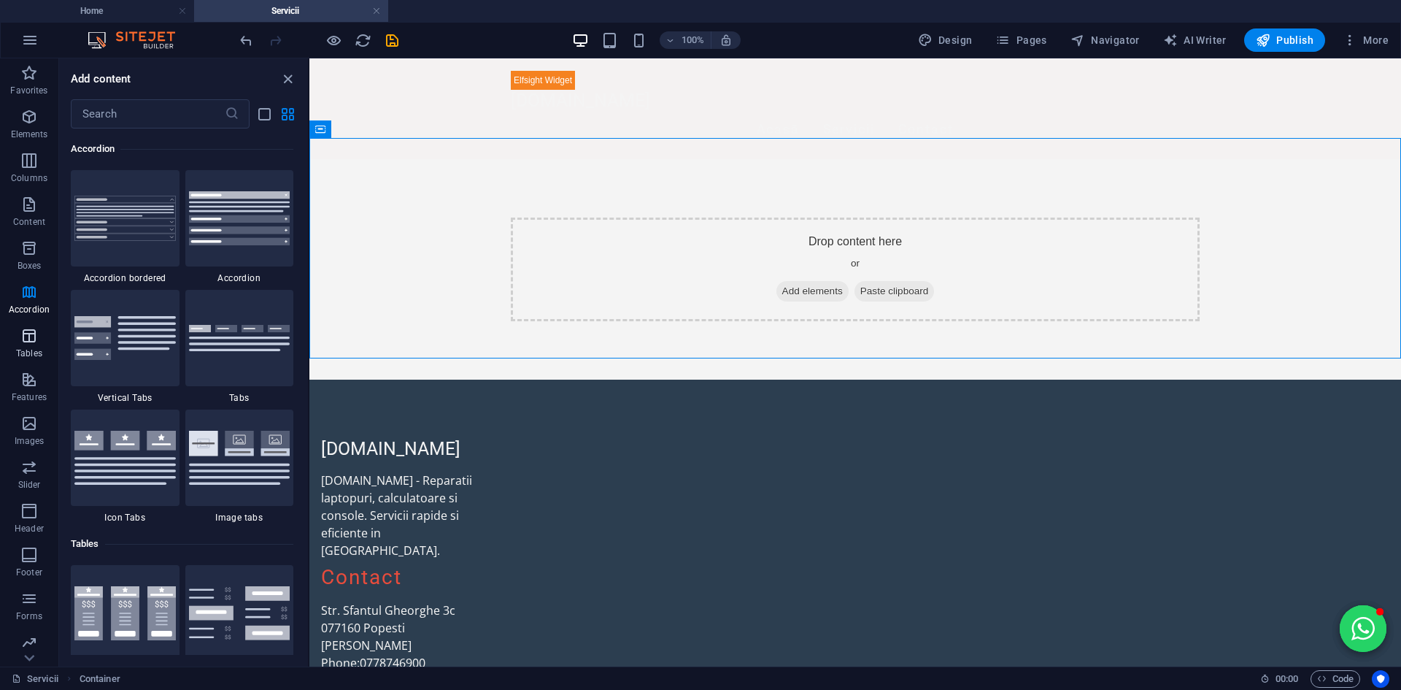
click at [27, 332] on icon "button" at bounding box center [29, 336] width 18 height 18
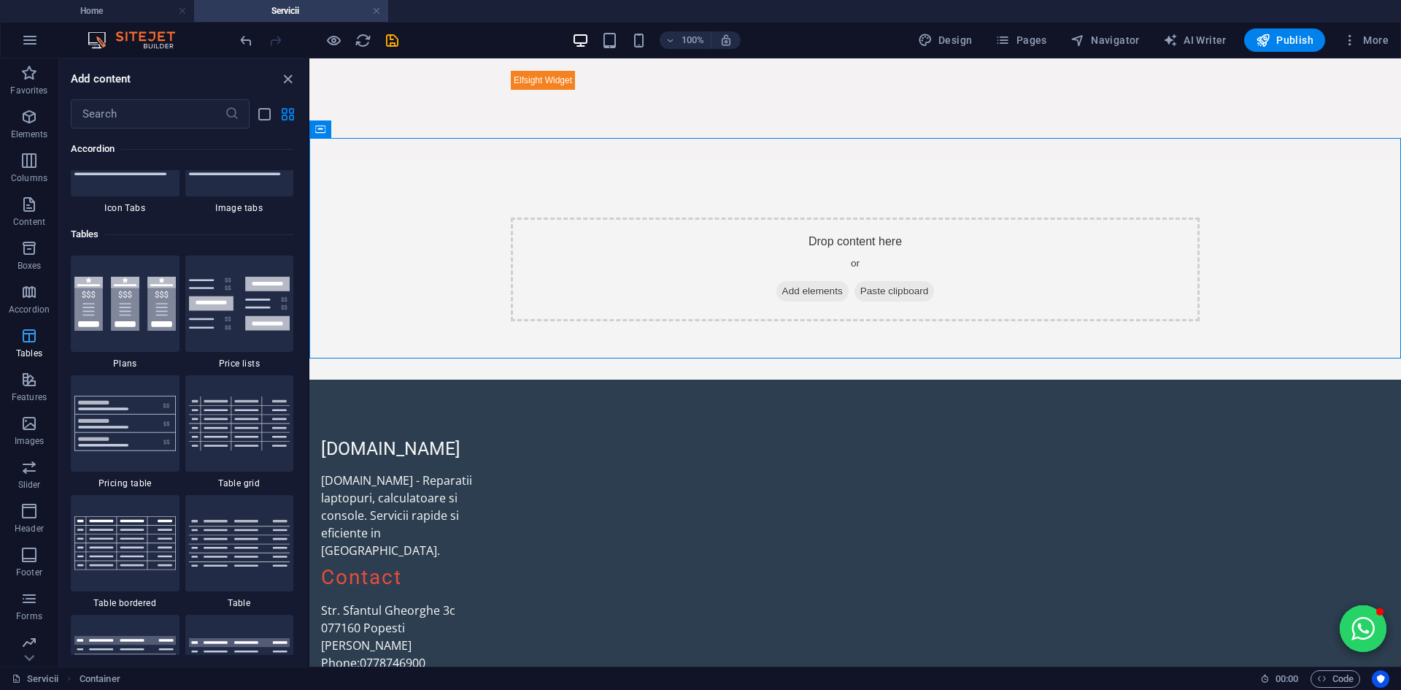
scroll to position [5054, 0]
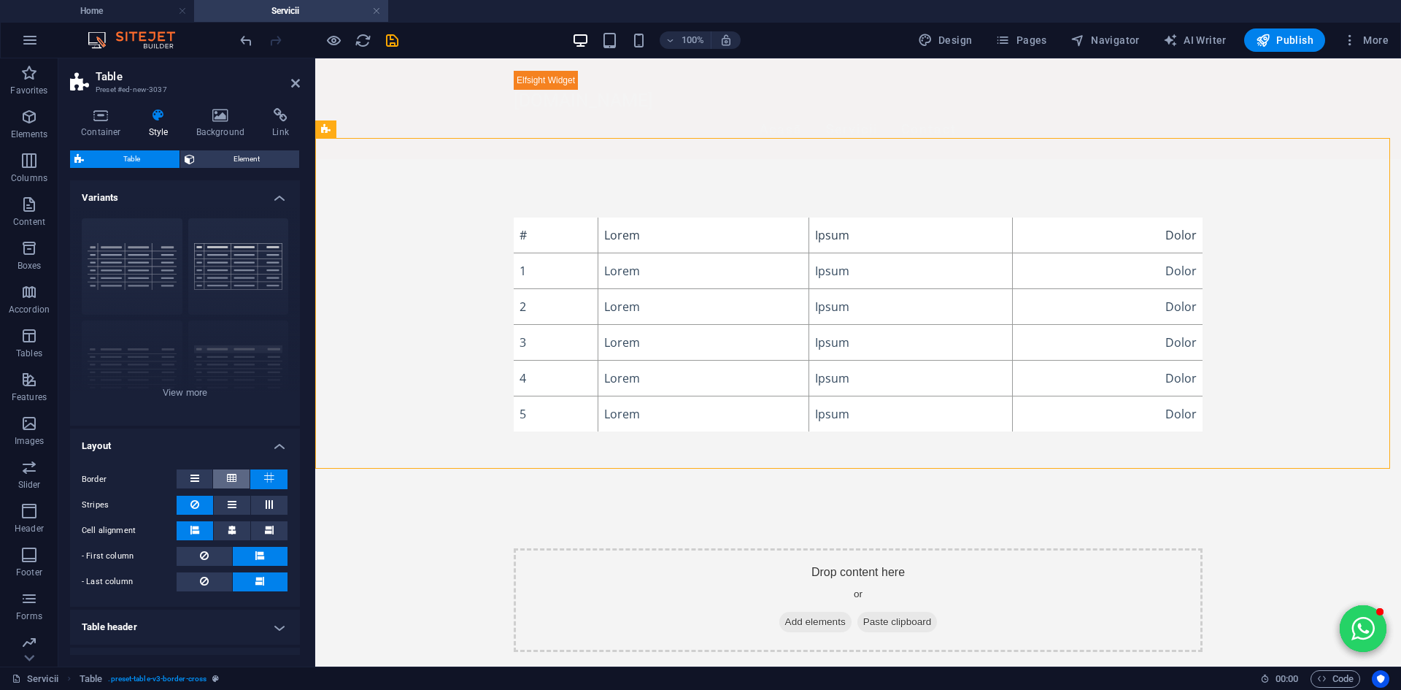
click at [231, 482] on icon at bounding box center [231, 478] width 9 height 18
click at [266, 507] on icon at bounding box center [270, 504] width 18 height 9
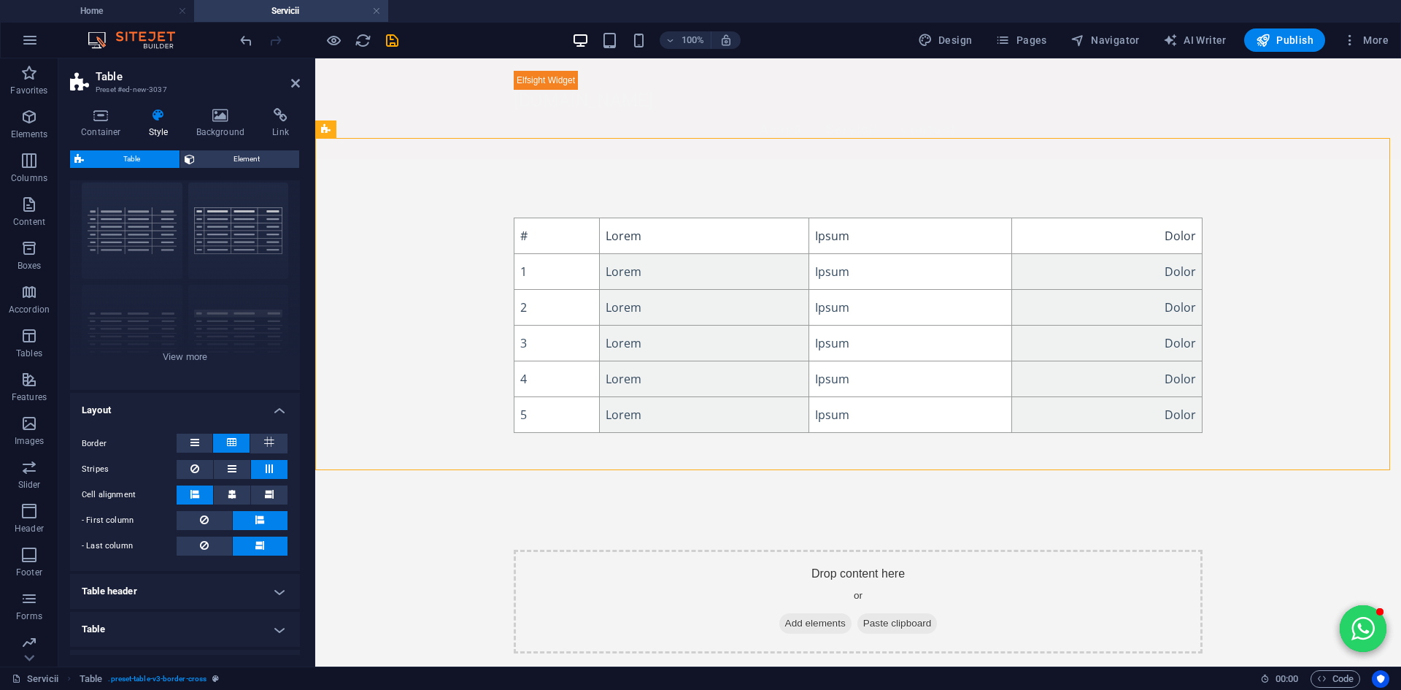
scroll to position [0, 0]
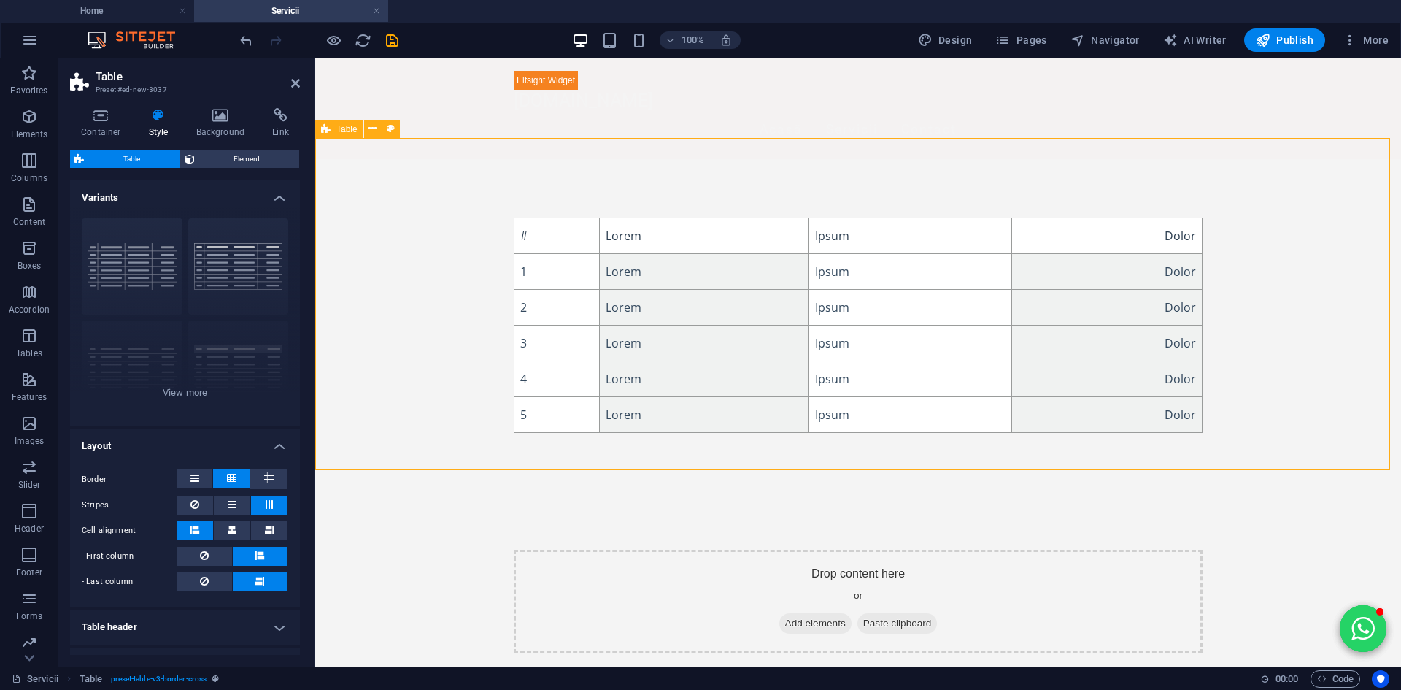
click at [433, 331] on div "# Lorem Ipsum Dolor 1 Lorem Ipsum Dolor 2 Lorem Ipsum Dolor 3 Lorem Ipsum Dolor…" at bounding box center [858, 325] width 1086 height 332
click at [1252, 270] on div "# Lorem Ipsum Dolor 1 Lorem Ipsum Dolor 2 Lorem Ipsum Dolor 3 Lorem Ipsum Dolor…" at bounding box center [858, 325] width 1086 height 332
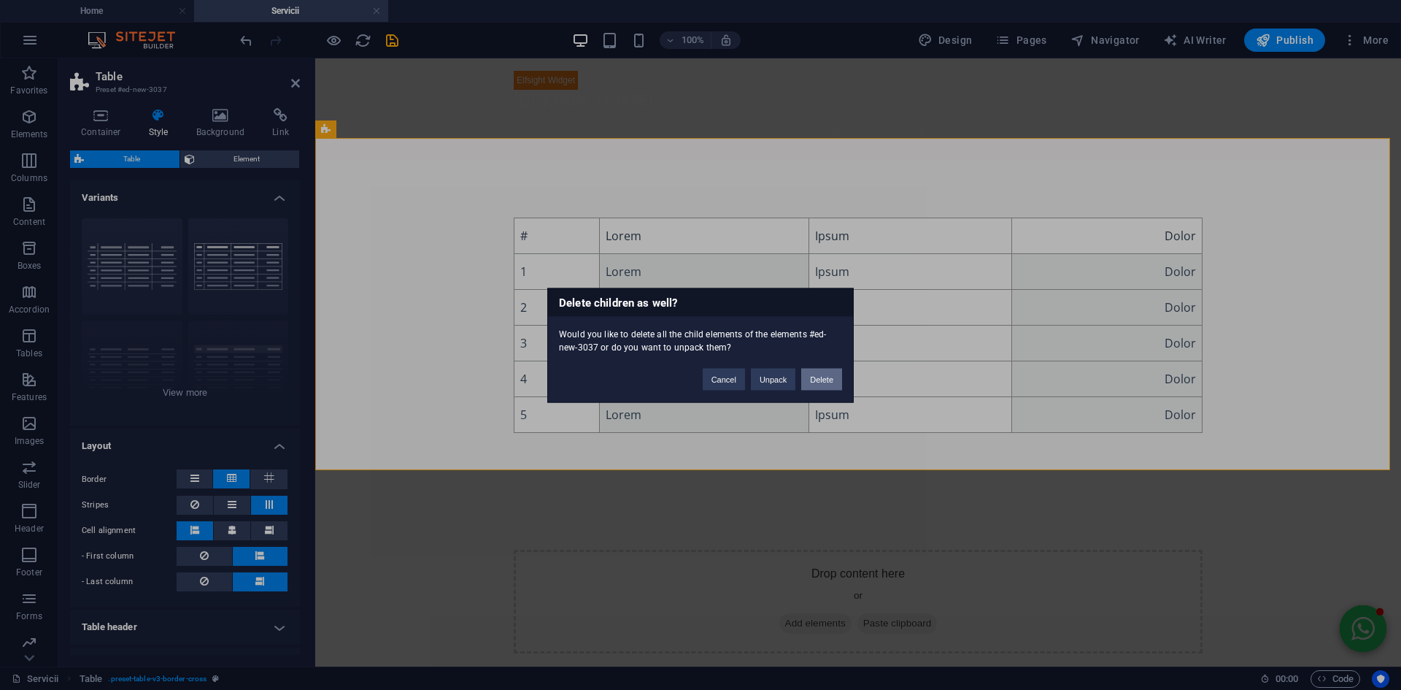
click at [824, 374] on button "Delete" at bounding box center [821, 379] width 41 height 22
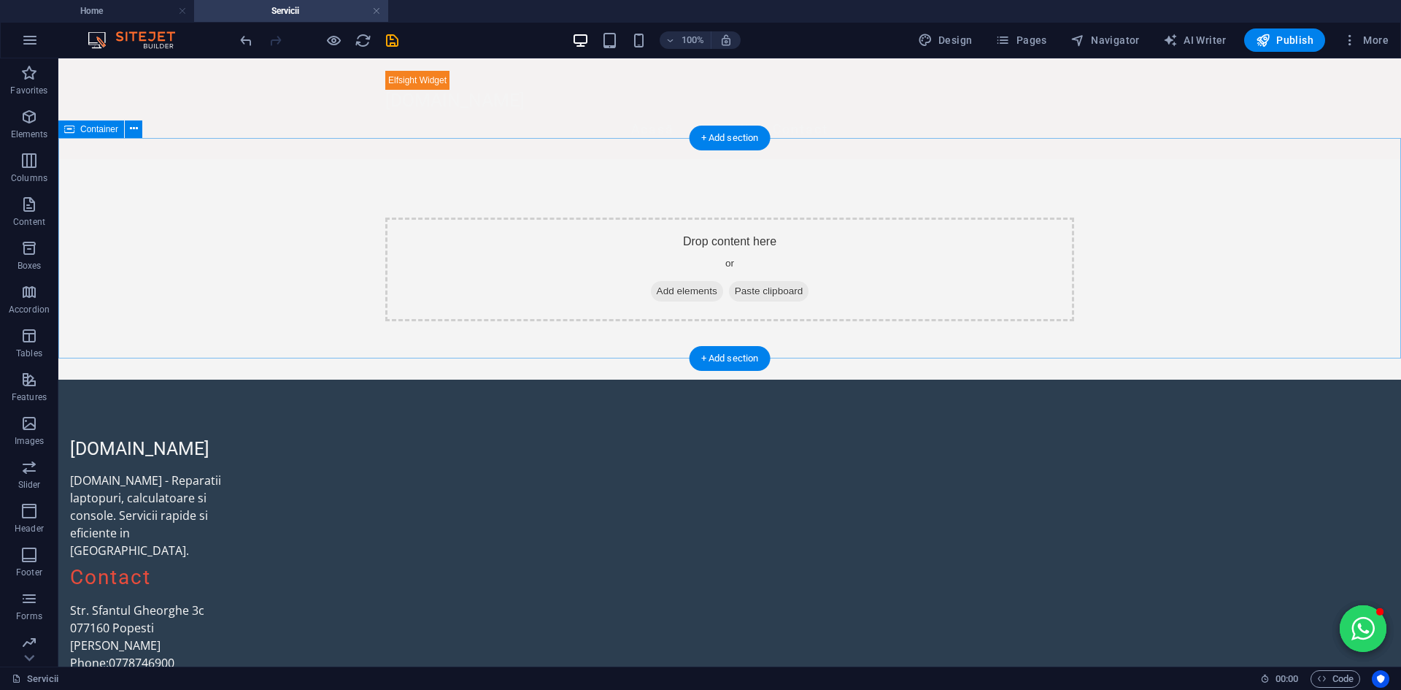
click at [676, 281] on span "Add elements" at bounding box center [687, 291] width 72 height 20
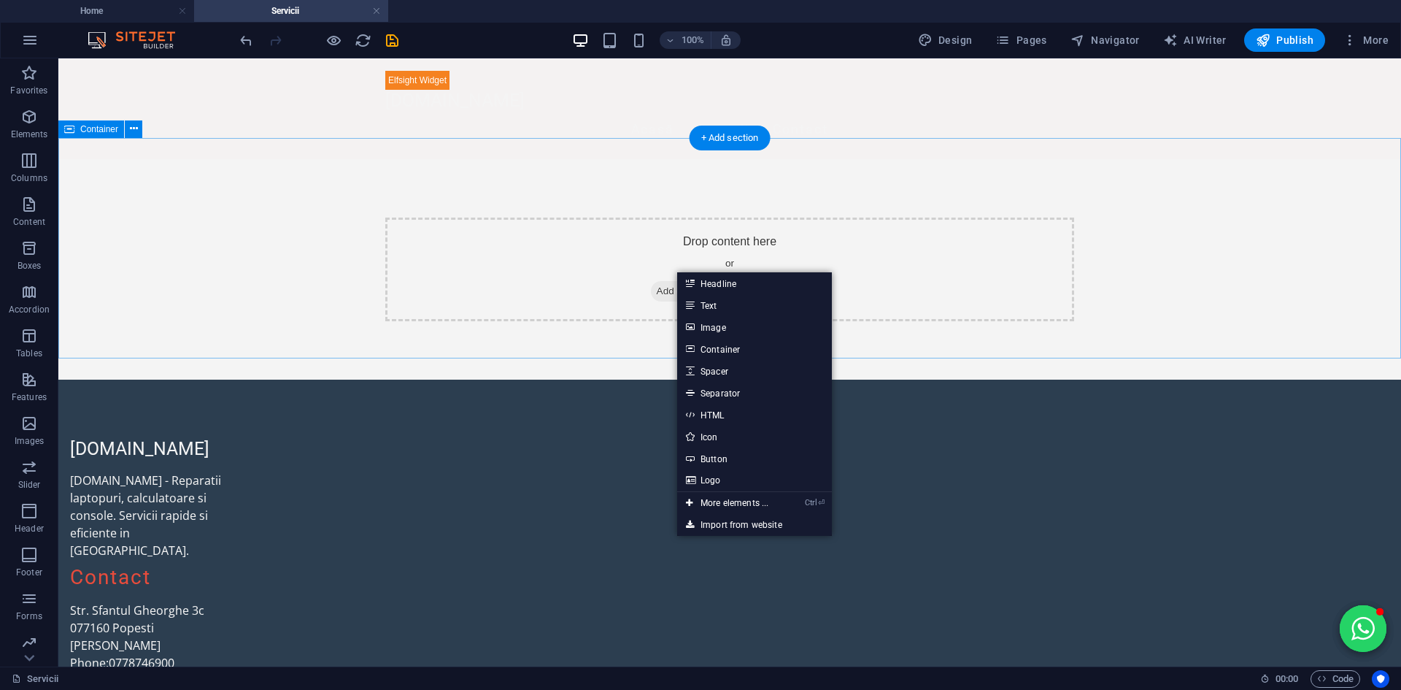
click at [663, 281] on span "Add elements" at bounding box center [687, 291] width 72 height 20
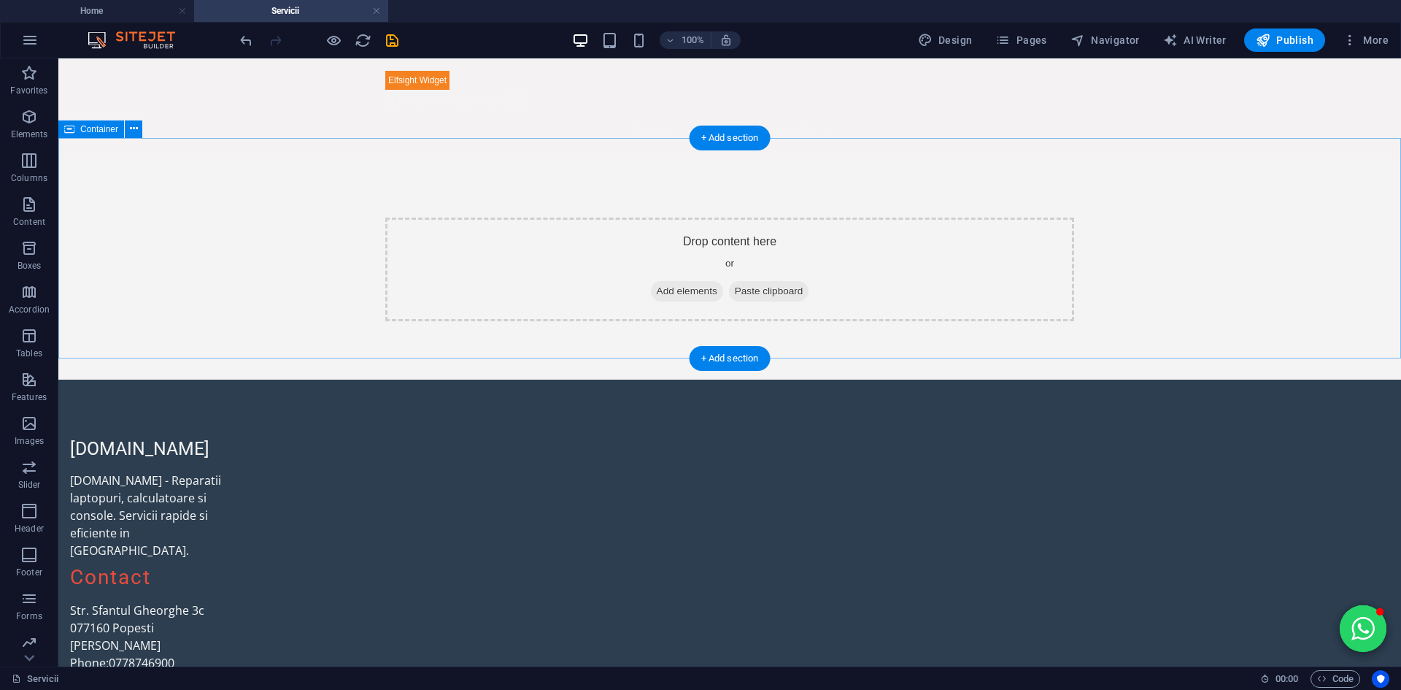
click at [601, 234] on div "Drop content here or Add elements Paste clipboard" at bounding box center [729, 269] width 689 height 104
click at [710, 217] on div "Drop content here or Add elements Paste clipboard" at bounding box center [729, 269] width 689 height 104
click at [704, 144] on div "+ Add section" at bounding box center [730, 138] width 81 height 25
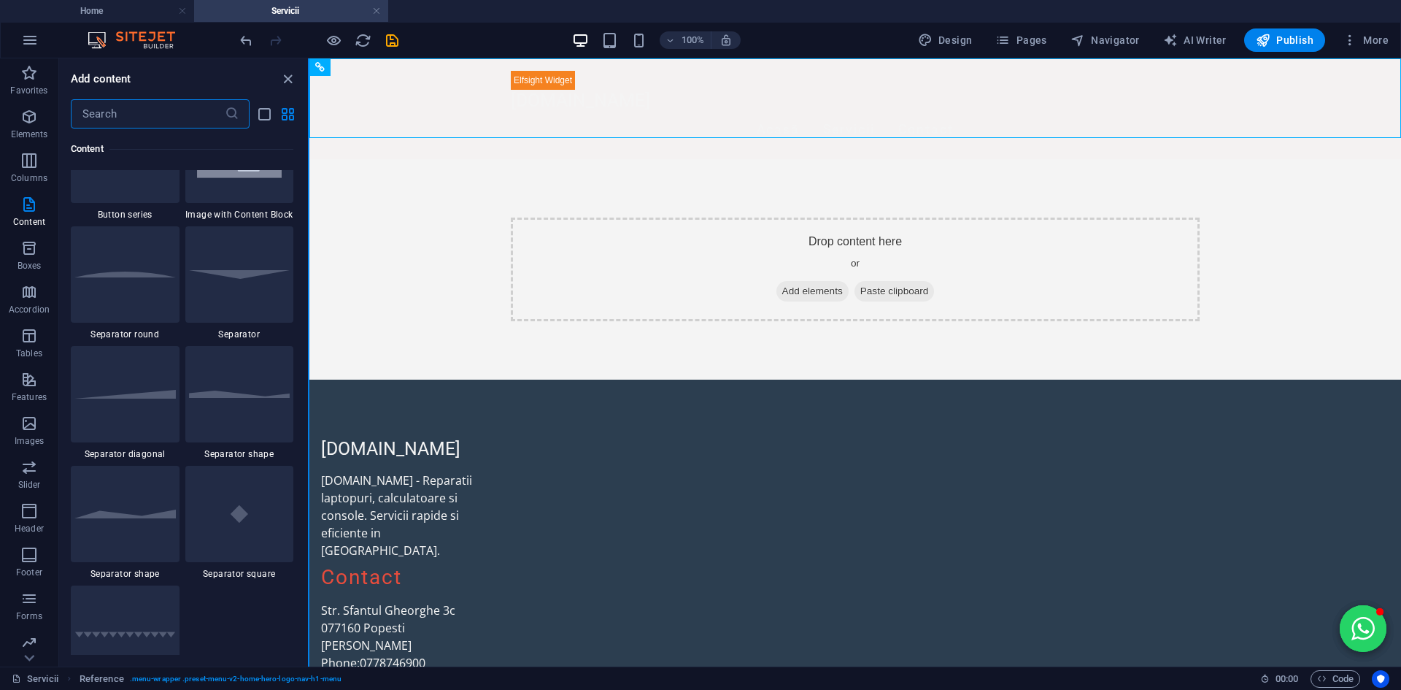
scroll to position [3502, 0]
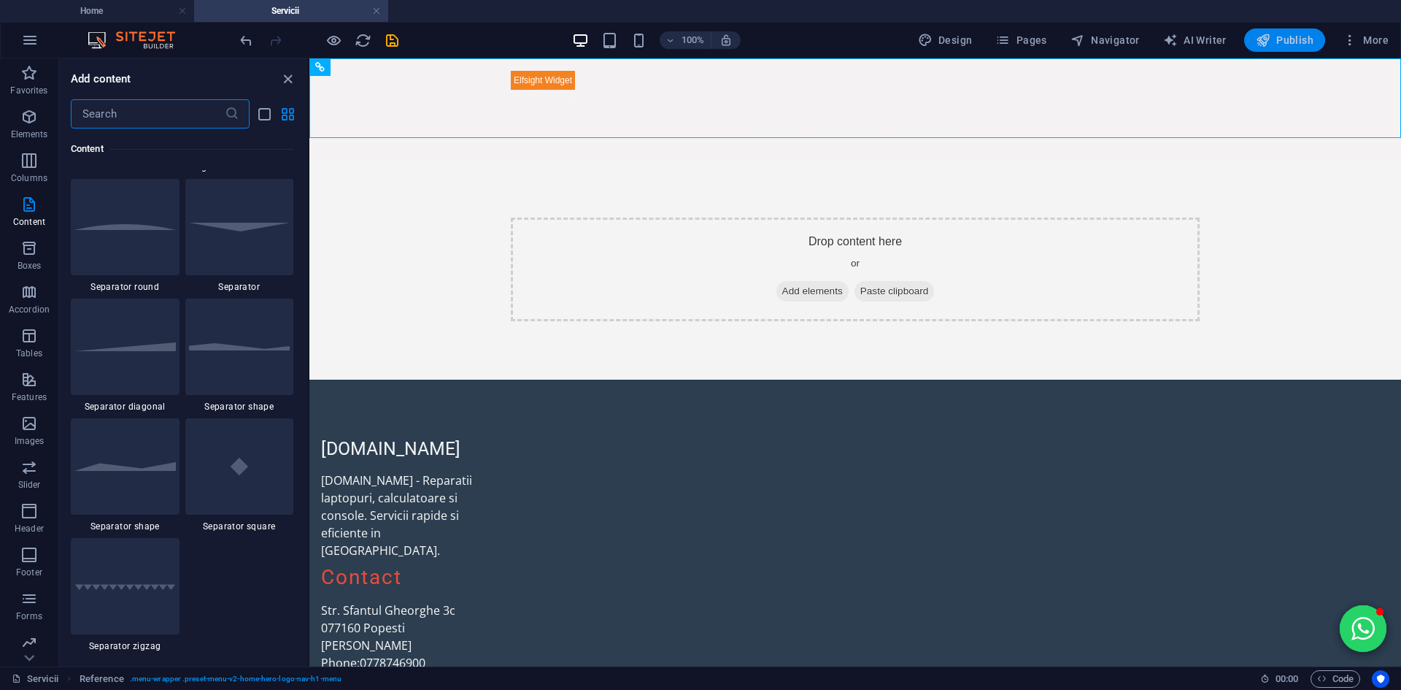
click at [1300, 36] on span "Publish" at bounding box center [1285, 40] width 58 height 15
